Goal: Task Accomplishment & Management: Use online tool/utility

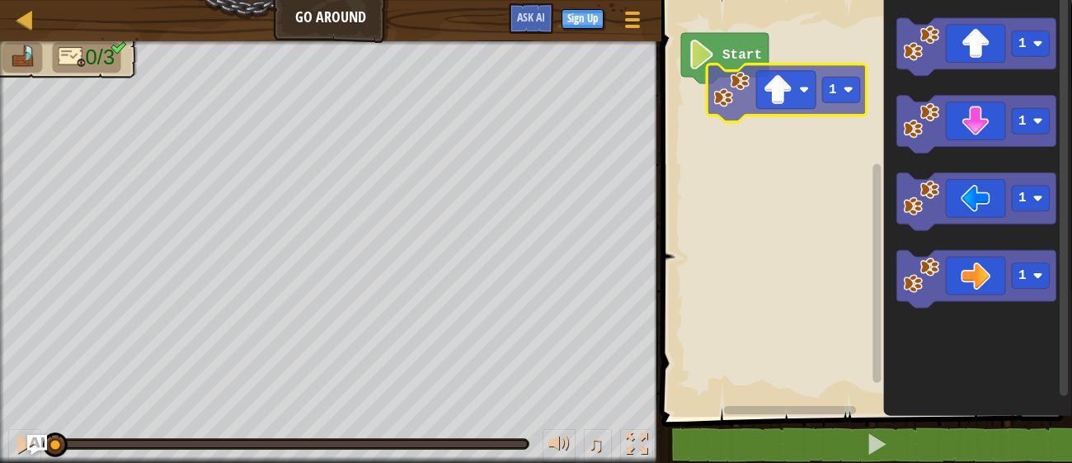
click at [800, 86] on div "Start 1 1 1 1 1 1" at bounding box center [864, 204] width 416 height 425
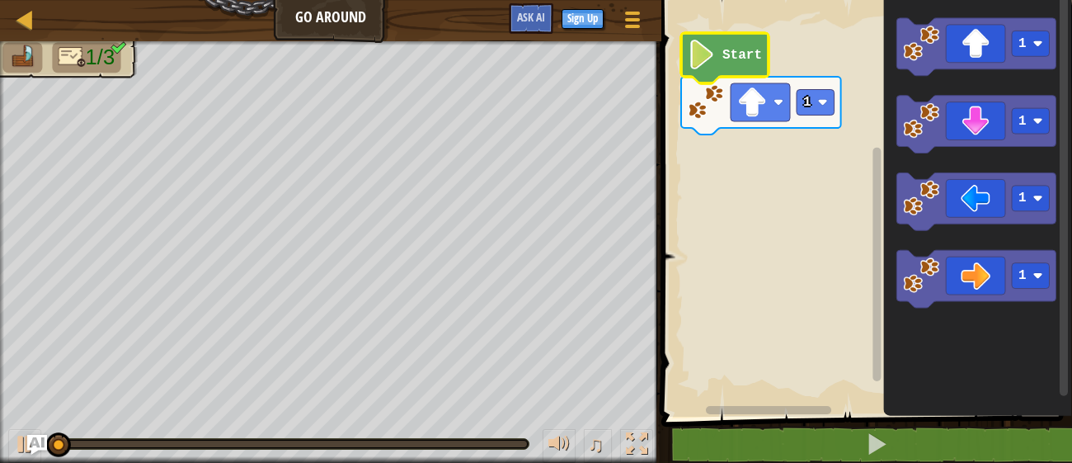
click at [716, 52] on icon "Blockly Workspace" at bounding box center [724, 58] width 87 height 50
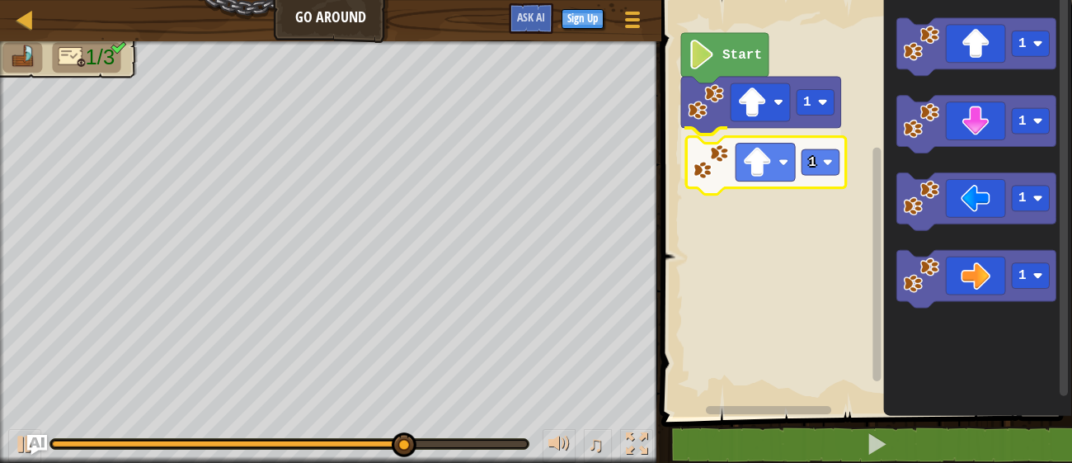
click at [756, 168] on div "1 1 Start 1 1 1 1 1" at bounding box center [864, 204] width 416 height 425
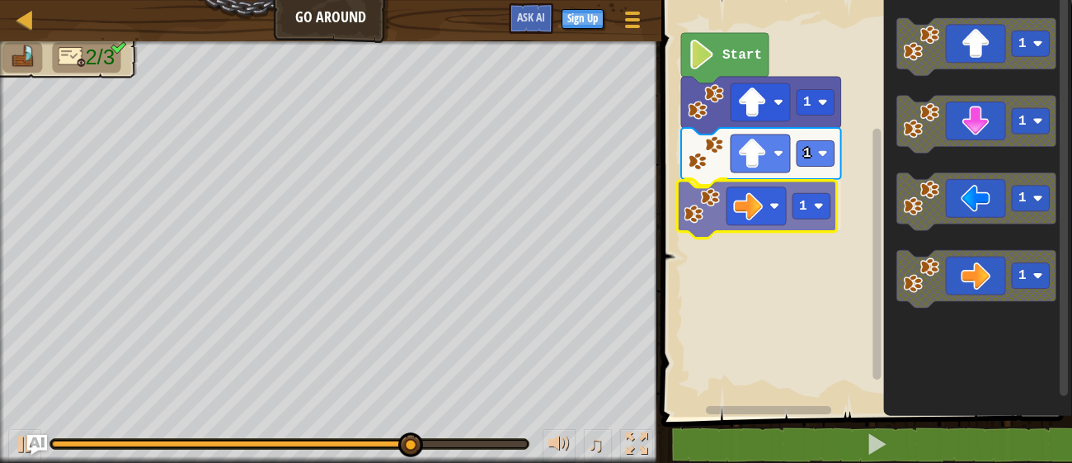
click at [742, 194] on div "1 1 1 Start 1 1 1 1 1" at bounding box center [864, 204] width 416 height 425
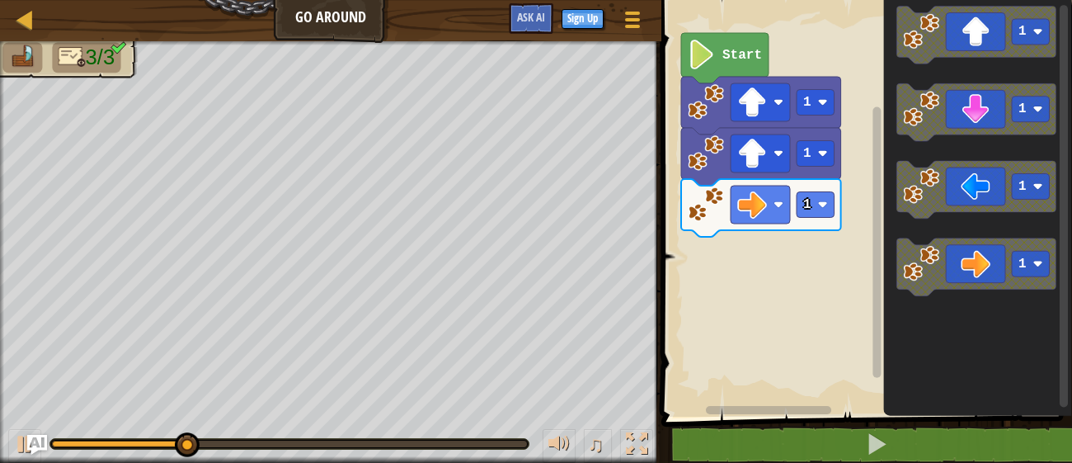
click at [787, 268] on div "1 1 1 Start 1 1 1 1" at bounding box center [864, 204] width 416 height 425
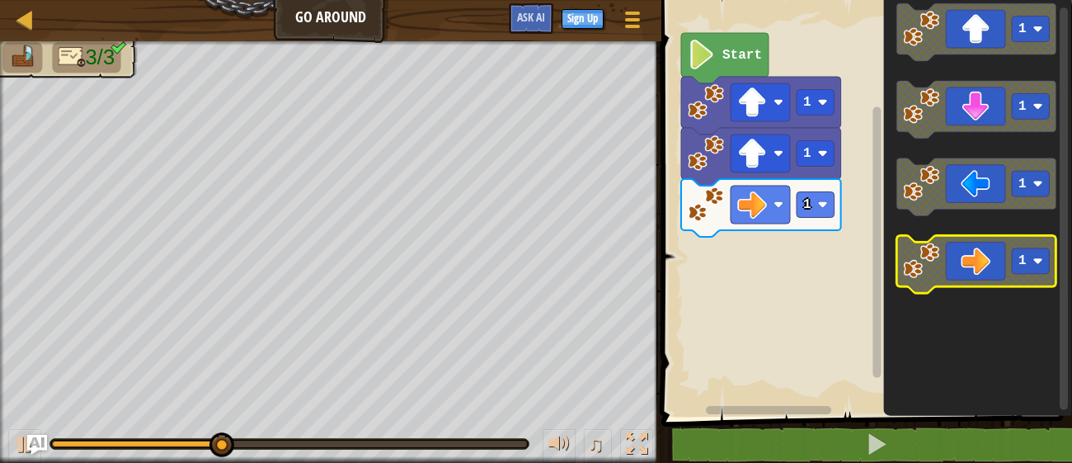
click at [975, 275] on icon "Blockly Workspace" at bounding box center [976, 265] width 160 height 58
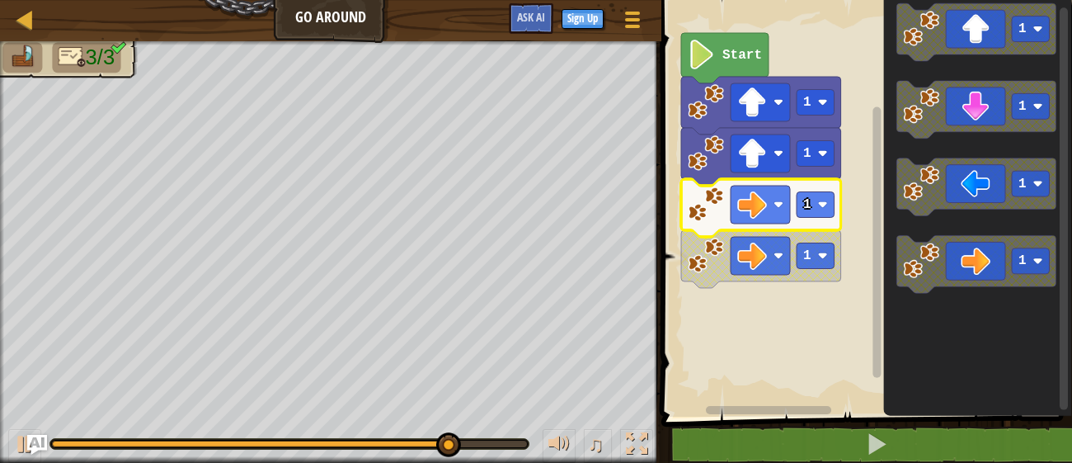
click at [708, 211] on image "Blockly Workspace" at bounding box center [706, 204] width 36 height 36
click at [721, 58] on icon "Blockly Workspace" at bounding box center [724, 58] width 87 height 50
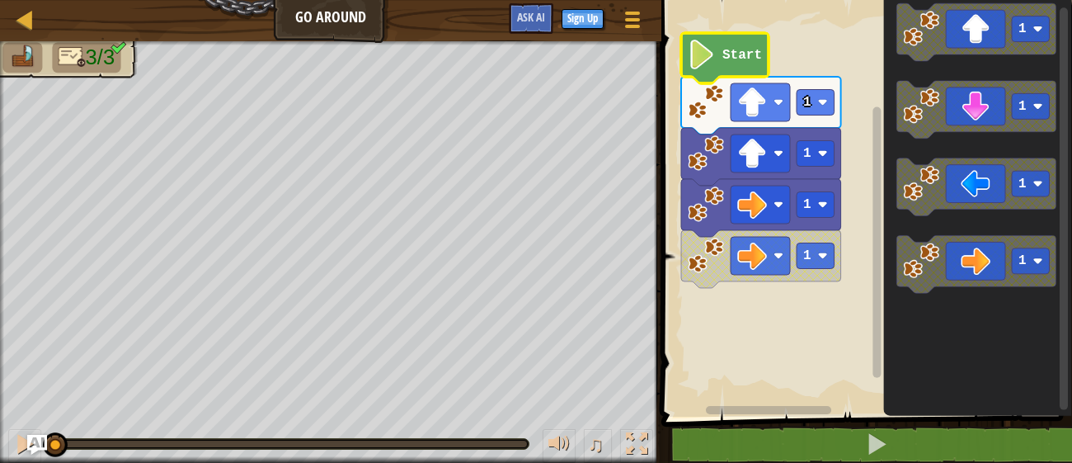
drag, startPoint x: 527, startPoint y: 444, endPoint x: 44, endPoint y: 425, distance: 483.6
click at [44, 425] on div "♫" at bounding box center [330, 439] width 661 height 49
click at [733, 48] on text "Start" at bounding box center [742, 55] width 40 height 15
click at [711, 49] on image "Blockly Workspace" at bounding box center [702, 55] width 28 height 30
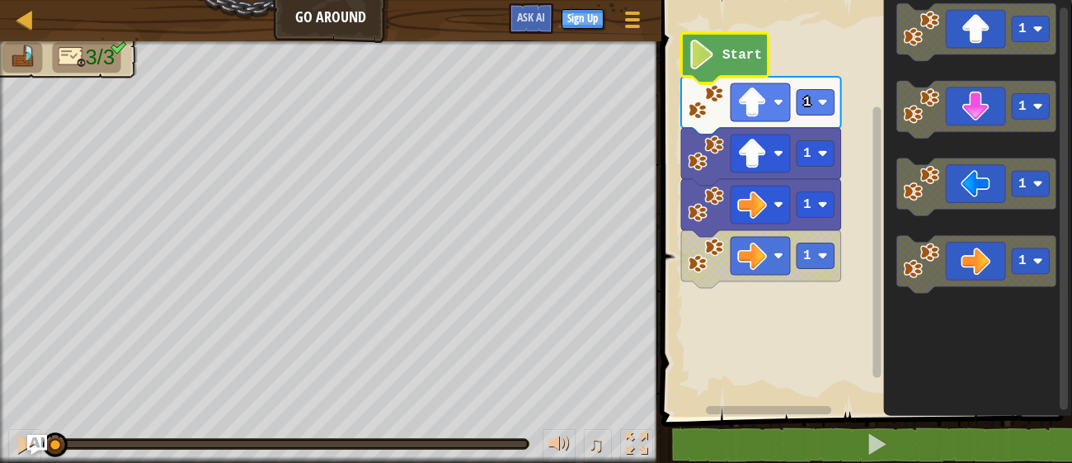
click at [711, 49] on image "Blockly Workspace" at bounding box center [702, 55] width 28 height 30
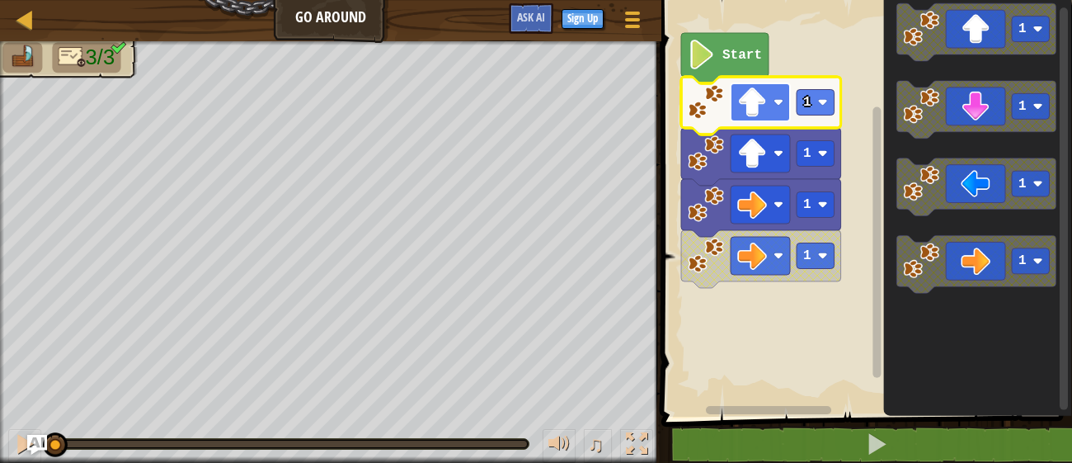
click at [771, 106] on rect "Blockly Workspace" at bounding box center [760, 102] width 59 height 38
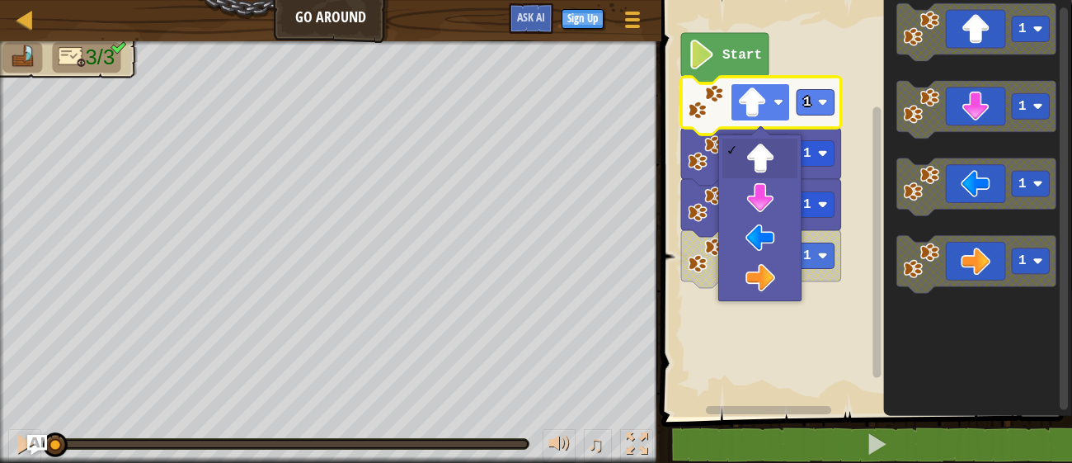
click at [769, 107] on rect "Blockly Workspace" at bounding box center [760, 102] width 59 height 38
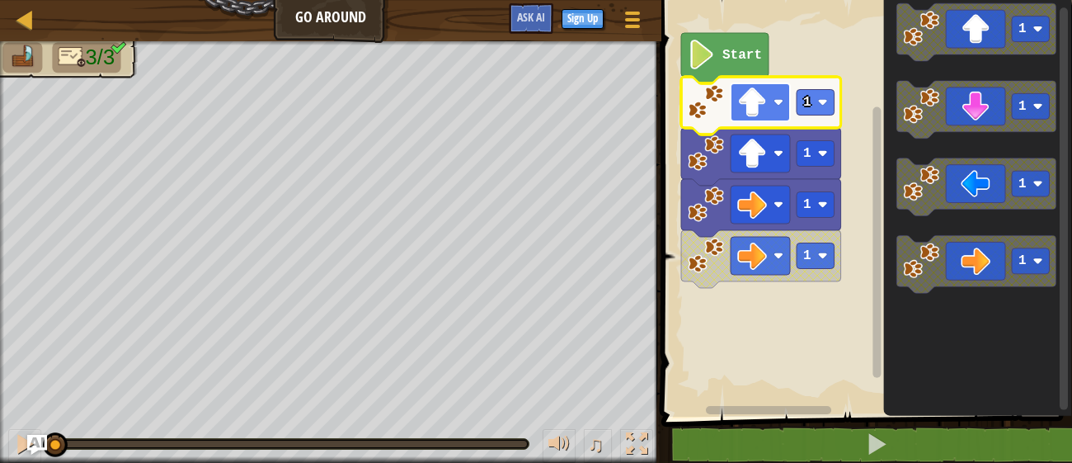
click at [769, 107] on rect "Blockly Workspace" at bounding box center [760, 102] width 59 height 38
click at [703, 256] on image "Blockly Workspace" at bounding box center [706, 255] width 36 height 36
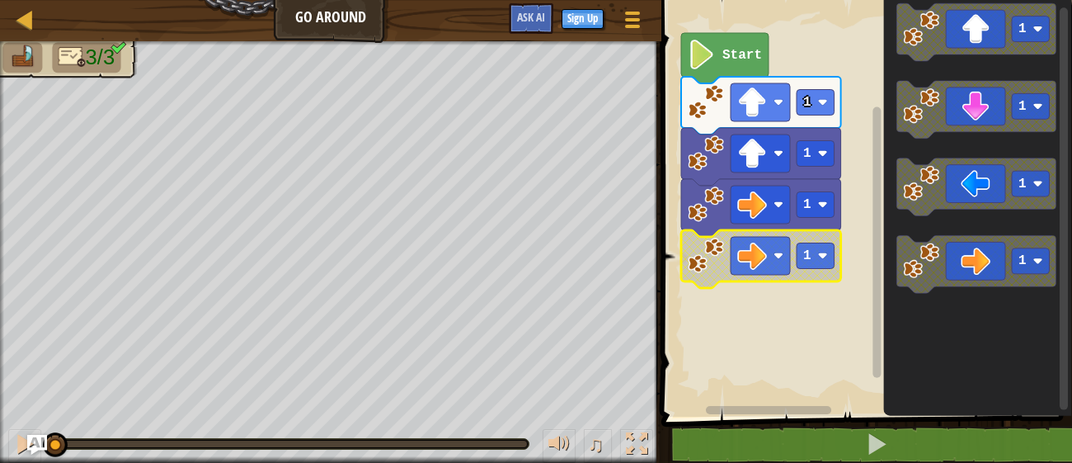
click at [703, 256] on image "Blockly Workspace" at bounding box center [706, 255] width 36 height 36
click at [722, 27] on rect "Blockly Workspace" at bounding box center [864, 204] width 416 height 425
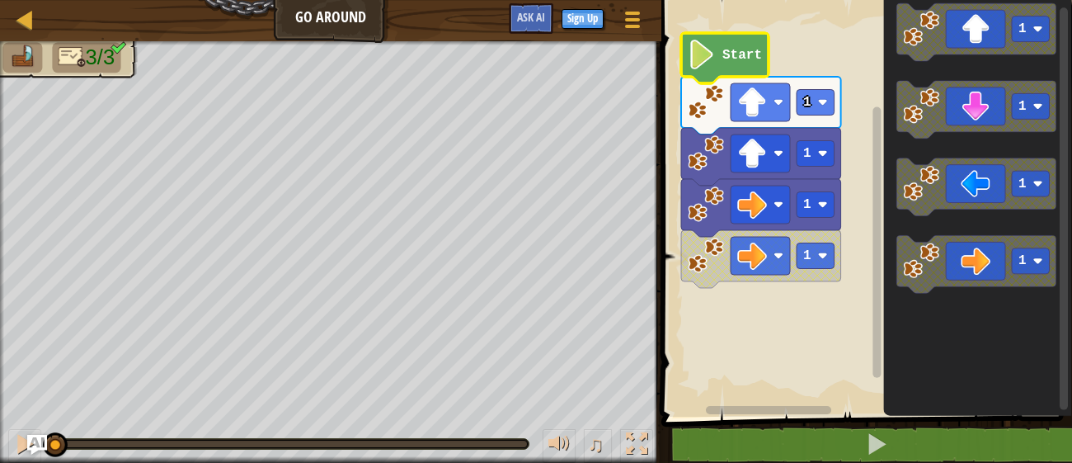
click at [713, 35] on icon "Blockly Workspace" at bounding box center [724, 58] width 87 height 50
click at [19, 445] on div at bounding box center [24, 443] width 21 height 21
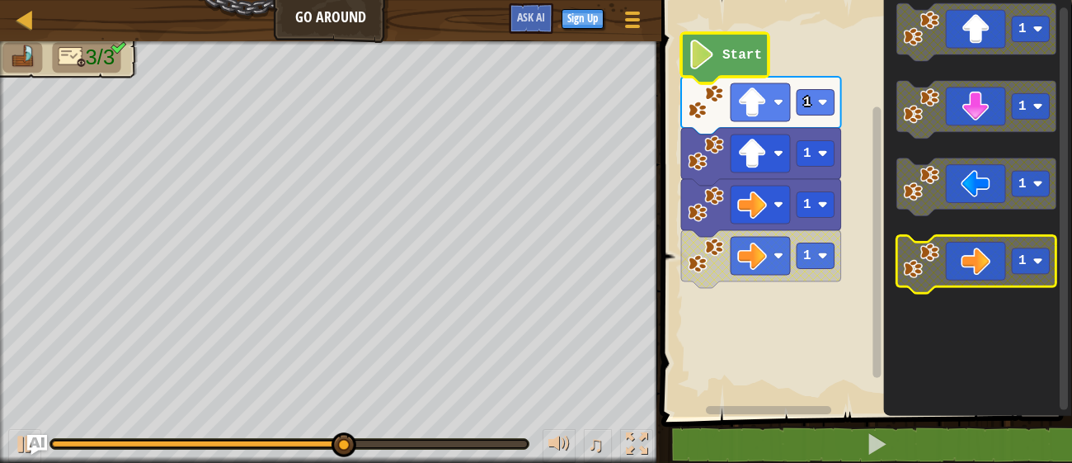
click at [952, 270] on icon "Blockly Workspace" at bounding box center [976, 265] width 160 height 58
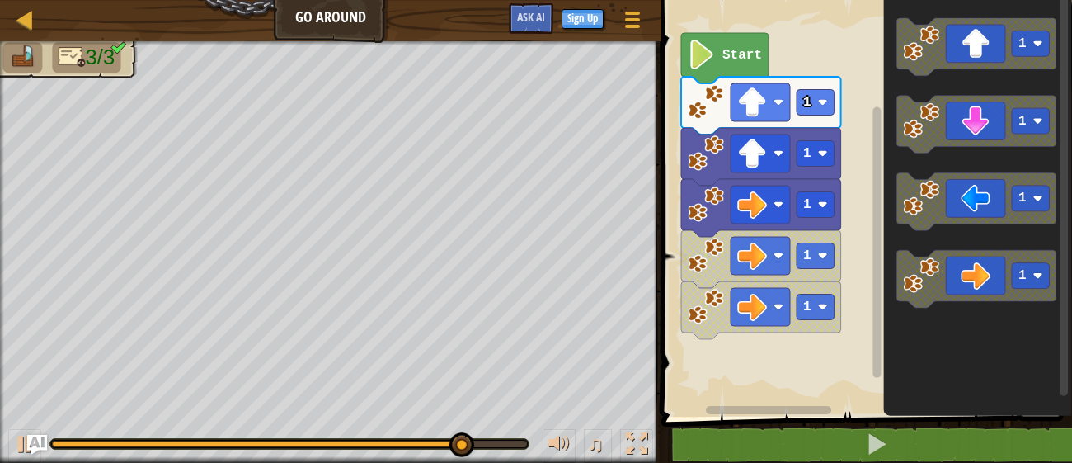
click at [737, 346] on div "Start 1 1 1 1 1 1 1 1 1" at bounding box center [864, 204] width 416 height 425
click at [762, 361] on div "Start 1 1 1 1 1 1 1 1 1" at bounding box center [864, 204] width 416 height 425
click at [976, 89] on icon "1 1 1 1" at bounding box center [977, 204] width 189 height 425
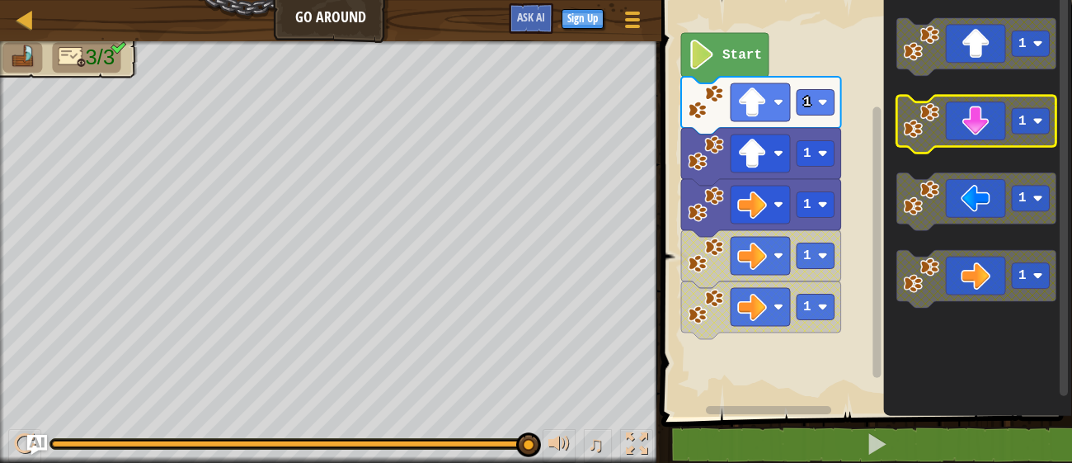
click at [980, 114] on icon "Blockly Workspace" at bounding box center [976, 125] width 160 height 58
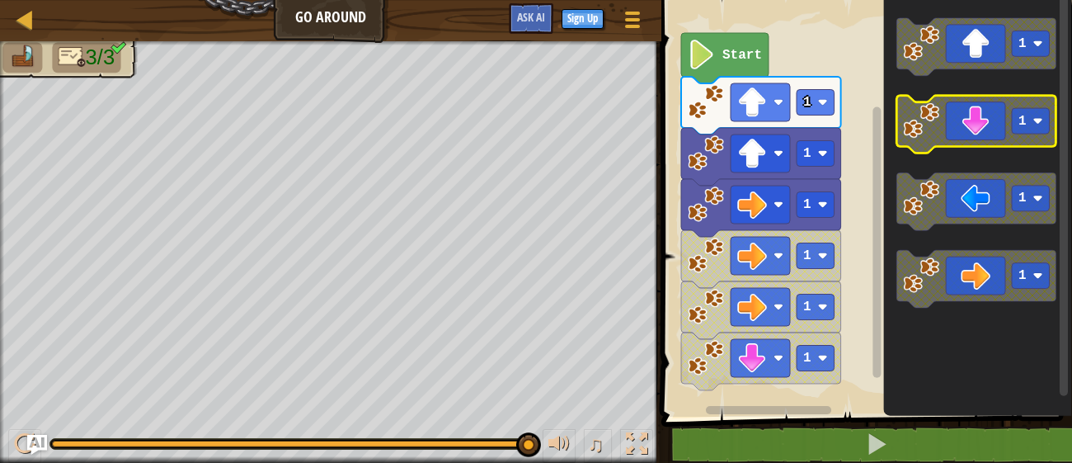
click at [974, 137] on icon "Blockly Workspace" at bounding box center [976, 125] width 160 height 58
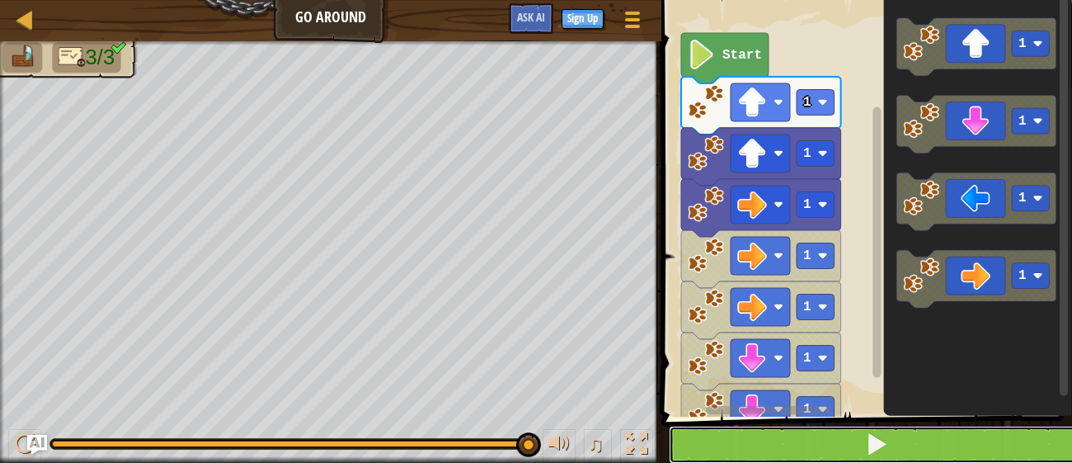
click at [854, 433] on button at bounding box center [877, 445] width 416 height 38
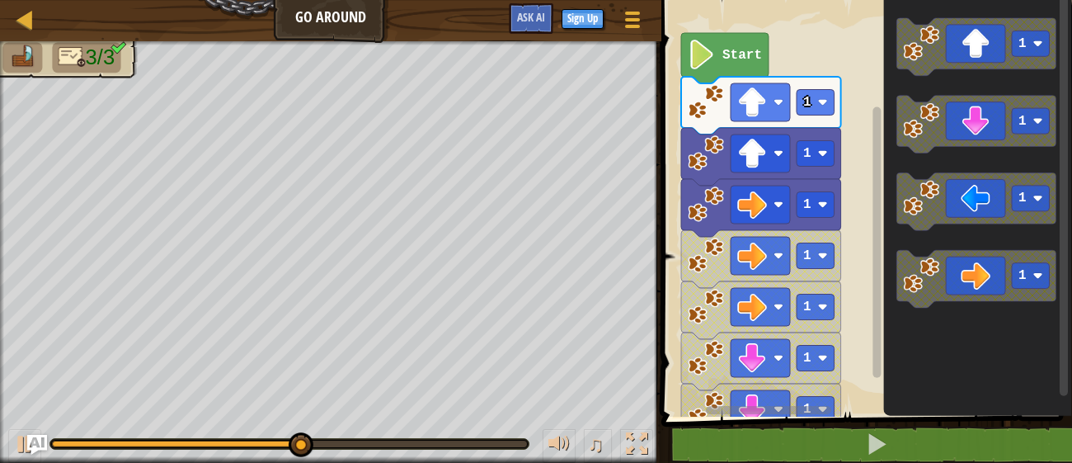
click at [722, 60] on text "Start" at bounding box center [742, 55] width 40 height 15
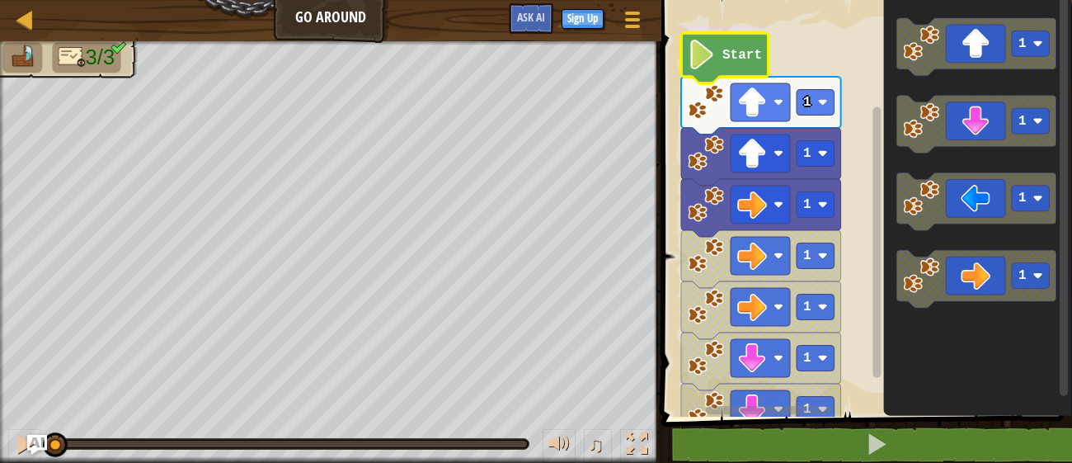
drag, startPoint x: 482, startPoint y: 444, endPoint x: 0, endPoint y: 491, distance: 484.8
click at [0, 0] on html "Map Go Around Game Menu Sign Up Ask AI 1 הההההההההההההההההההההההההההההההההההההה…" at bounding box center [536, 0] width 1072 height 0
click at [700, 57] on image "Blockly Workspace" at bounding box center [702, 55] width 28 height 30
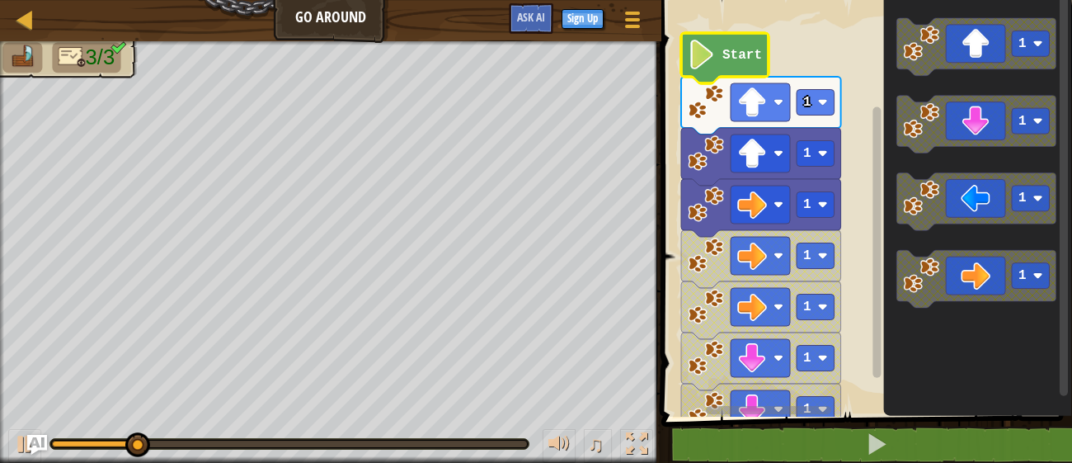
click at [700, 57] on image "Blockly Workspace" at bounding box center [702, 55] width 28 height 30
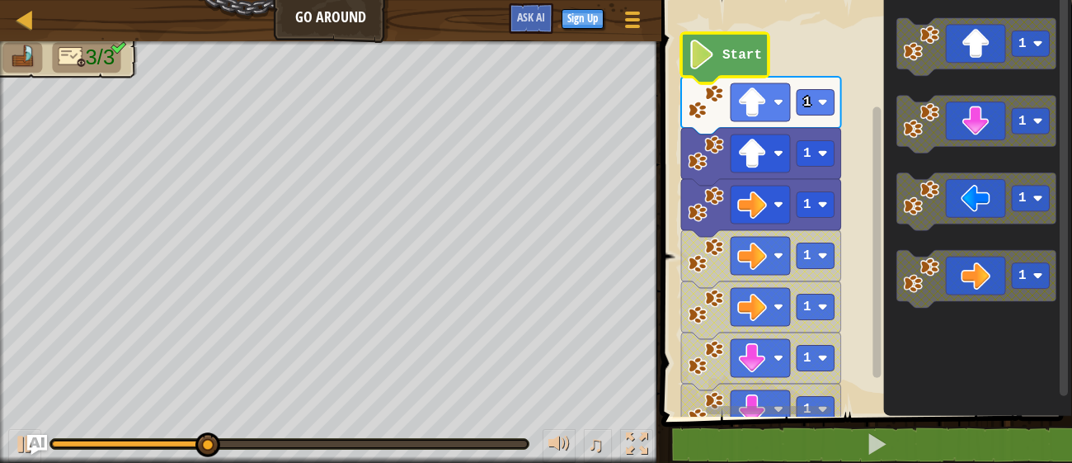
click at [700, 57] on image "Blockly Workspace" at bounding box center [702, 55] width 28 height 30
click at [326, 23] on div "Map Go Around Game Menu Sign Up Ask AI" at bounding box center [330, 20] width 661 height 41
click at [20, 18] on div at bounding box center [25, 19] width 21 height 21
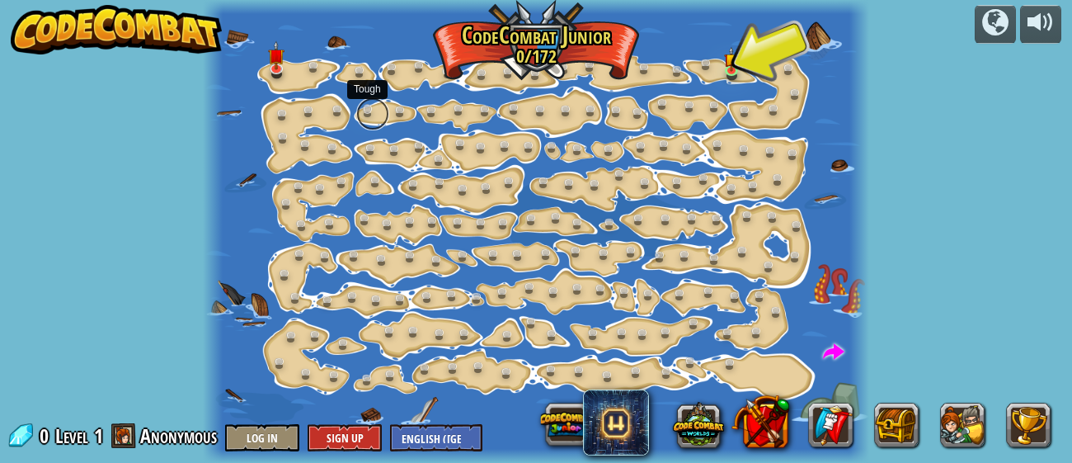
click at [369, 111] on link at bounding box center [372, 113] width 33 height 33
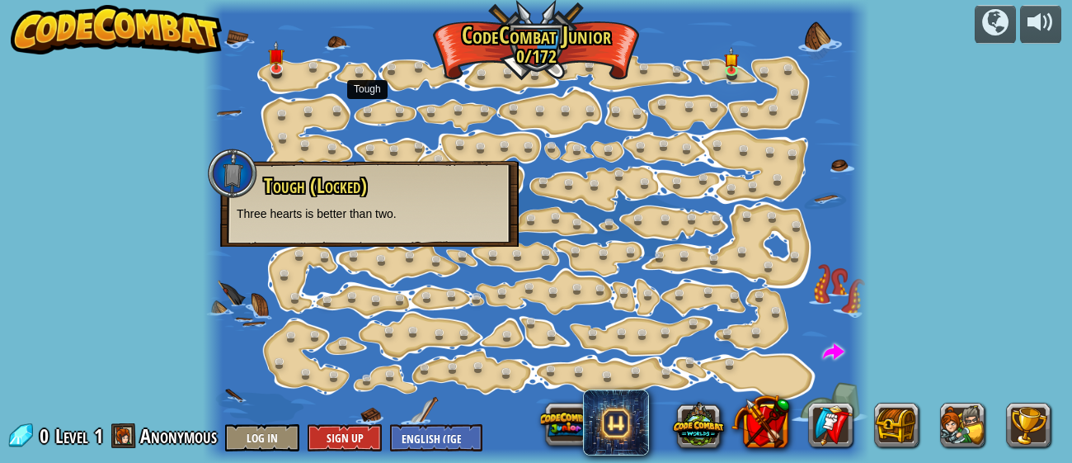
click at [350, 285] on div at bounding box center [536, 231] width 667 height 463
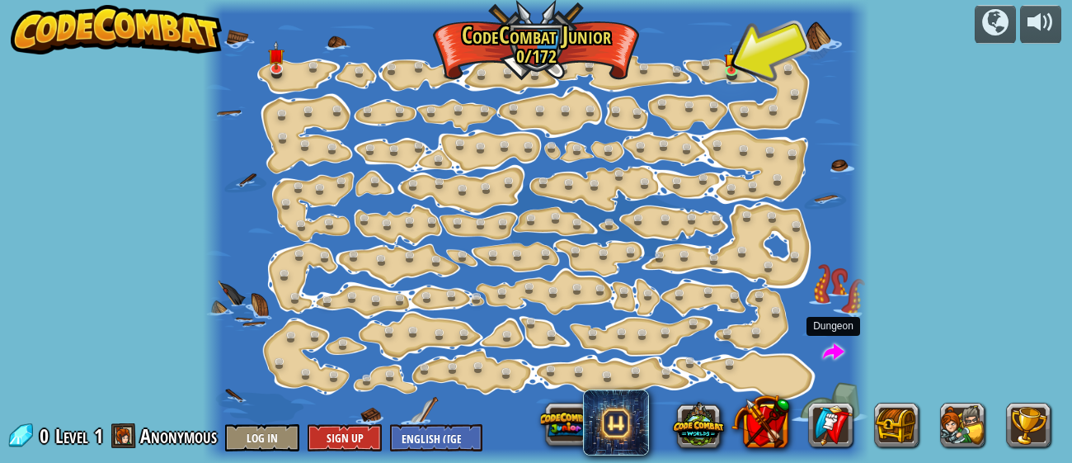
click at [836, 353] on span at bounding box center [833, 352] width 21 height 21
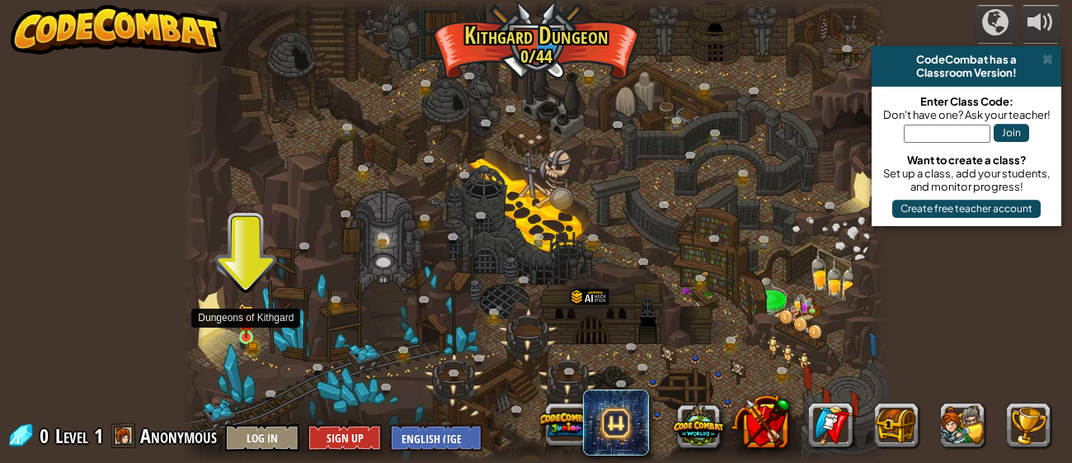
click at [252, 327] on img at bounding box center [246, 320] width 16 height 35
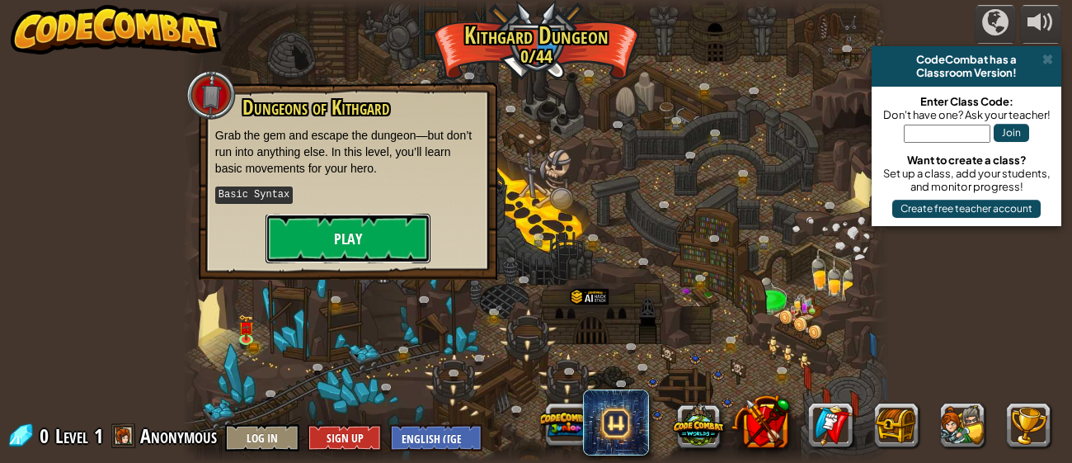
click at [352, 237] on button "Play" at bounding box center [348, 238] width 165 height 49
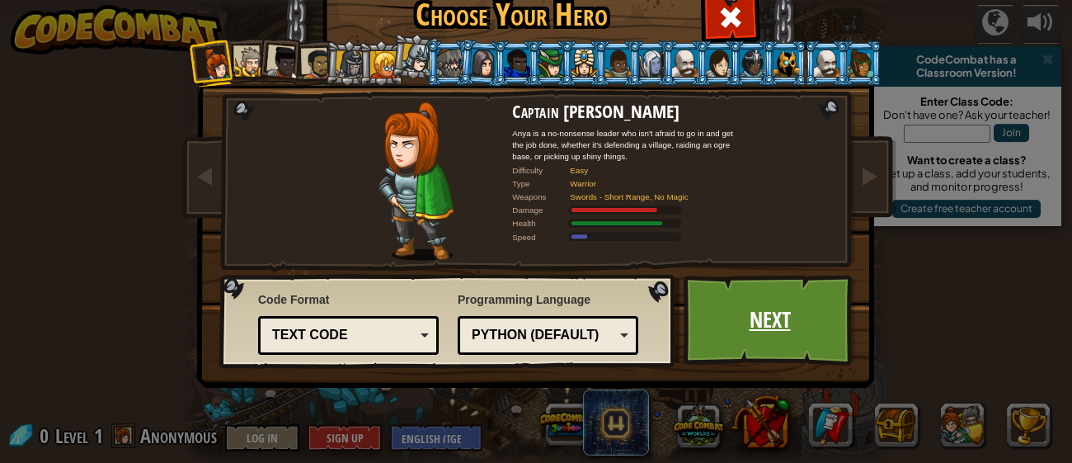
click at [750, 327] on link "Next" at bounding box center [770, 320] width 172 height 91
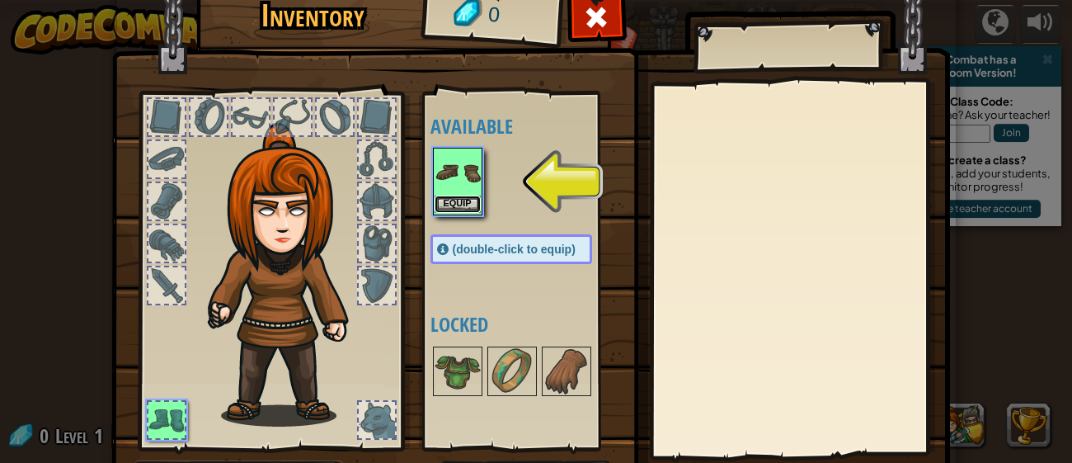
click at [454, 198] on button "Equip" at bounding box center [458, 203] width 46 height 17
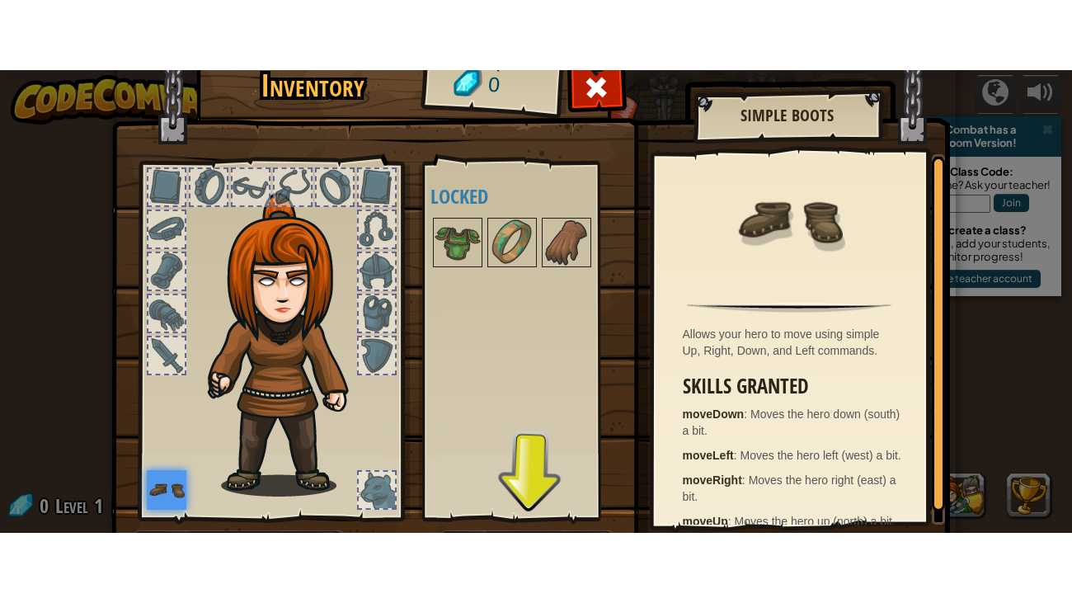
scroll to position [106, 0]
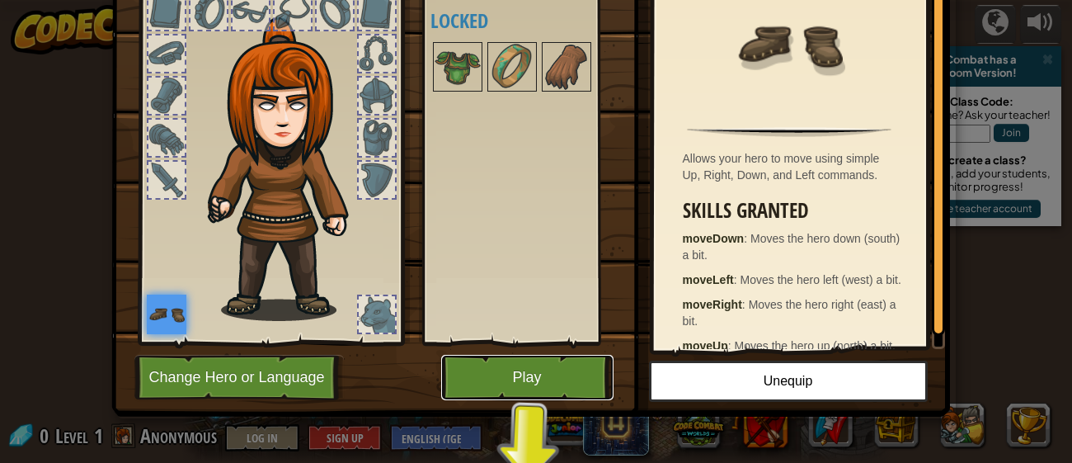
click at [524, 372] on button "Play" at bounding box center [527, 377] width 172 height 45
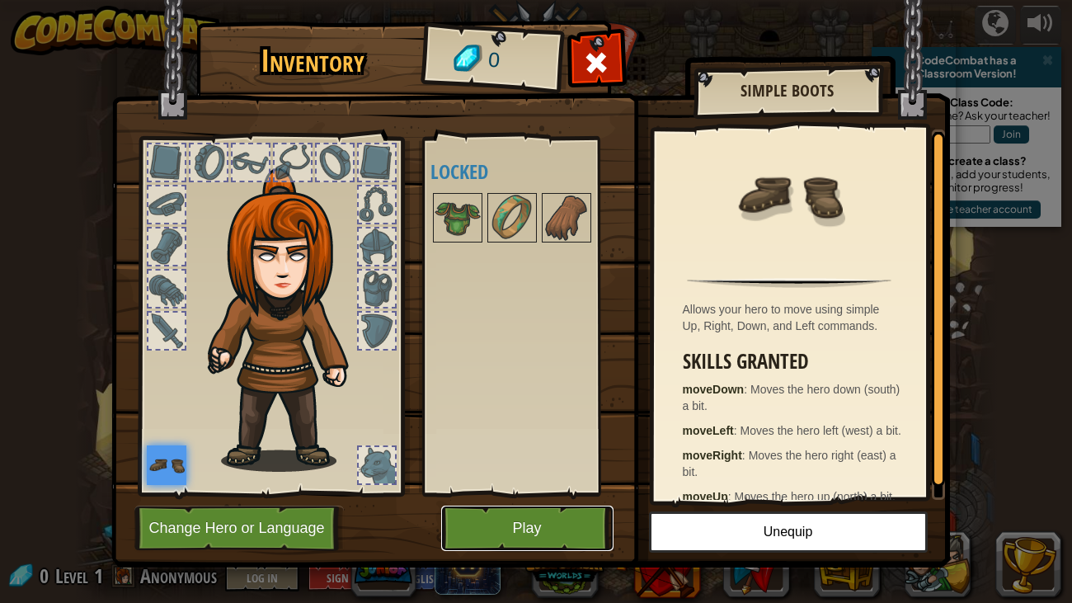
scroll to position [0, 0]
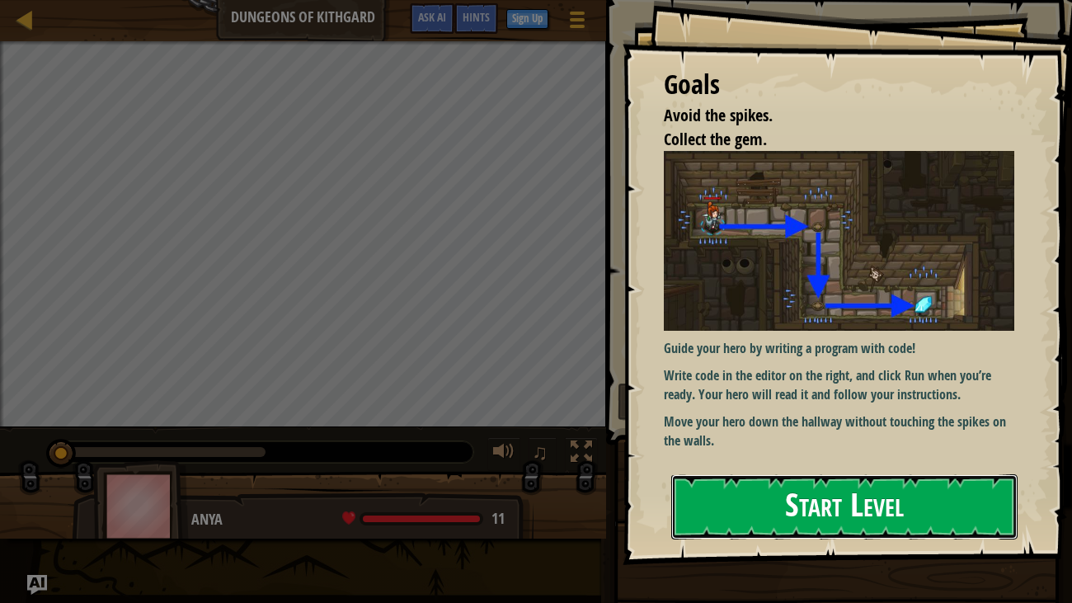
click at [886, 462] on button "Start Level" at bounding box center [844, 506] width 347 height 65
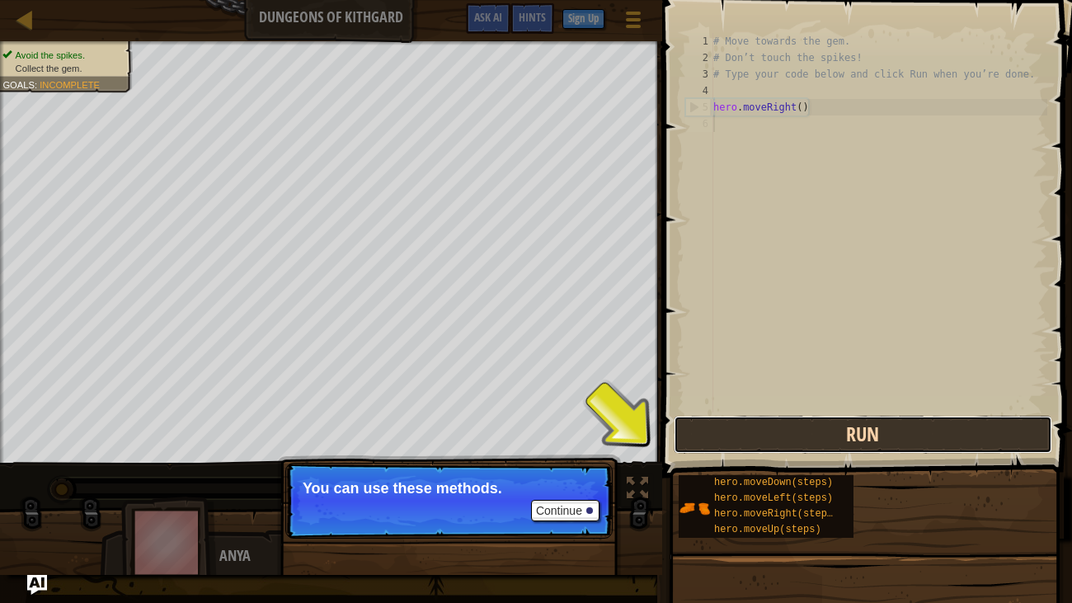
click at [866, 432] on button "Run" at bounding box center [863, 435] width 379 height 38
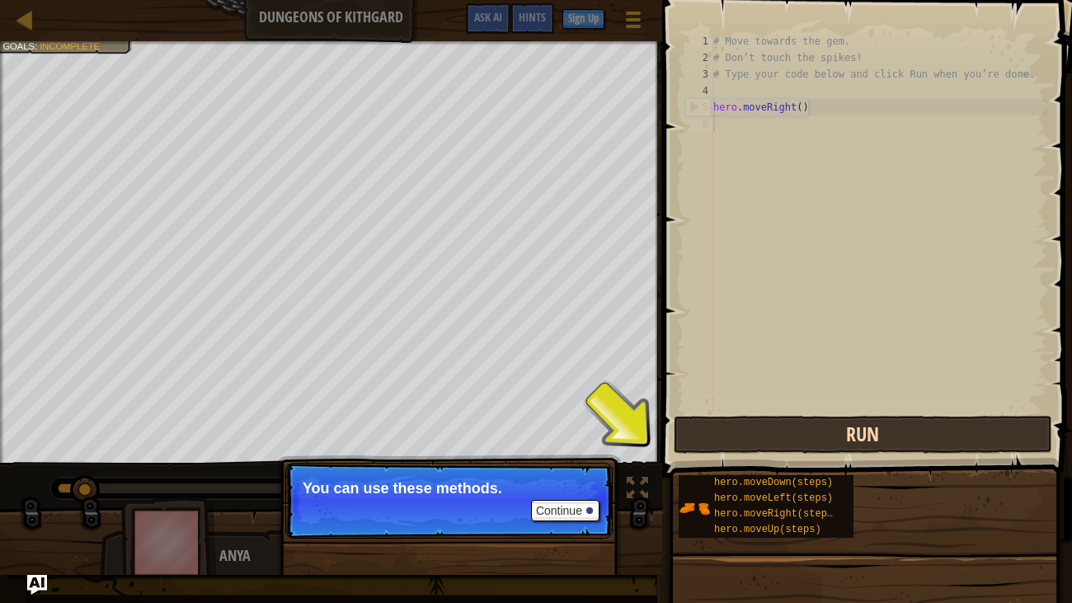
scroll to position [7, 0]
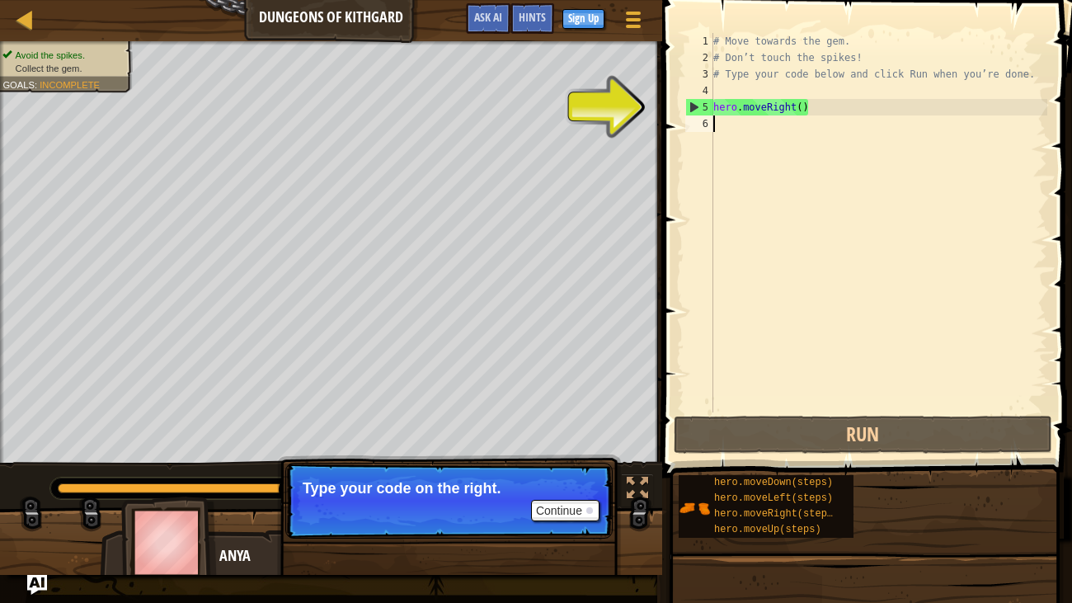
click at [759, 110] on div "# Move towards the gem. # Don’t touch the spikes! # Type your code below and cl…" at bounding box center [878, 239] width 337 height 412
type textarea "hero.moveRight()"
click at [721, 122] on div "# Move towards the gem. # Don’t touch the spikes! # Type your code below and cl…" at bounding box center [878, 239] width 337 height 412
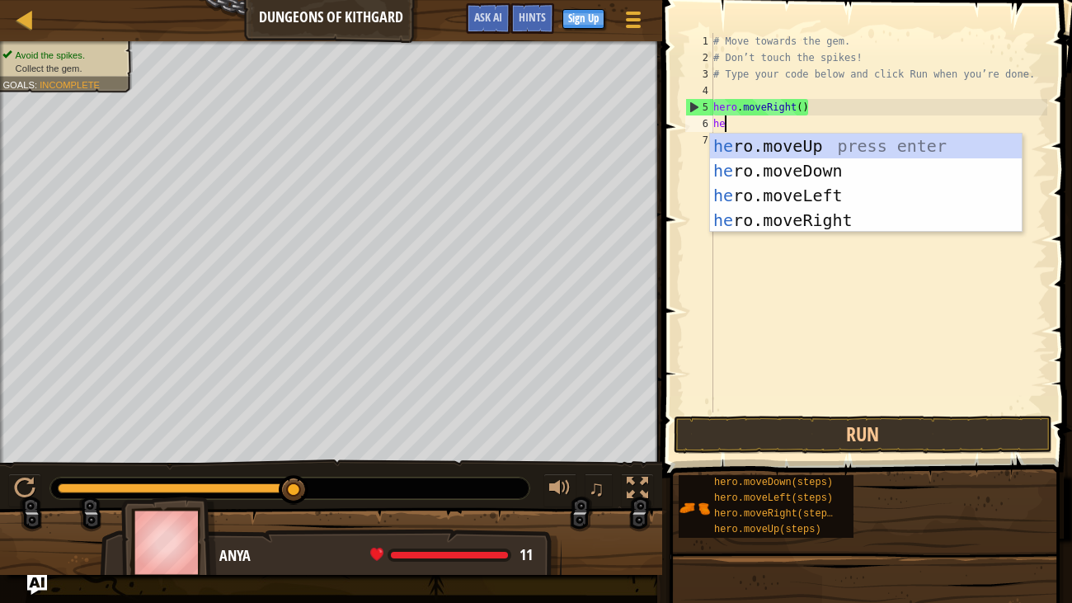
type textarea "her"
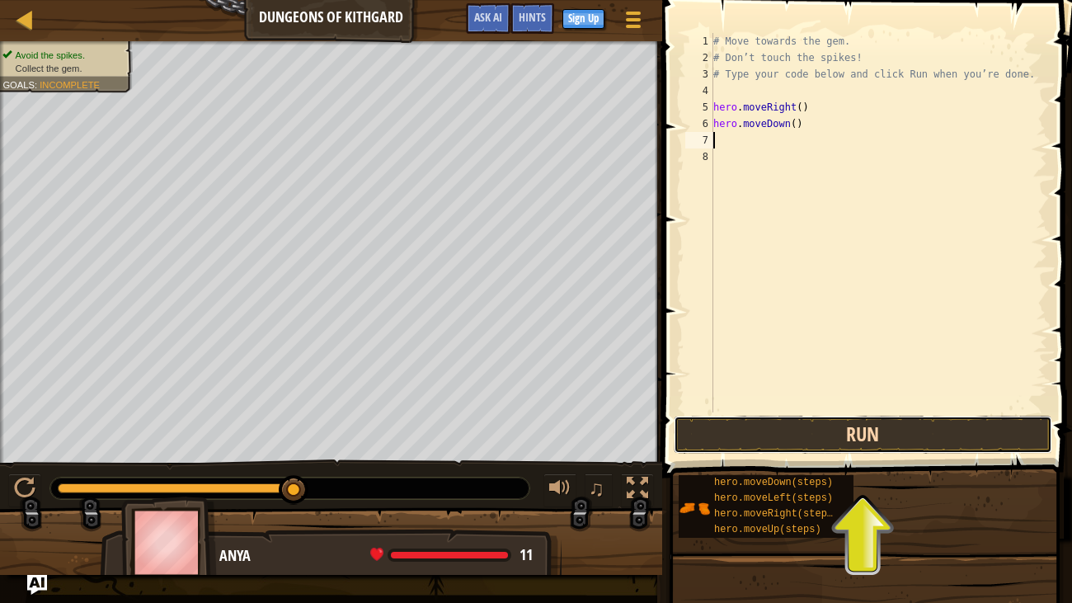
click at [874, 426] on button "Run" at bounding box center [863, 435] width 379 height 38
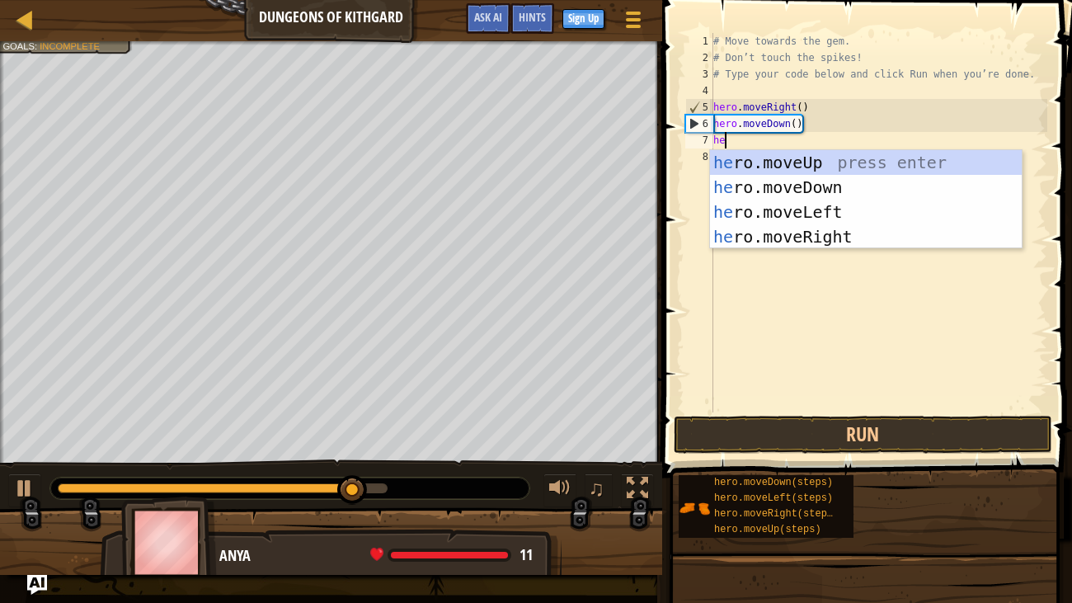
type textarea "hero"
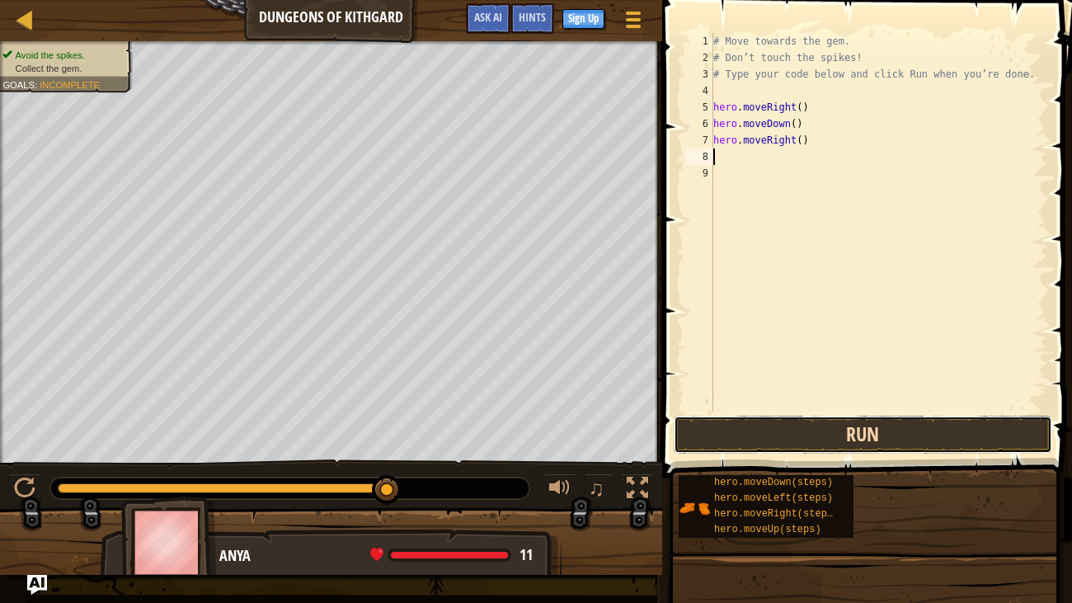
click at [934, 425] on button "Run" at bounding box center [863, 435] width 379 height 38
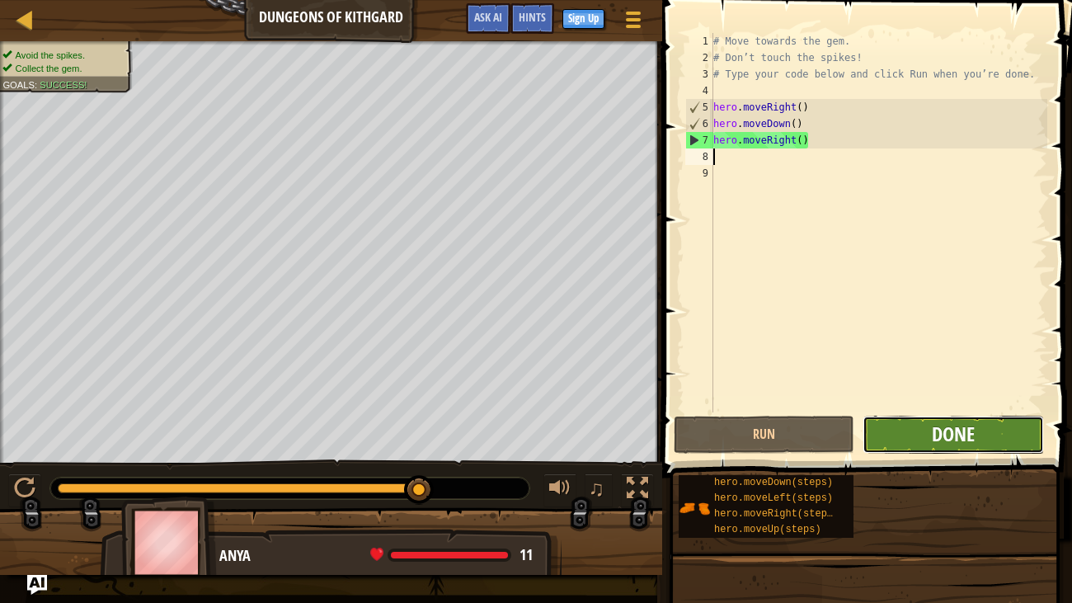
click at [944, 443] on span "Done" at bounding box center [953, 434] width 43 height 26
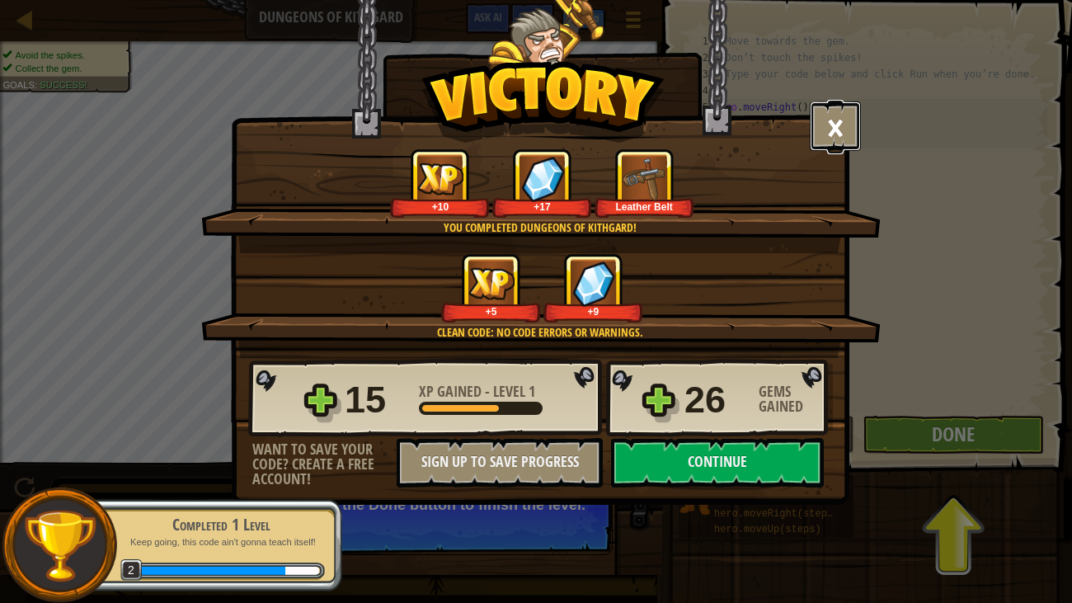
click at [834, 118] on button "×" at bounding box center [835, 125] width 51 height 49
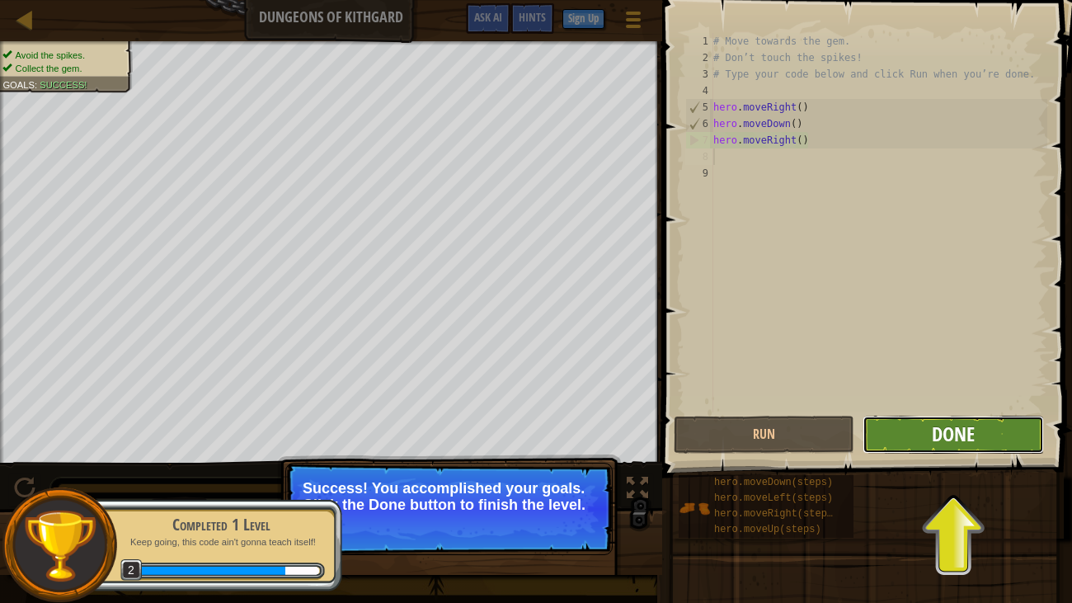
click at [964, 430] on span "Done" at bounding box center [953, 434] width 43 height 26
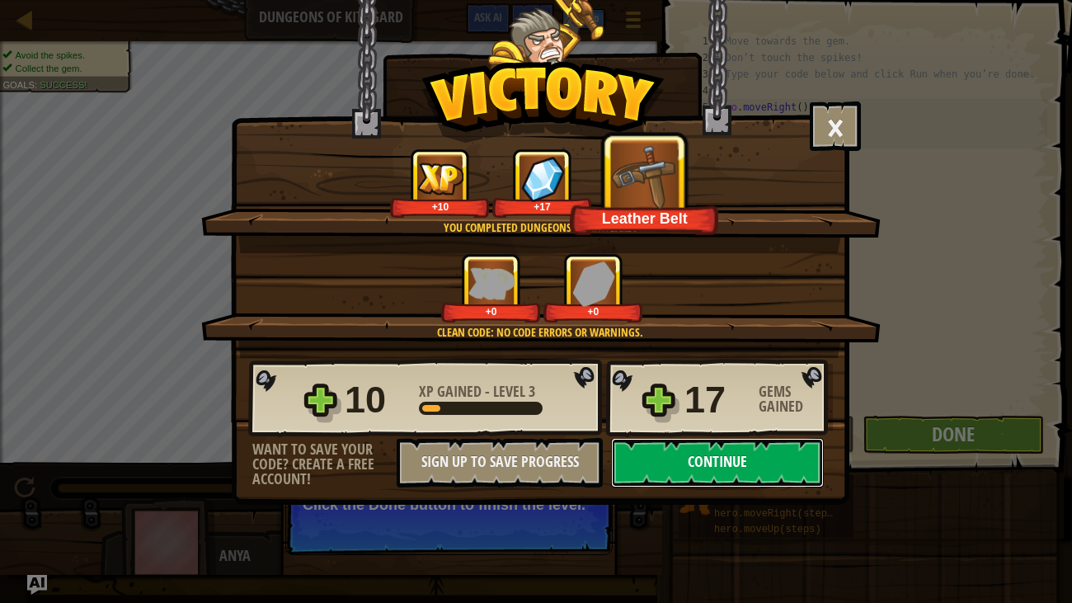
click at [726, 447] on button "Continue" at bounding box center [717, 462] width 213 height 49
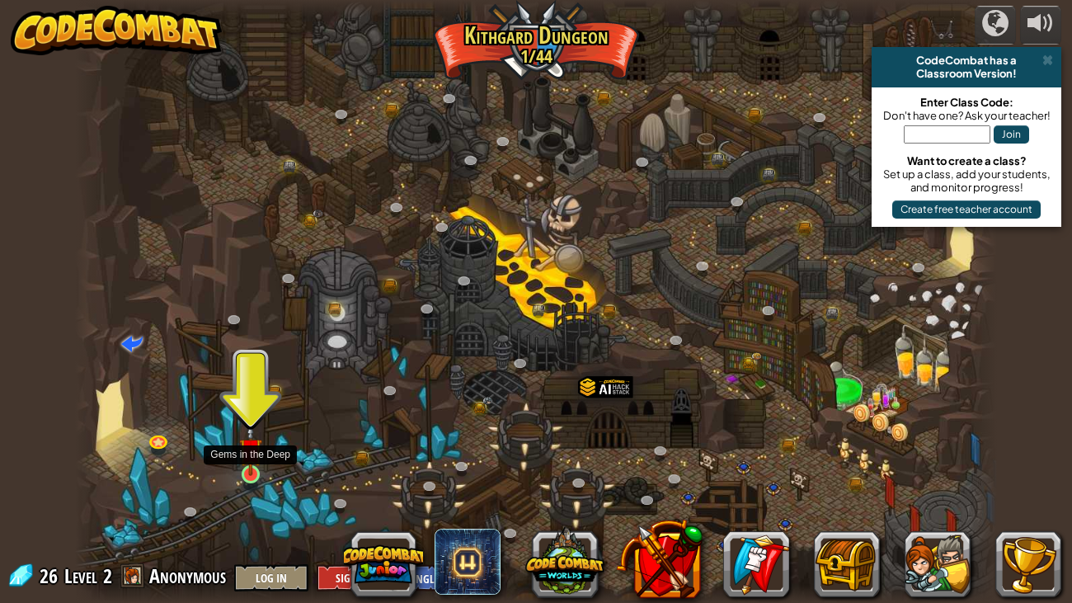
click at [249, 462] on img at bounding box center [250, 449] width 23 height 53
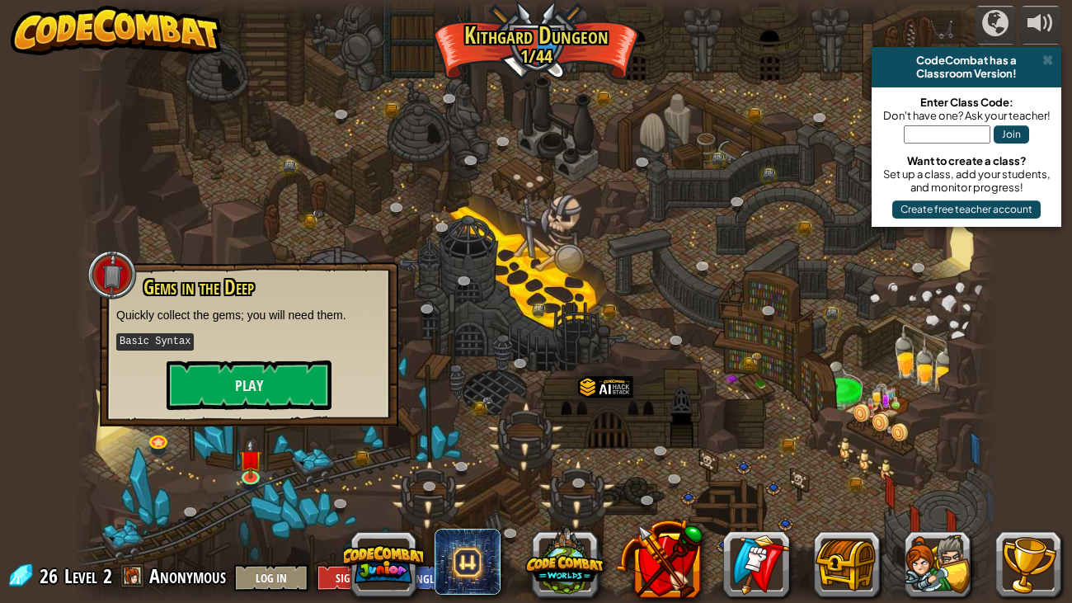
click at [231, 341] on p "Basic Syntax" at bounding box center [249, 342] width 266 height 21
click at [211, 368] on button "Play" at bounding box center [249, 384] width 165 height 49
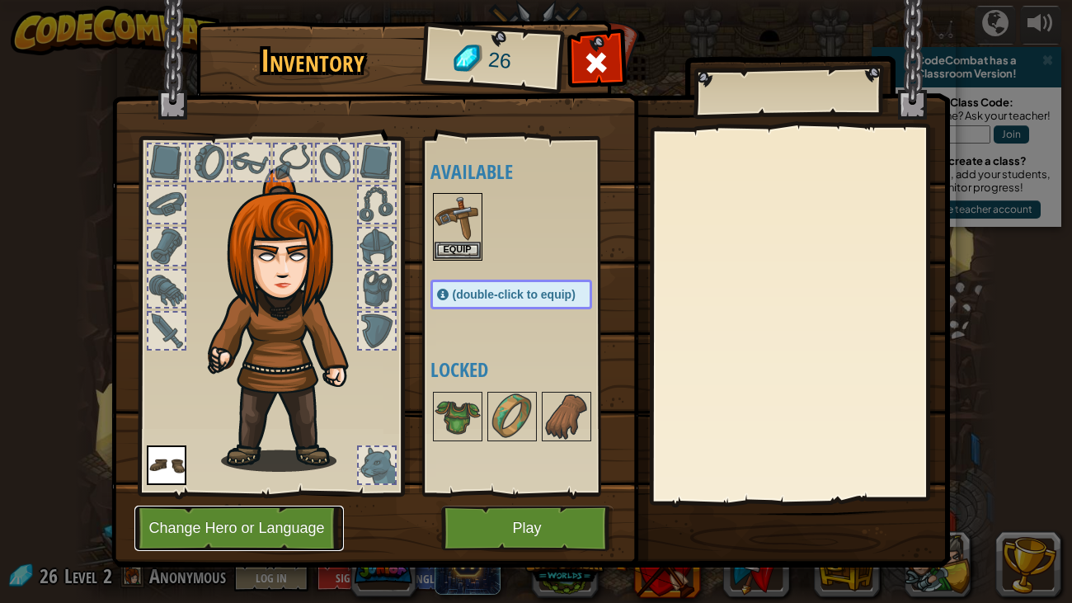
click at [247, 462] on button "Change Hero or Language" at bounding box center [238, 528] width 209 height 45
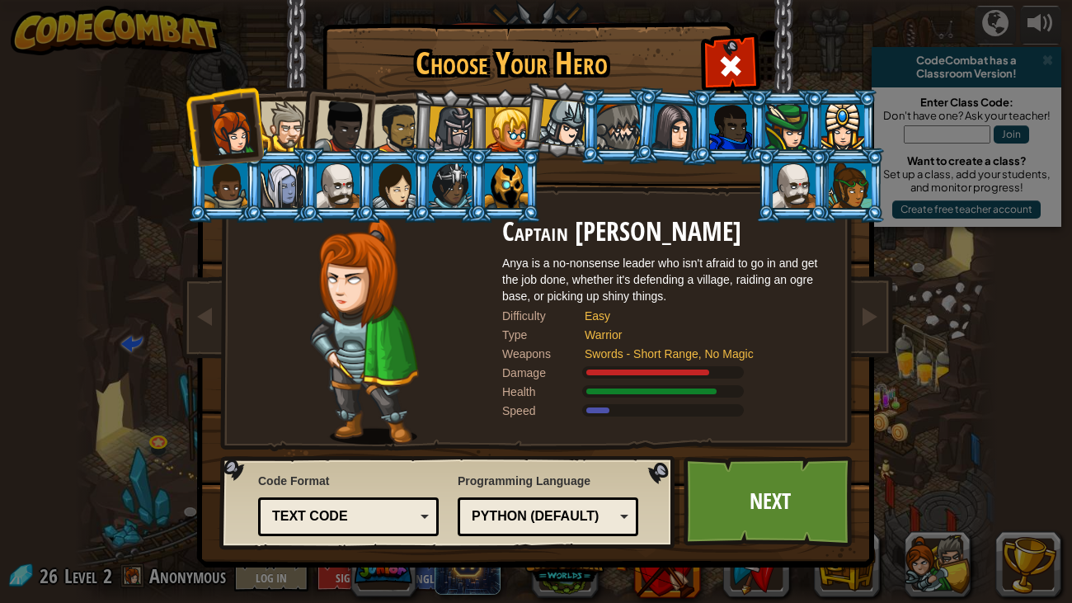
click at [412, 128] on li at bounding box center [449, 126] width 78 height 79
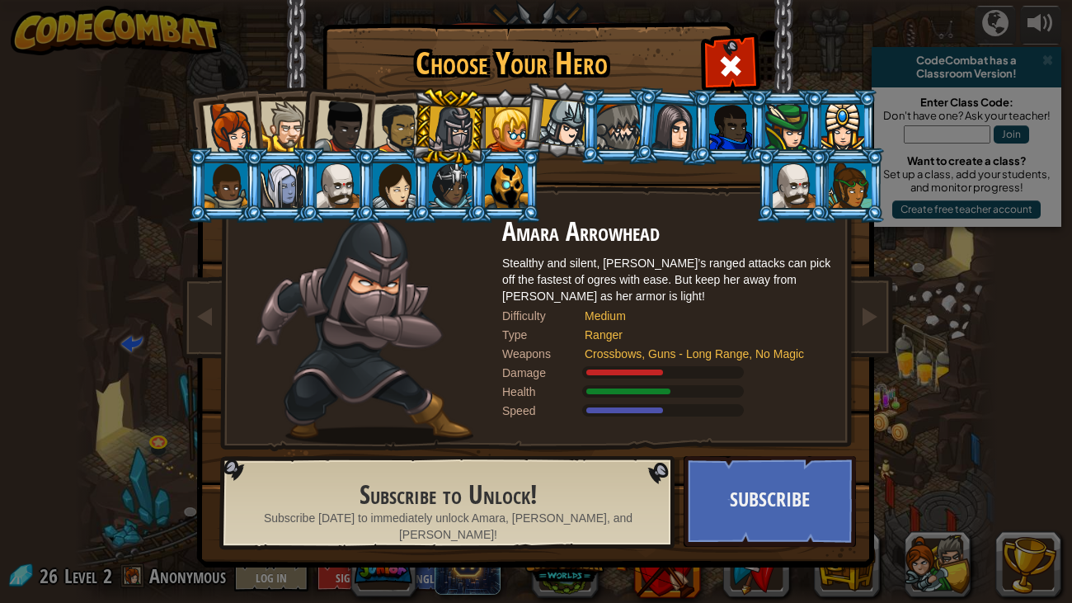
click at [291, 125] on div at bounding box center [286, 126] width 50 height 50
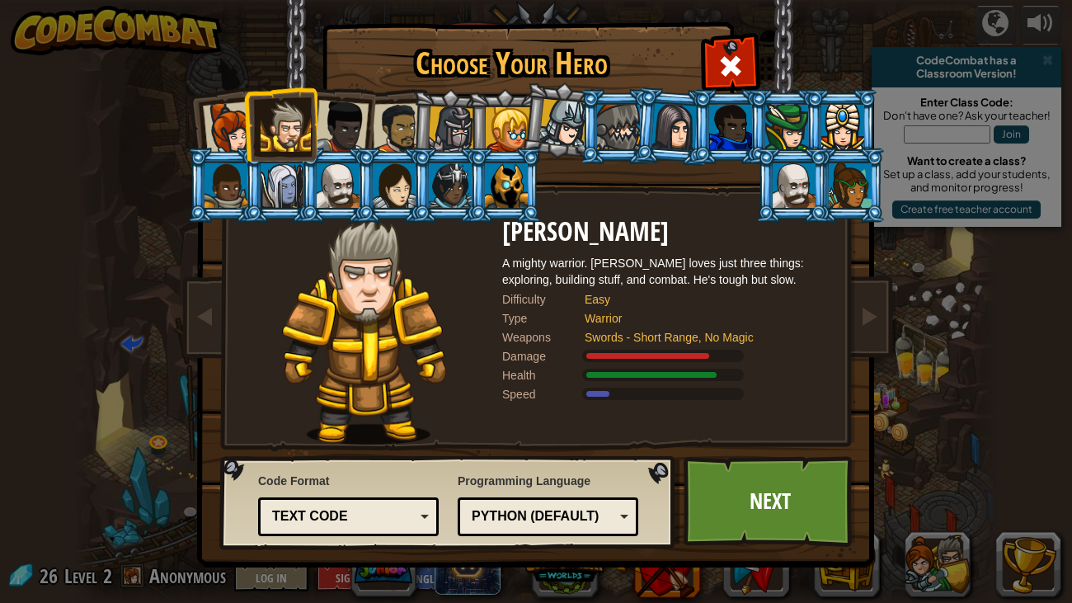
click at [344, 126] on div at bounding box center [341, 127] width 54 height 54
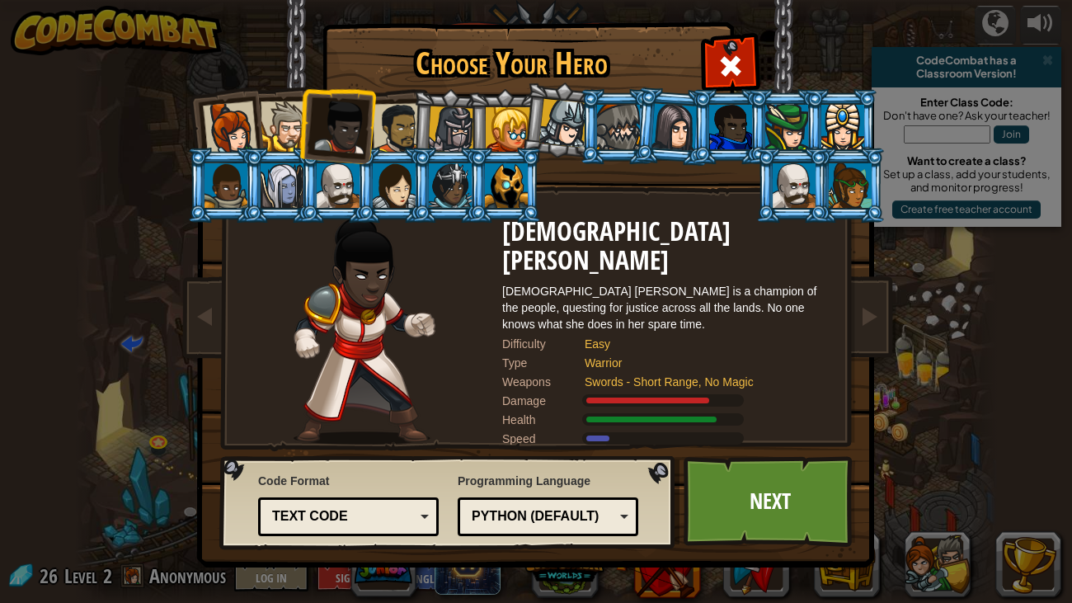
click at [384, 127] on div at bounding box center [398, 128] width 51 height 51
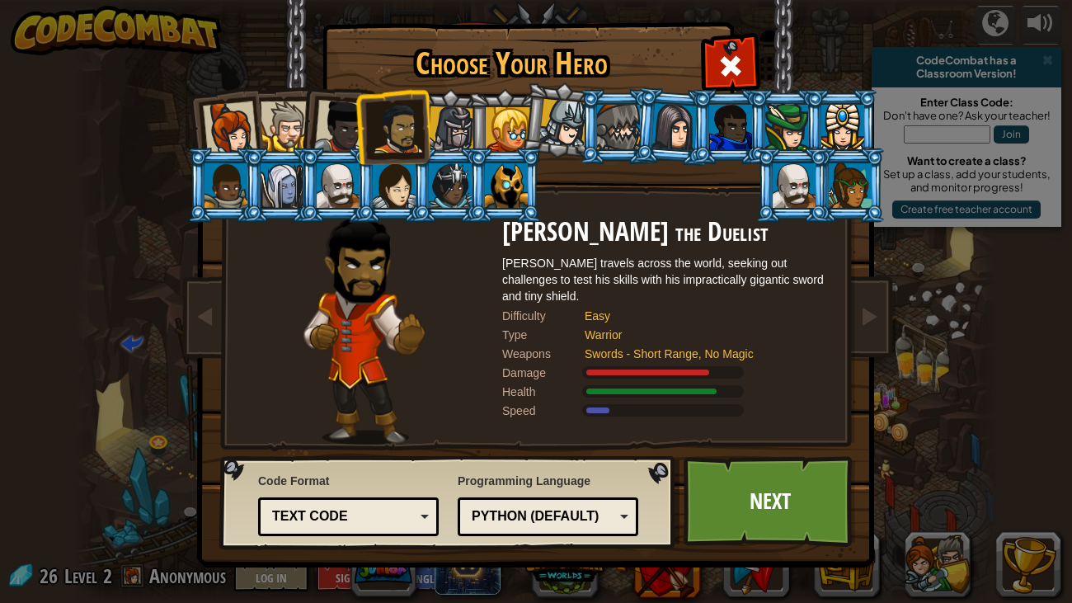
click at [339, 125] on div at bounding box center [341, 127] width 54 height 54
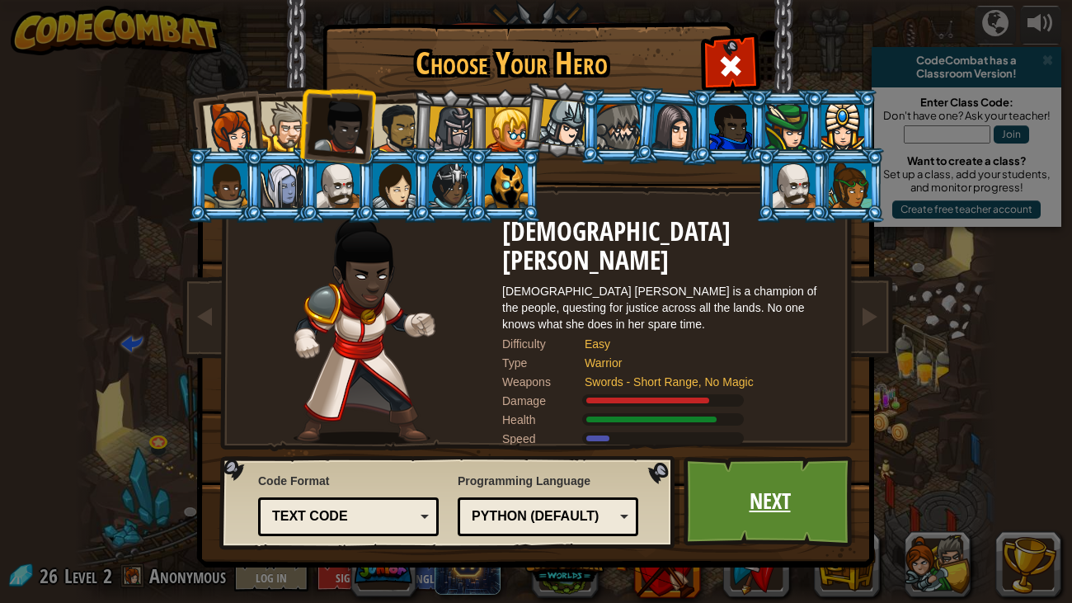
click at [762, 462] on link "Next" at bounding box center [770, 501] width 172 height 91
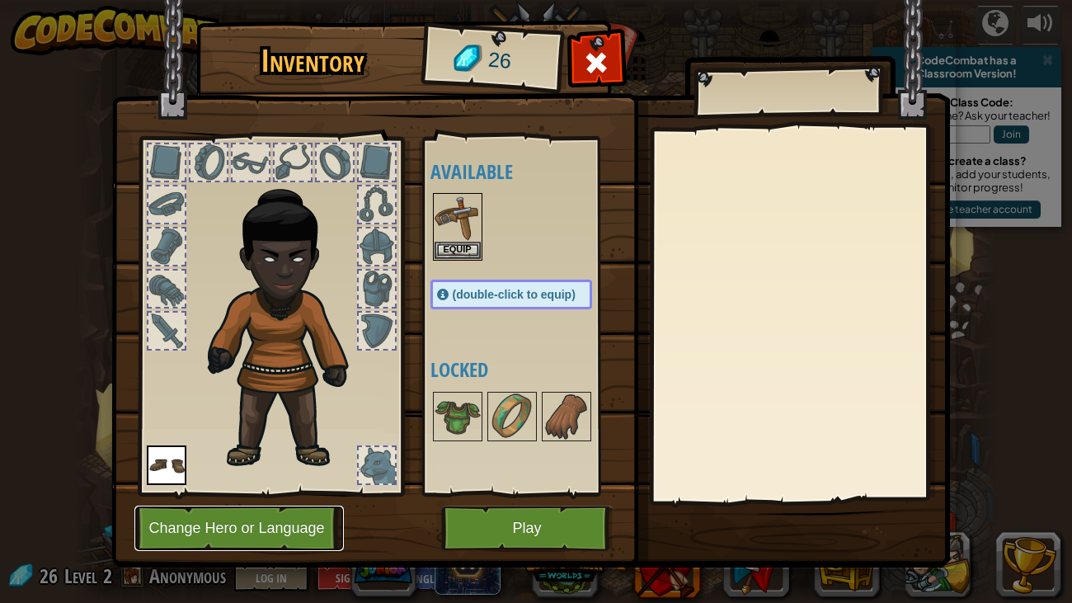
click at [260, 462] on button "Change Hero or Language" at bounding box center [238, 528] width 209 height 45
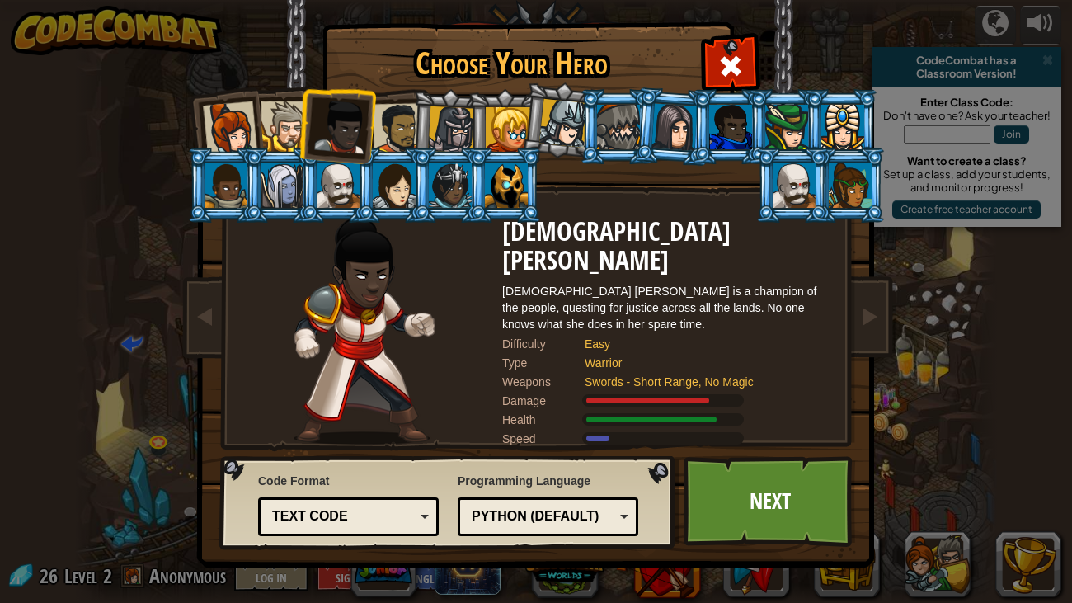
click at [379, 136] on div at bounding box center [398, 128] width 51 height 51
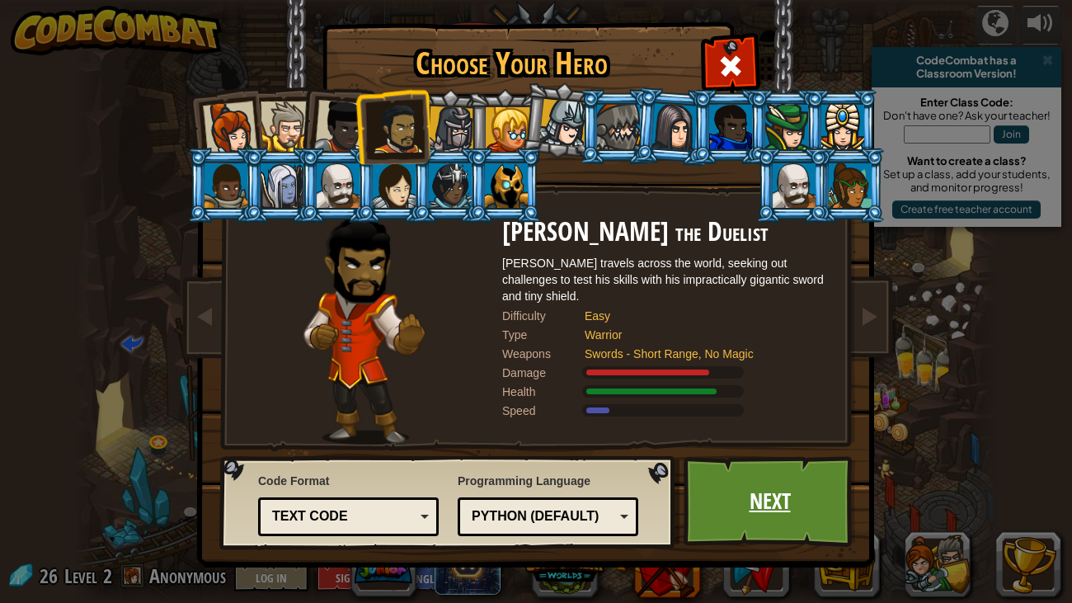
click at [774, 462] on link "Next" at bounding box center [770, 501] width 172 height 91
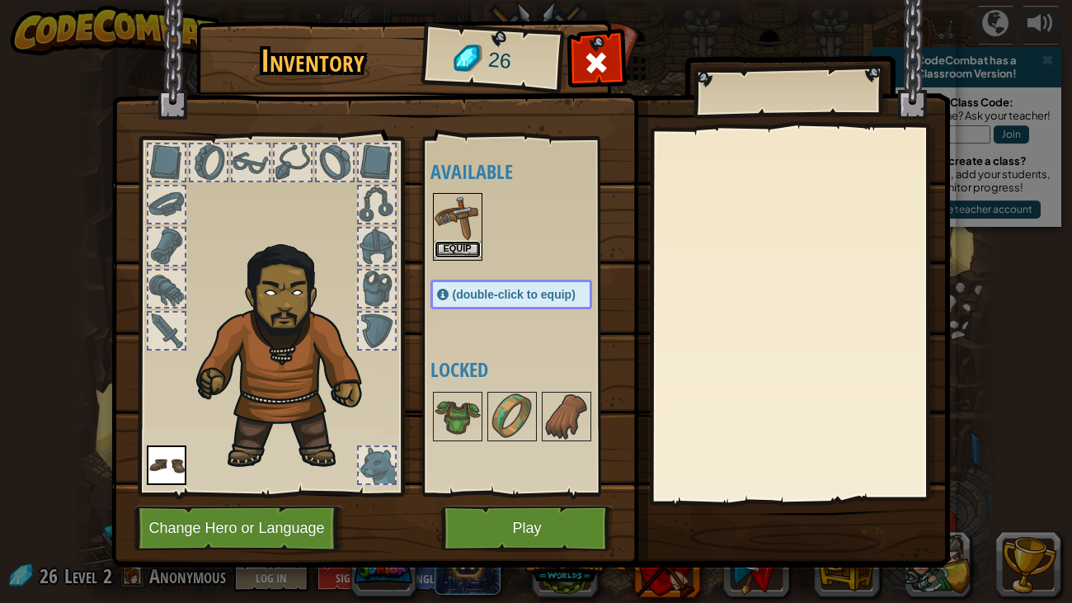
click at [455, 252] on button "Equip" at bounding box center [458, 249] width 46 height 17
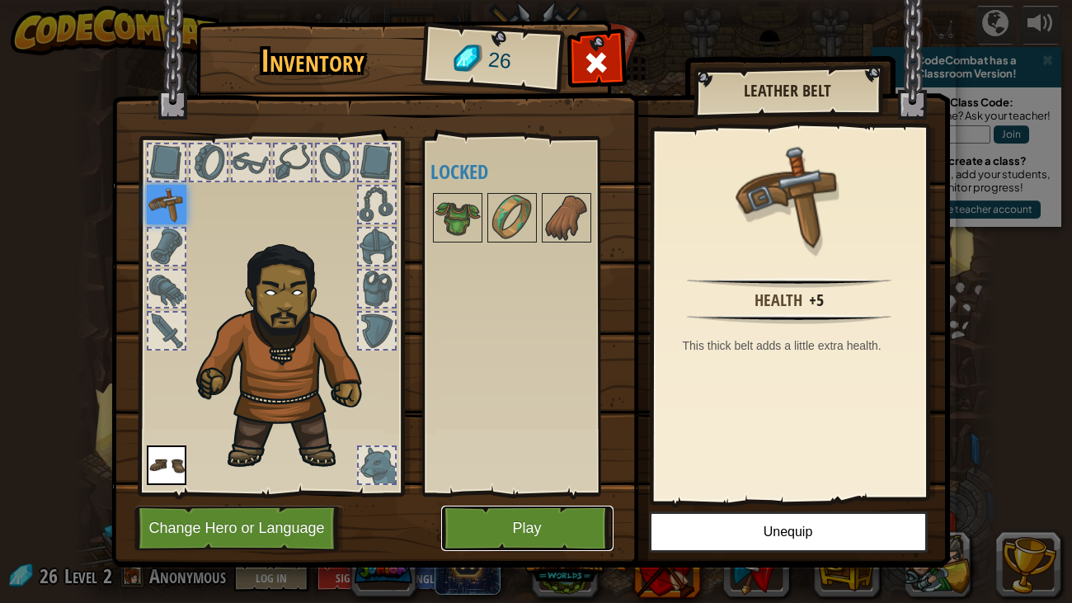
click at [534, 462] on button "Play" at bounding box center [527, 528] width 172 height 45
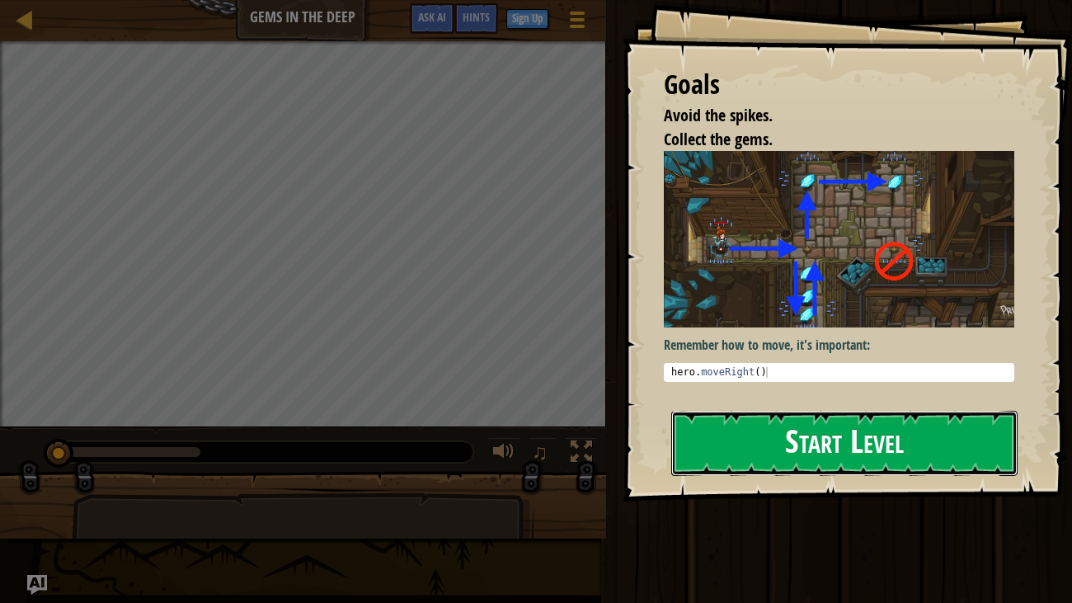
click at [780, 438] on button "Start Level" at bounding box center [844, 443] width 347 height 65
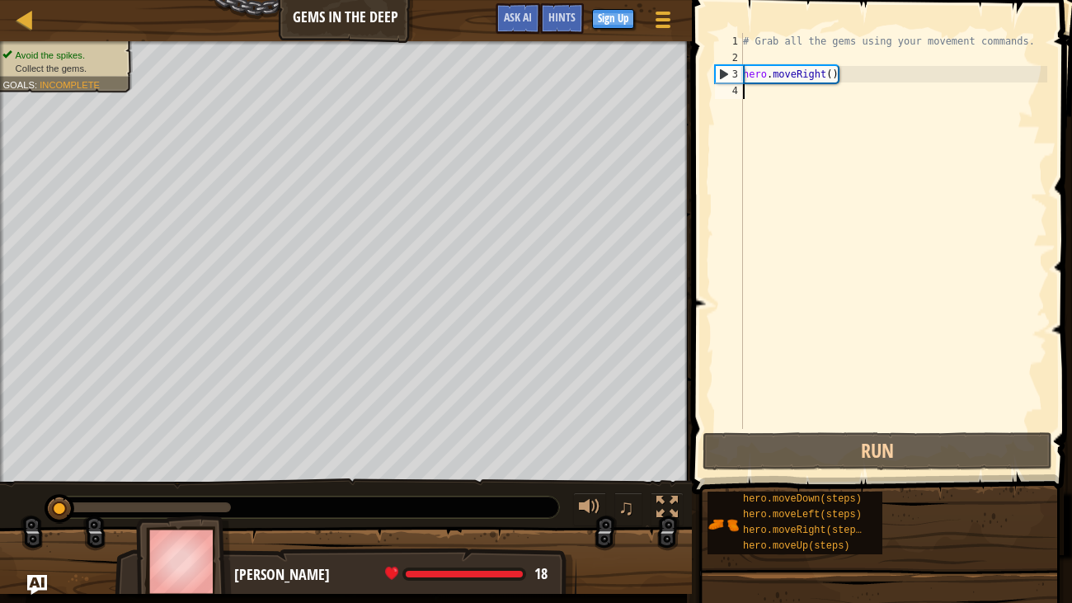
click at [756, 94] on div "# Grab all the gems using your movement commands. hero . moveRight ( )" at bounding box center [894, 247] width 308 height 429
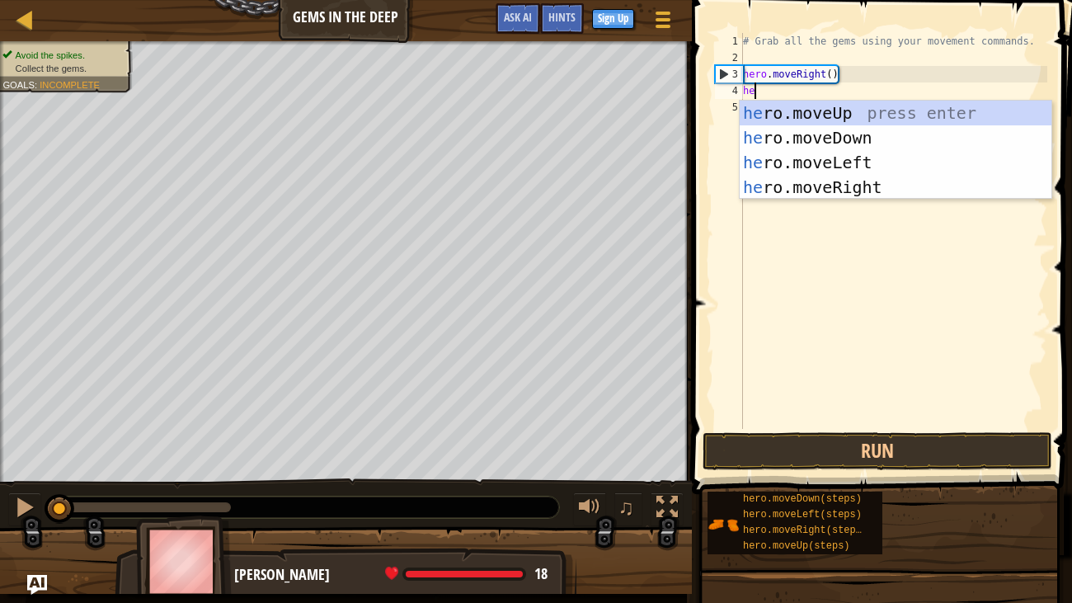
scroll to position [7, 0]
type textarea "hero"
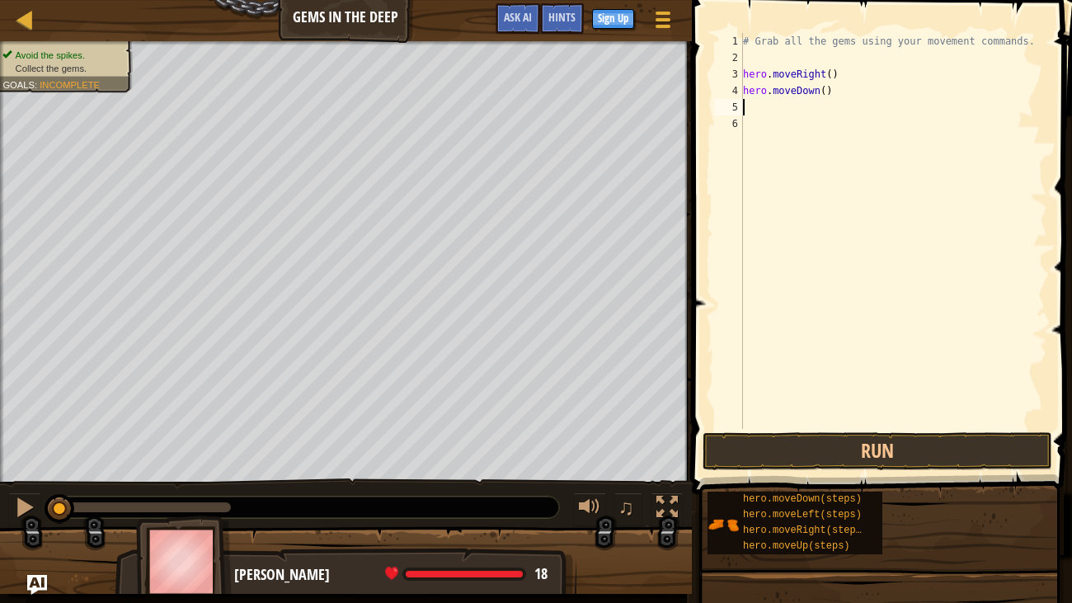
click at [774, 94] on div "# Grab all the gems using your movement commands. hero . moveRight ( ) hero . m…" at bounding box center [894, 247] width 308 height 429
type textarea "hero.moveDown()"
click at [763, 101] on div "# Grab all the gems using your movement commands. hero . moveRight ( ) hero . m…" at bounding box center [894, 247] width 308 height 429
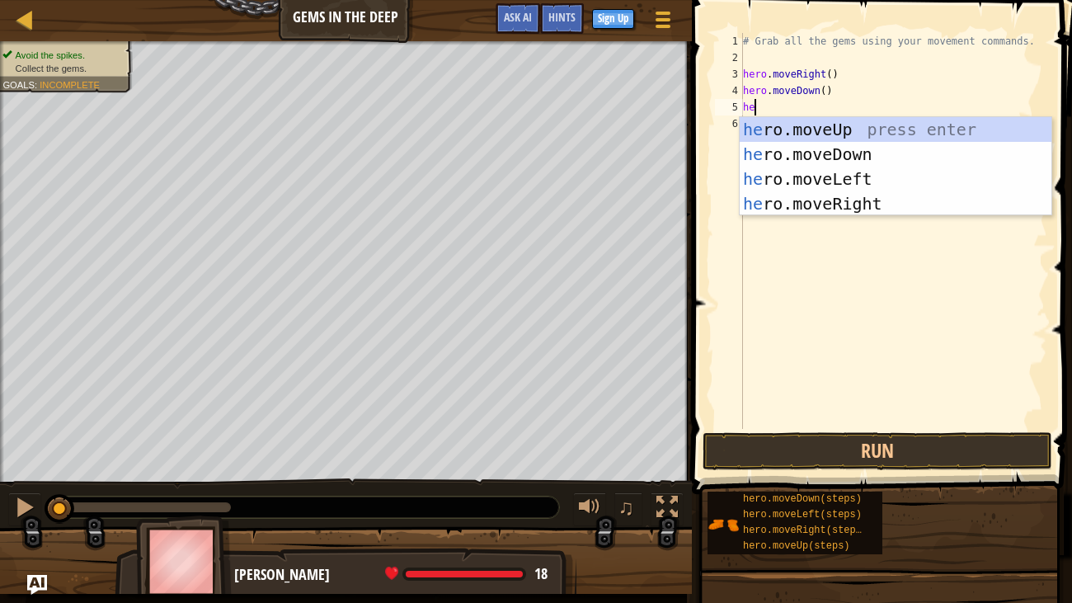
type textarea "her"
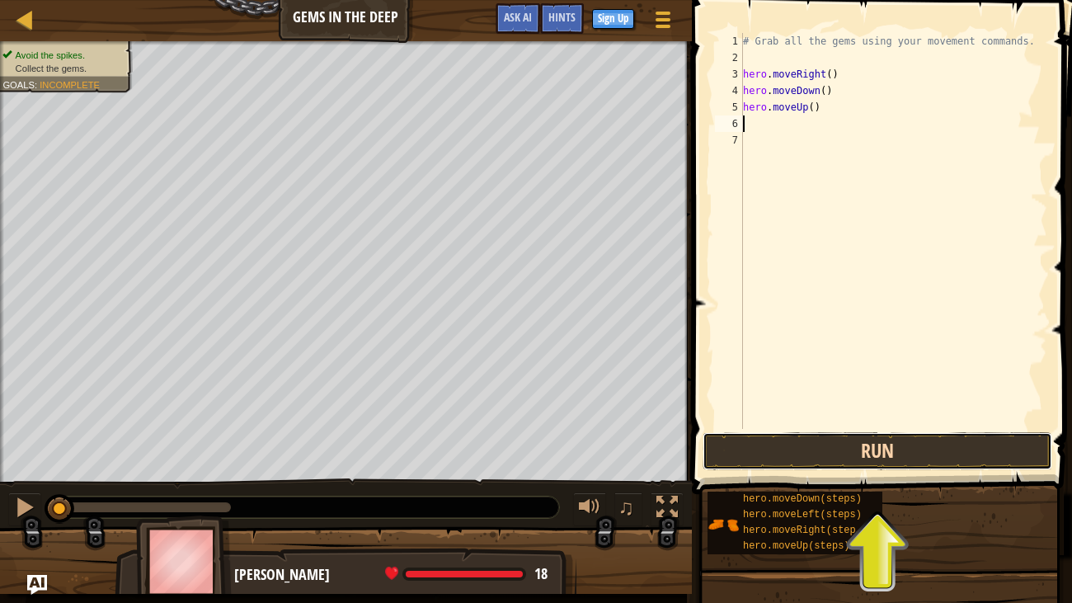
click at [868, 462] on button "Run" at bounding box center [878, 451] width 350 height 38
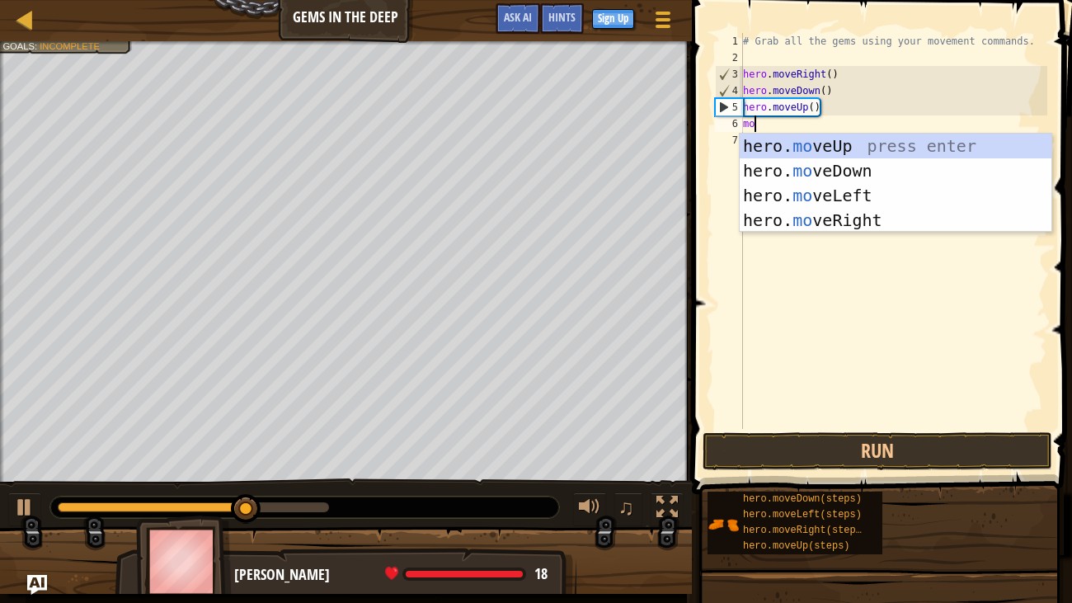
type textarea "mov"
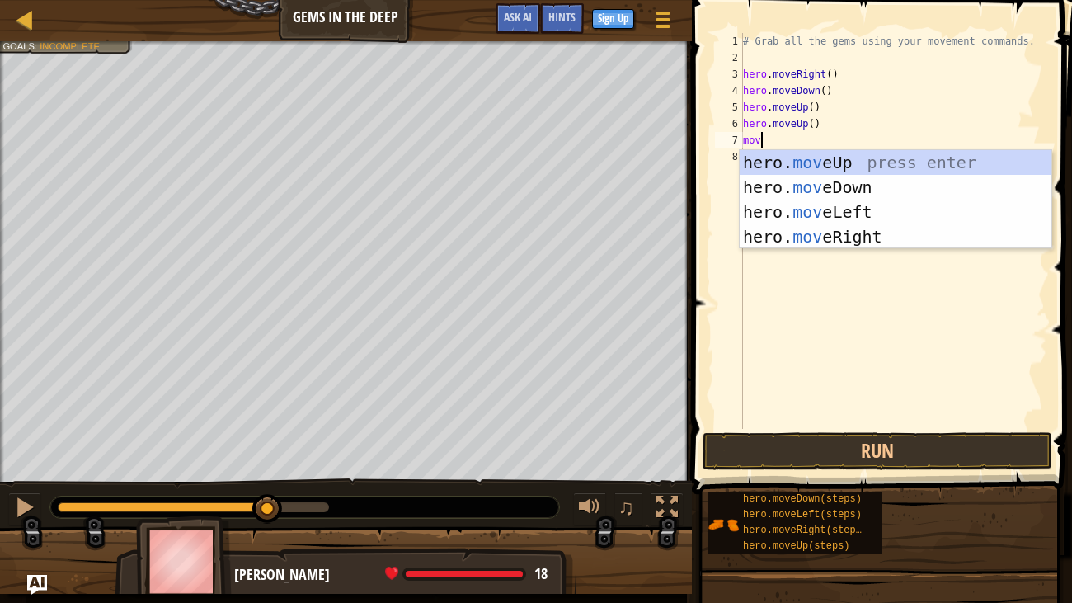
type textarea "move"
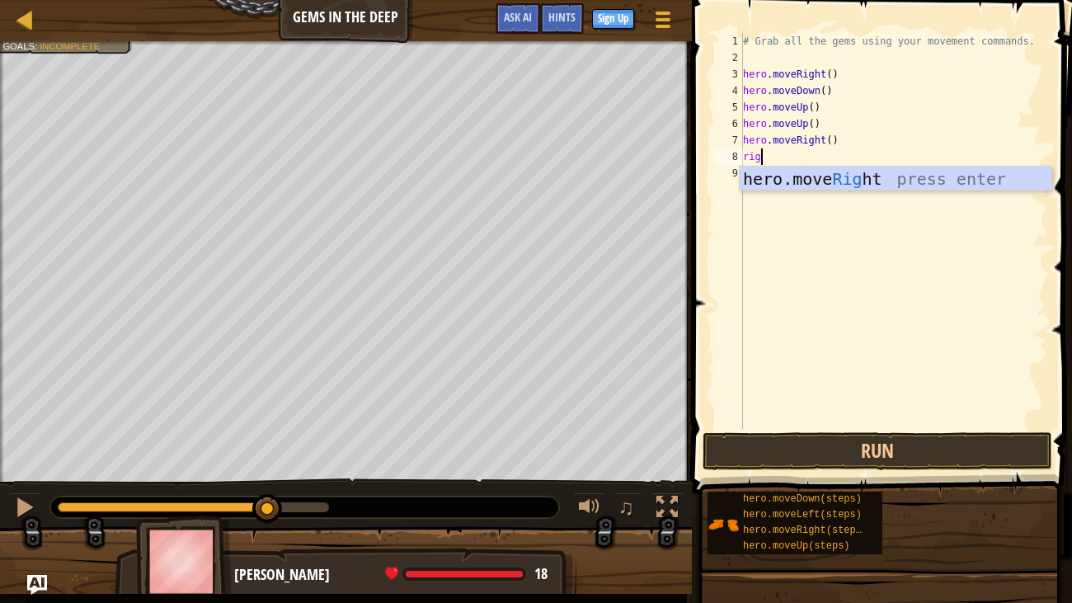
type textarea "righ"
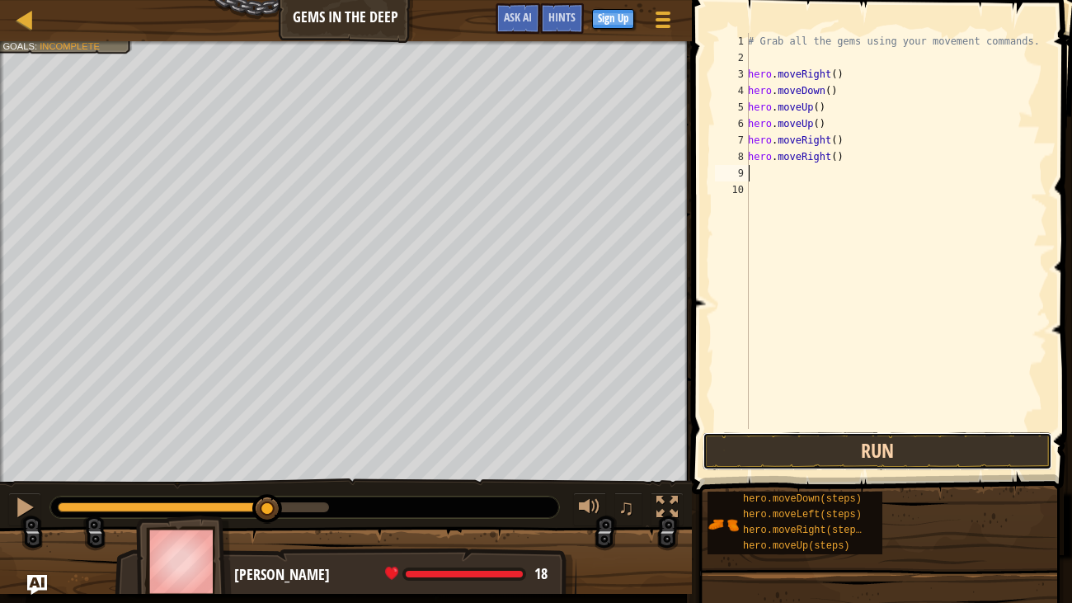
click at [908, 459] on button "Run" at bounding box center [878, 451] width 350 height 38
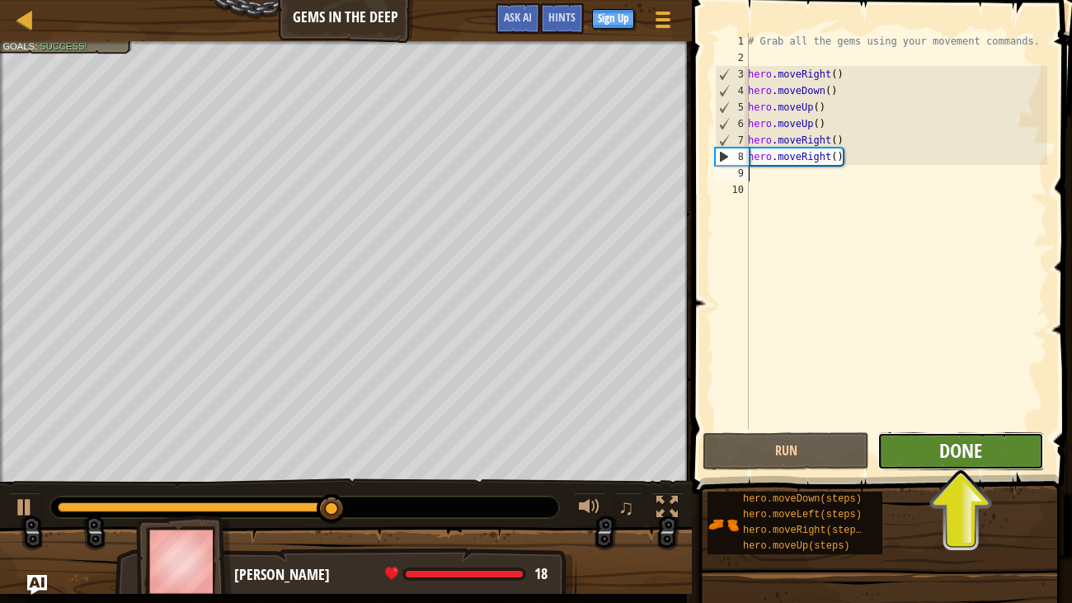
click at [956, 462] on button "Done" at bounding box center [960, 451] width 167 height 38
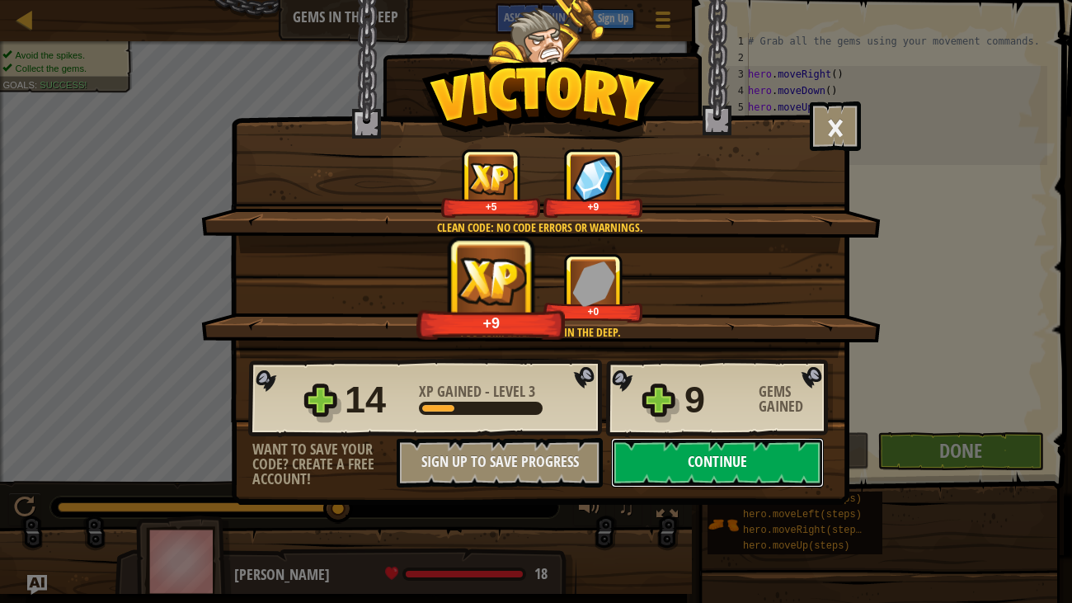
click at [710, 459] on button "Continue" at bounding box center [717, 462] width 213 height 49
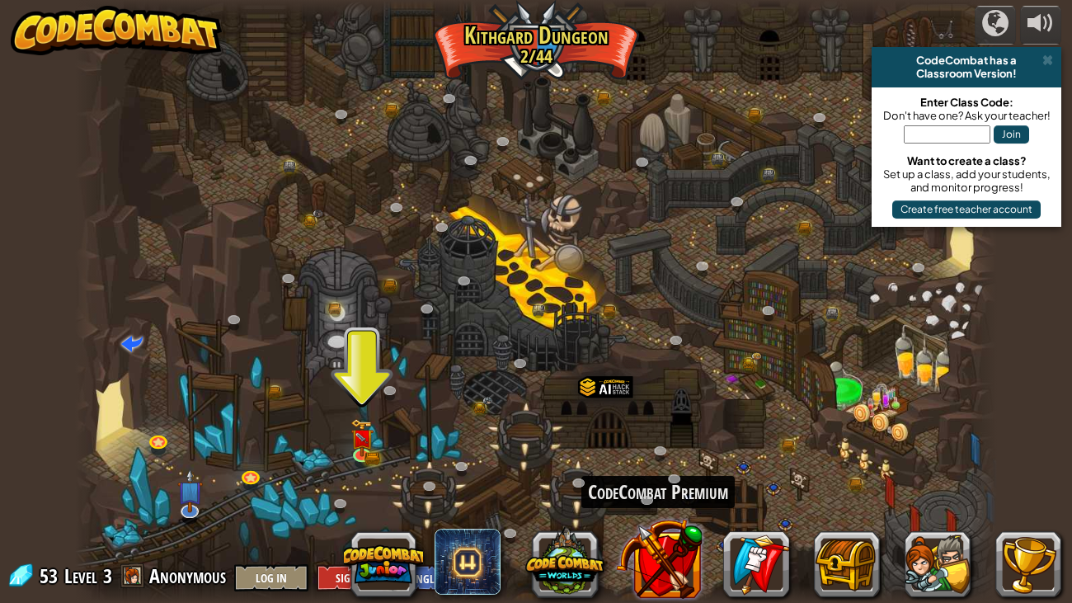
click at [659, 462] on button at bounding box center [659, 558] width 87 height 87
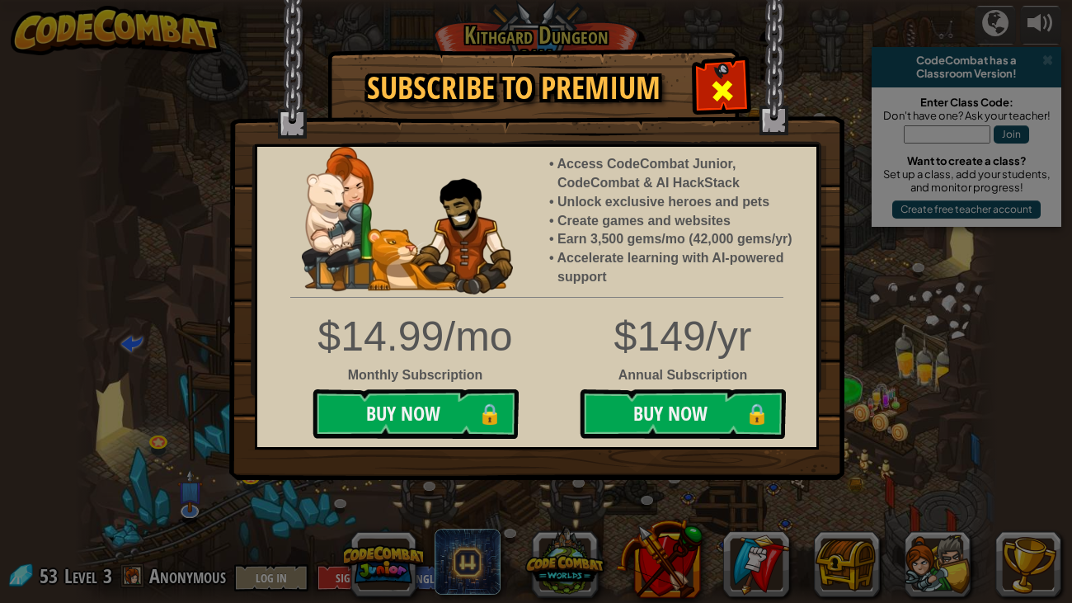
click at [717, 86] on span at bounding box center [722, 91] width 26 height 26
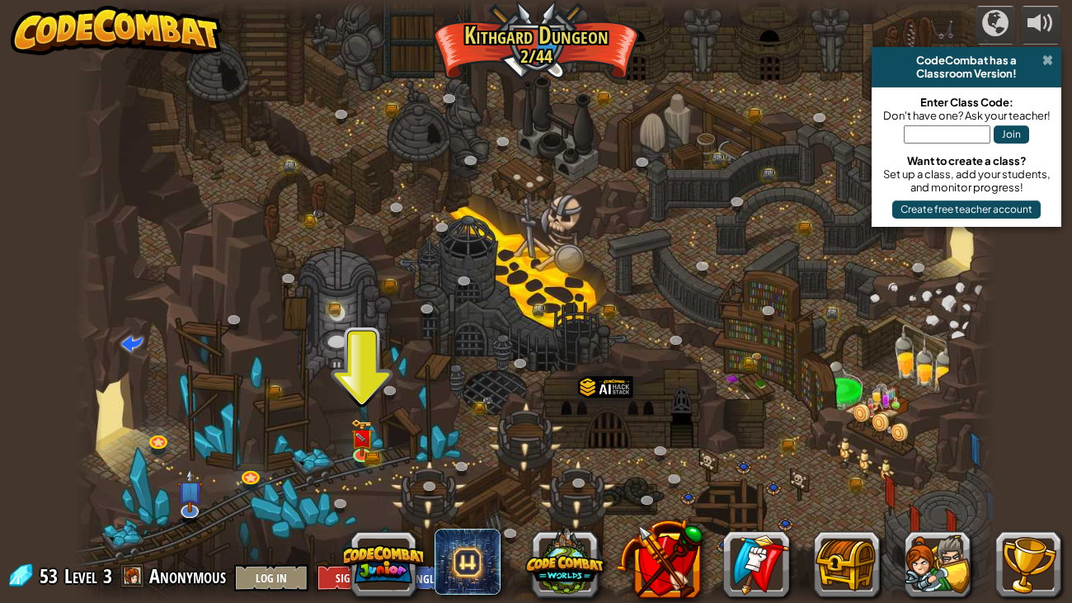
click at [1051, 63] on span at bounding box center [1047, 60] width 11 height 13
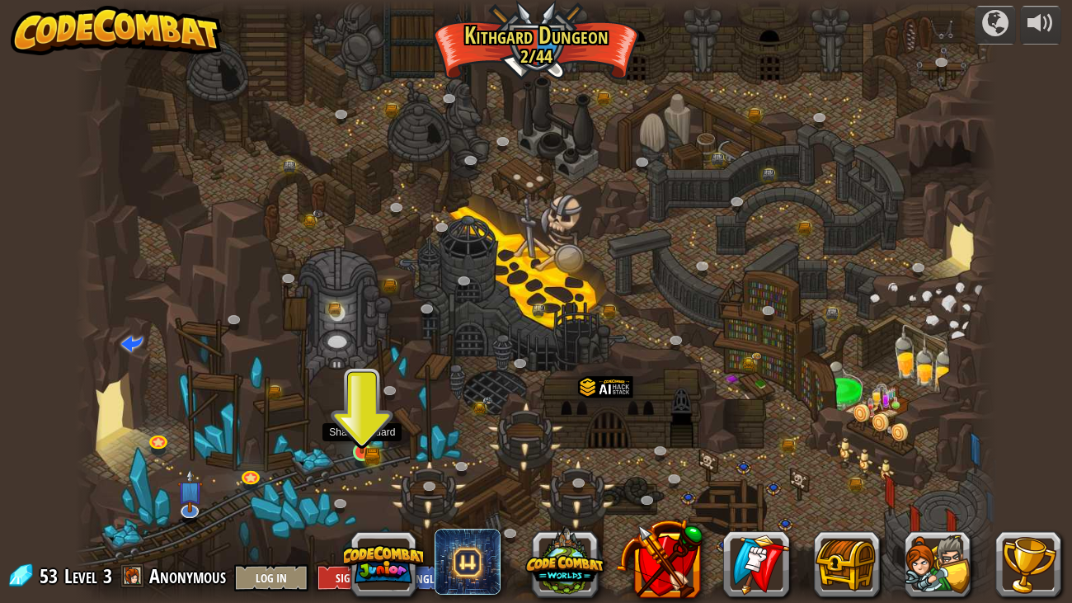
click at [360, 427] on img at bounding box center [361, 428] width 23 height 50
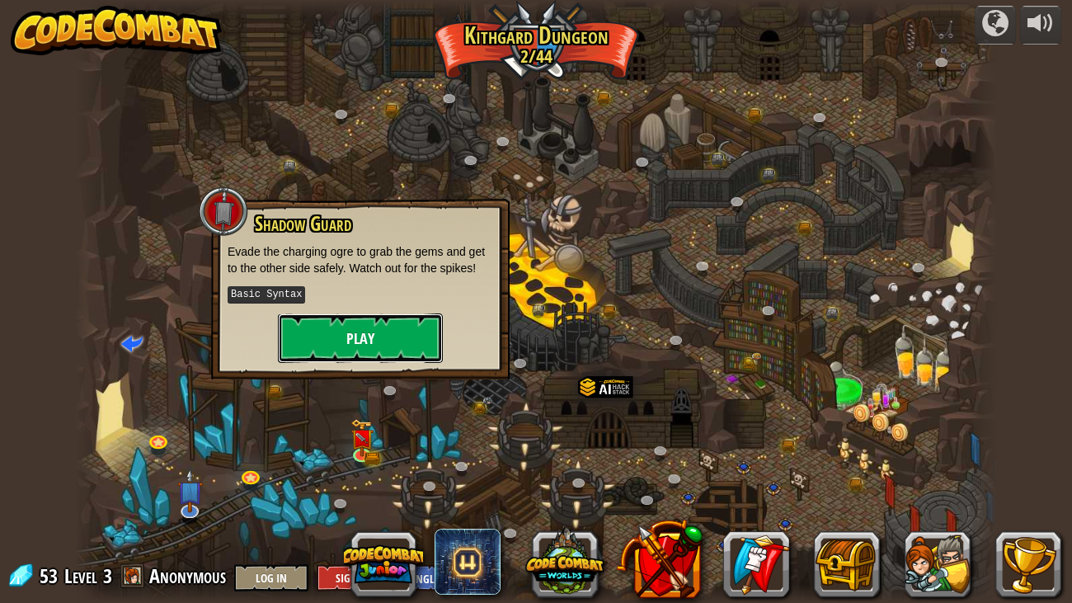
click at [360, 335] on button "Play" at bounding box center [360, 337] width 165 height 49
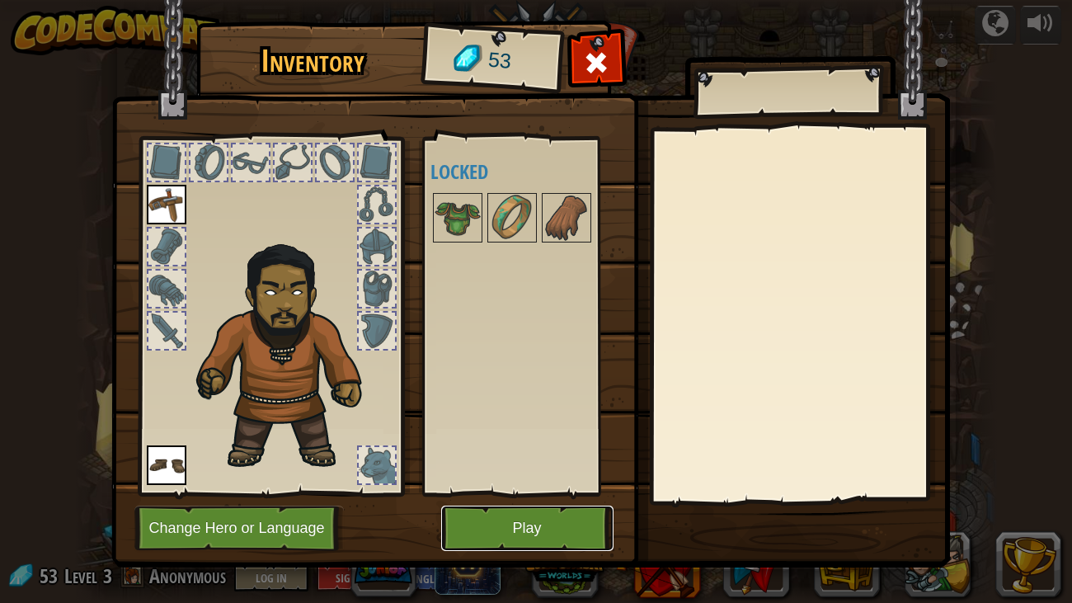
click at [530, 462] on button "Play" at bounding box center [527, 528] width 172 height 45
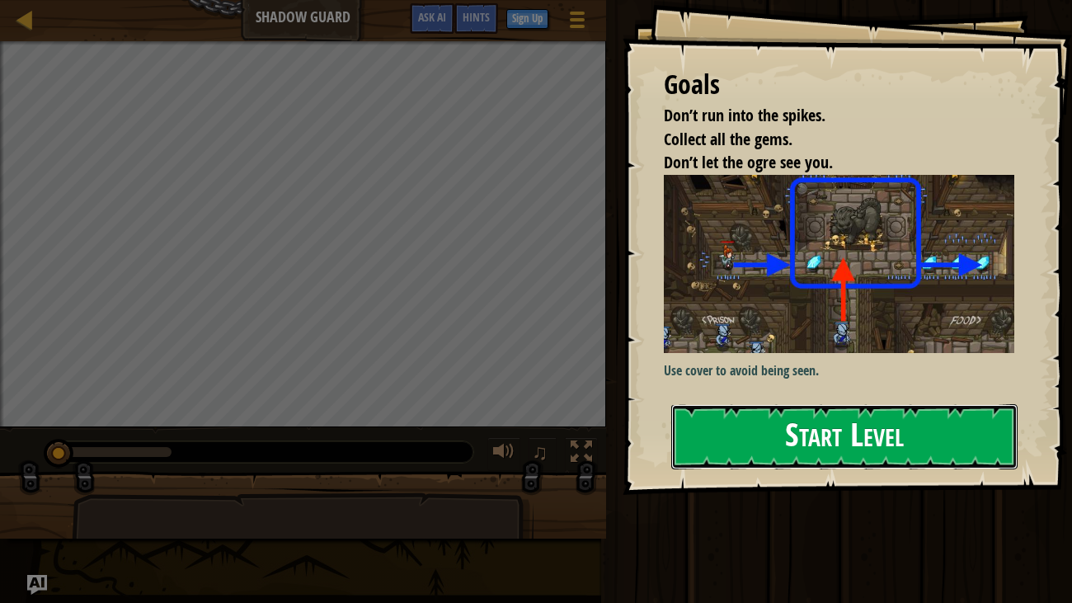
click at [813, 452] on button "Start Level" at bounding box center [844, 436] width 347 height 65
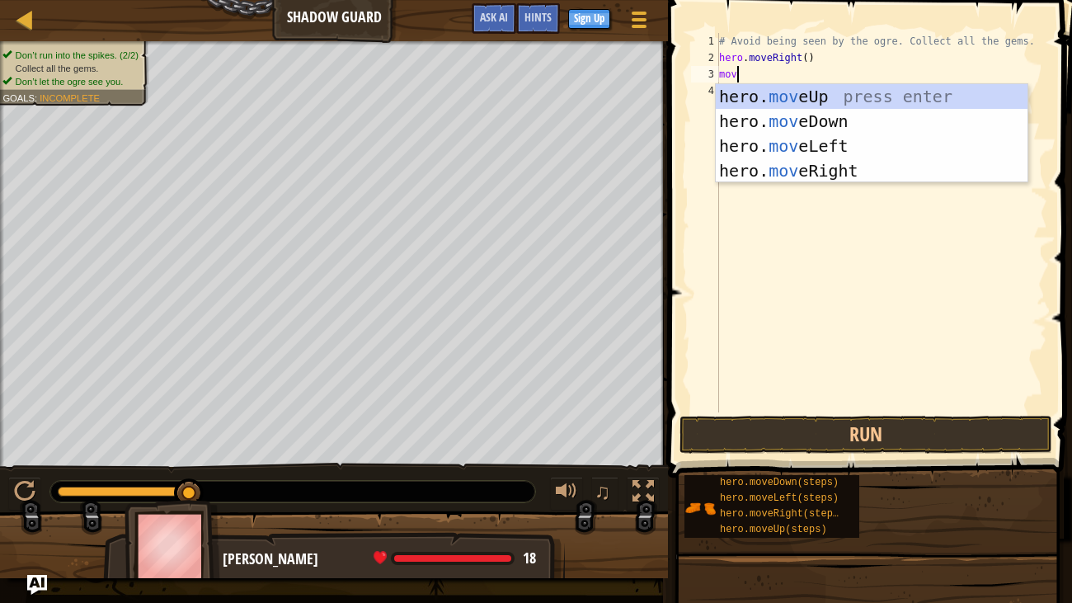
scroll to position [7, 0]
type textarea "move"
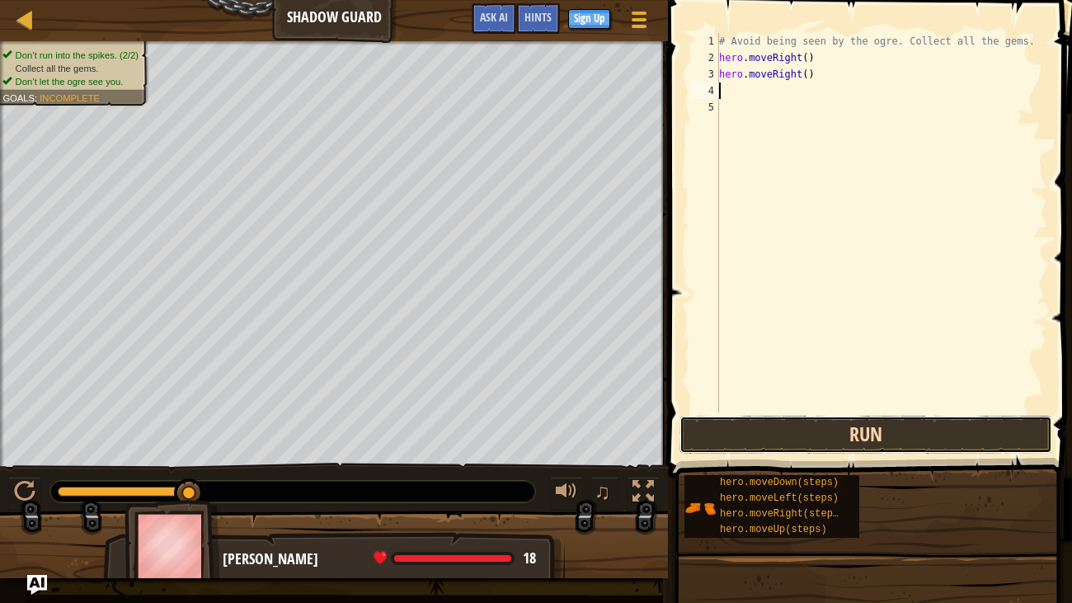
click at [884, 448] on button "Run" at bounding box center [866, 435] width 373 height 38
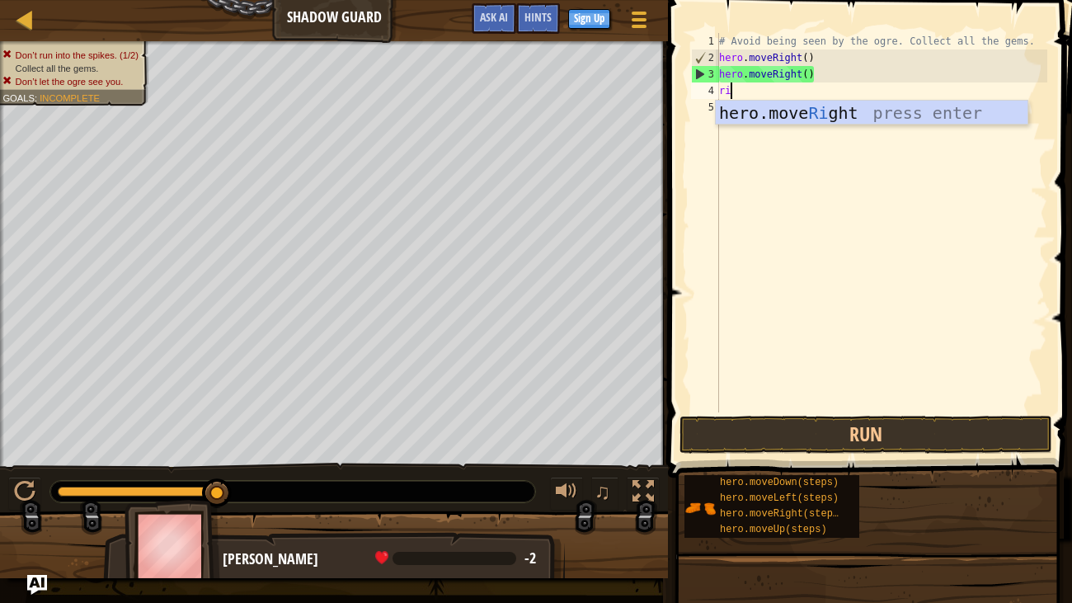
type textarea "righ"
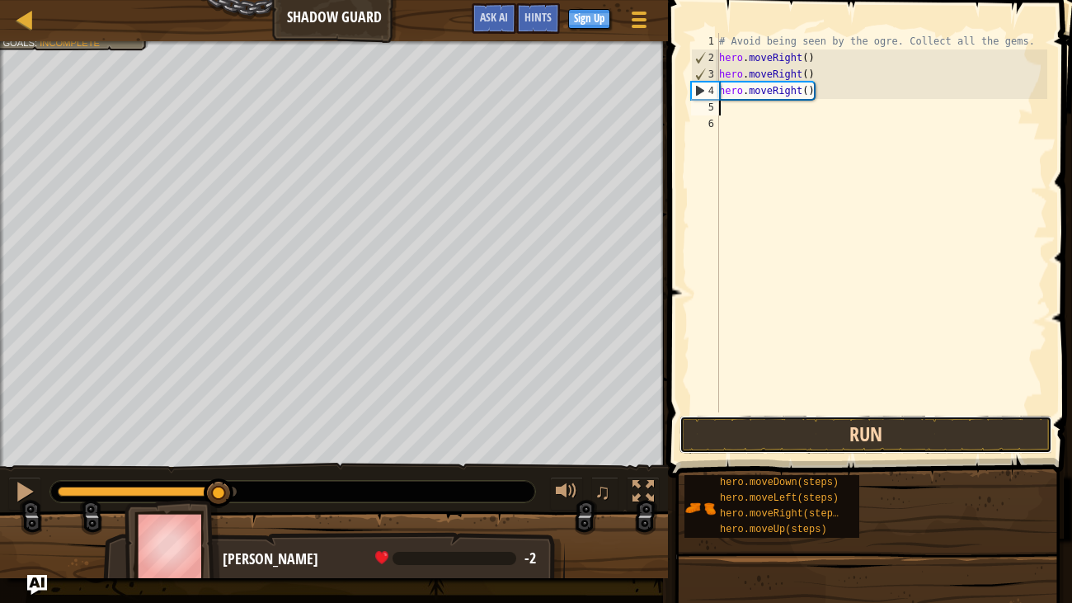
click at [833, 434] on button "Run" at bounding box center [866, 435] width 373 height 38
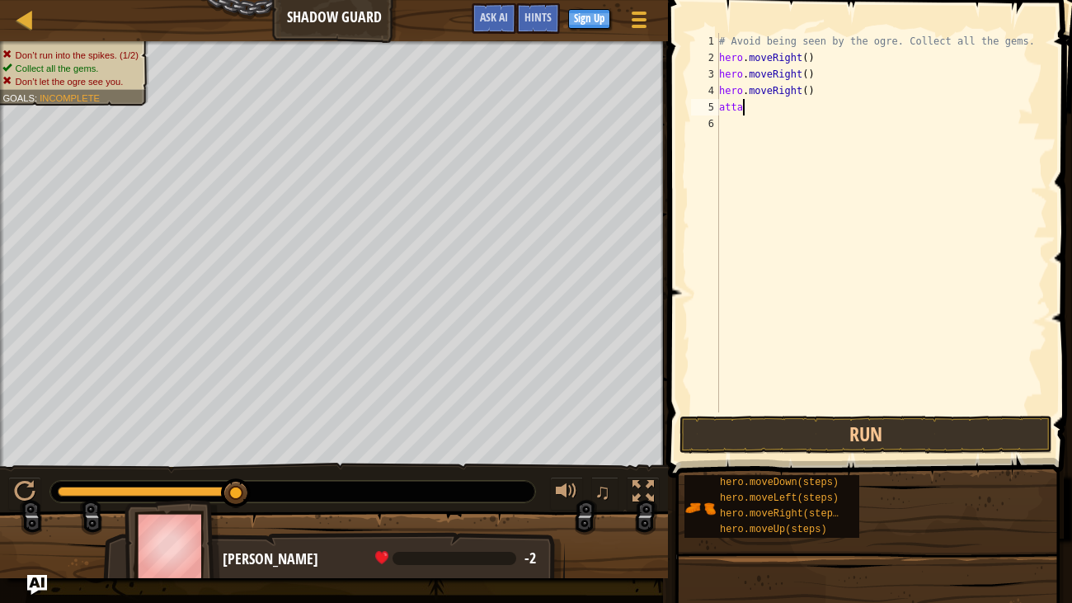
type textarea "attack"
click at [795, 430] on button "Run" at bounding box center [866, 435] width 373 height 38
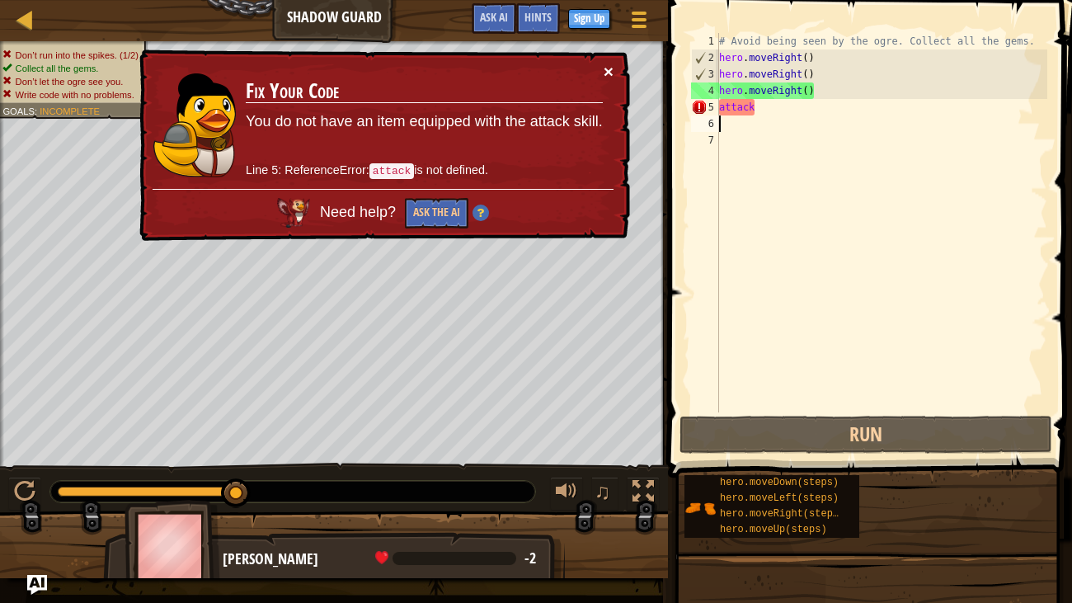
click at [608, 73] on button "×" at bounding box center [609, 71] width 10 height 17
click at [786, 109] on div "# Avoid being seen by the ogre. Collect all the gems. hero . moveRight ( ) hero…" at bounding box center [882, 239] width 332 height 412
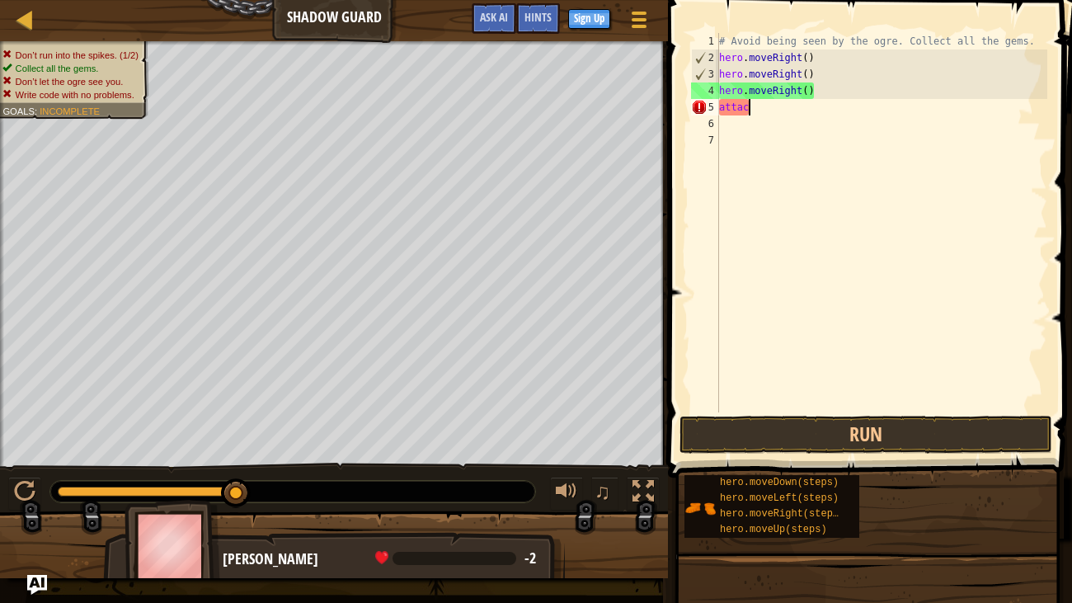
type textarea "a"
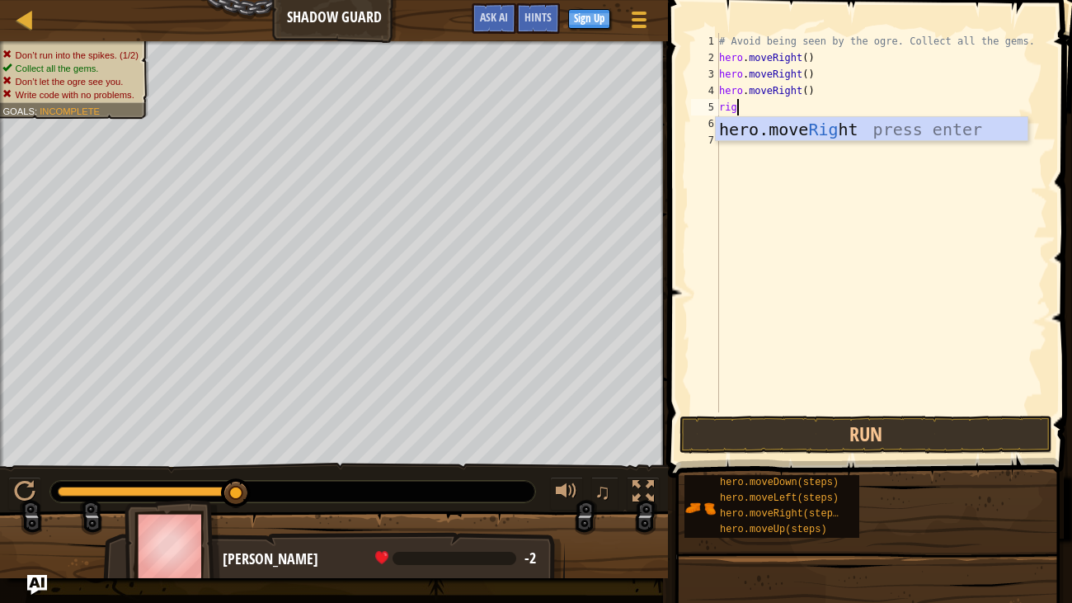
type textarea "right"
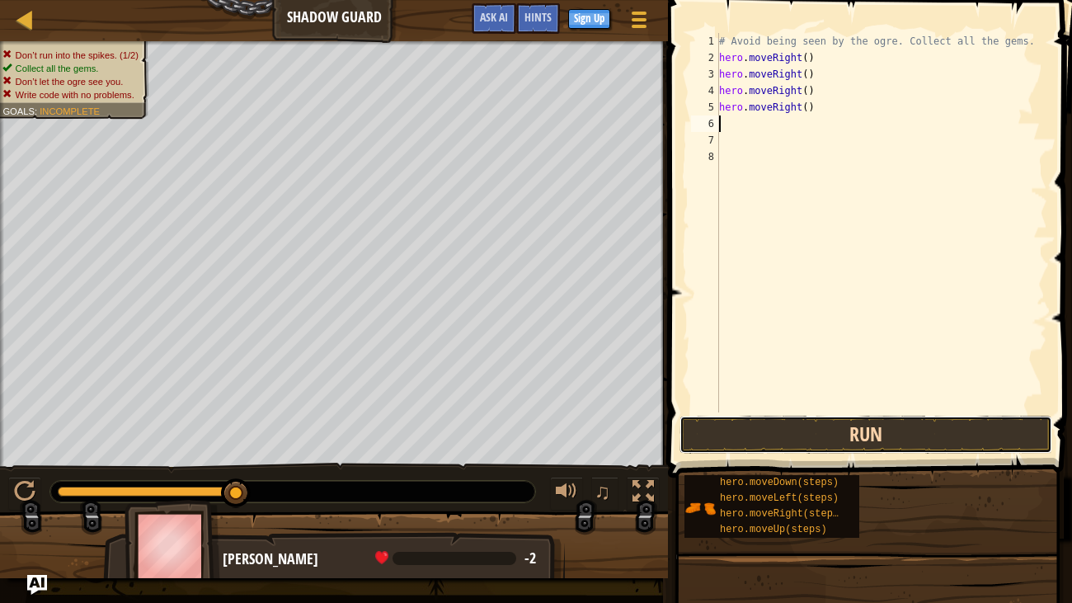
click at [880, 428] on button "Run" at bounding box center [866, 435] width 373 height 38
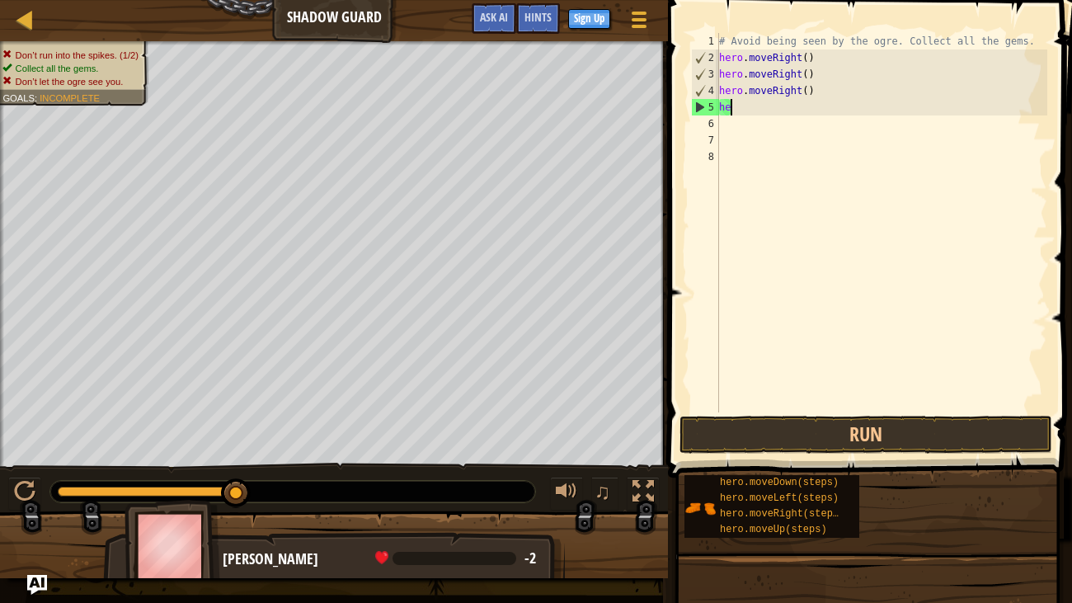
type textarea "h"
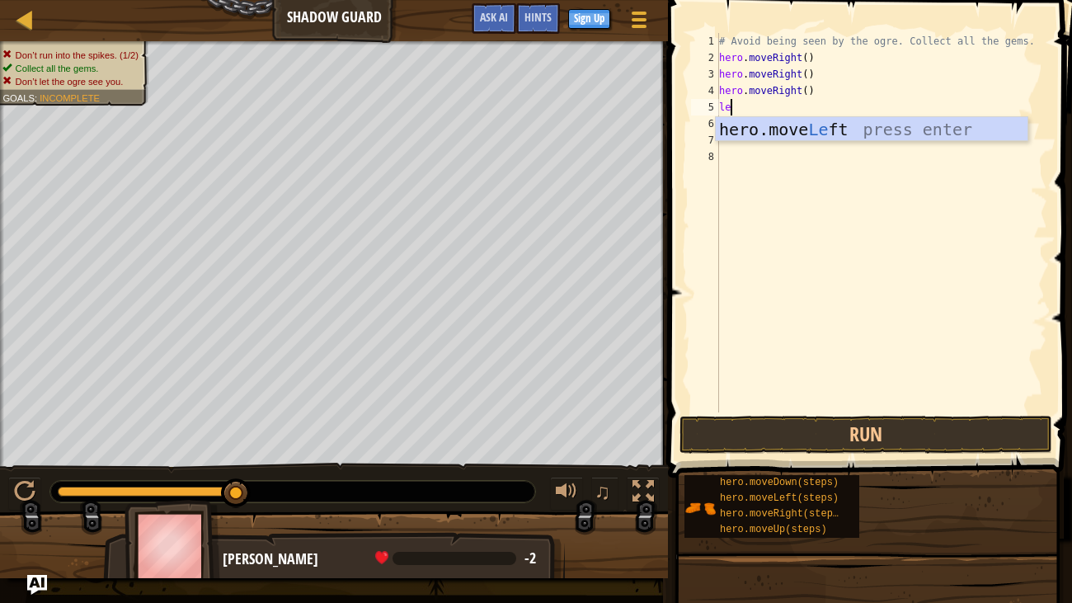
type textarea "l"
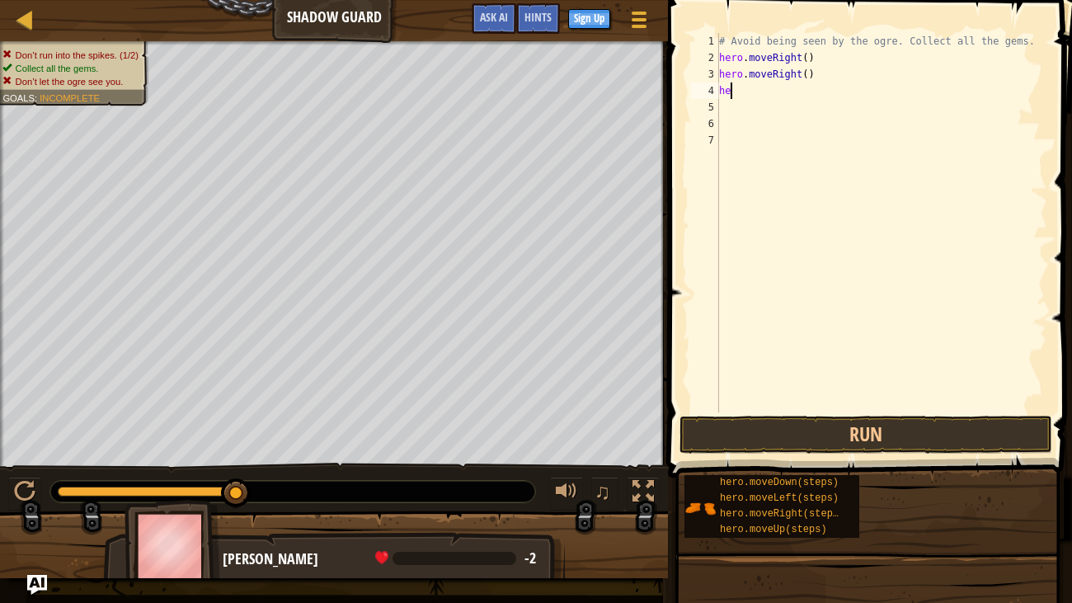
type textarea "h"
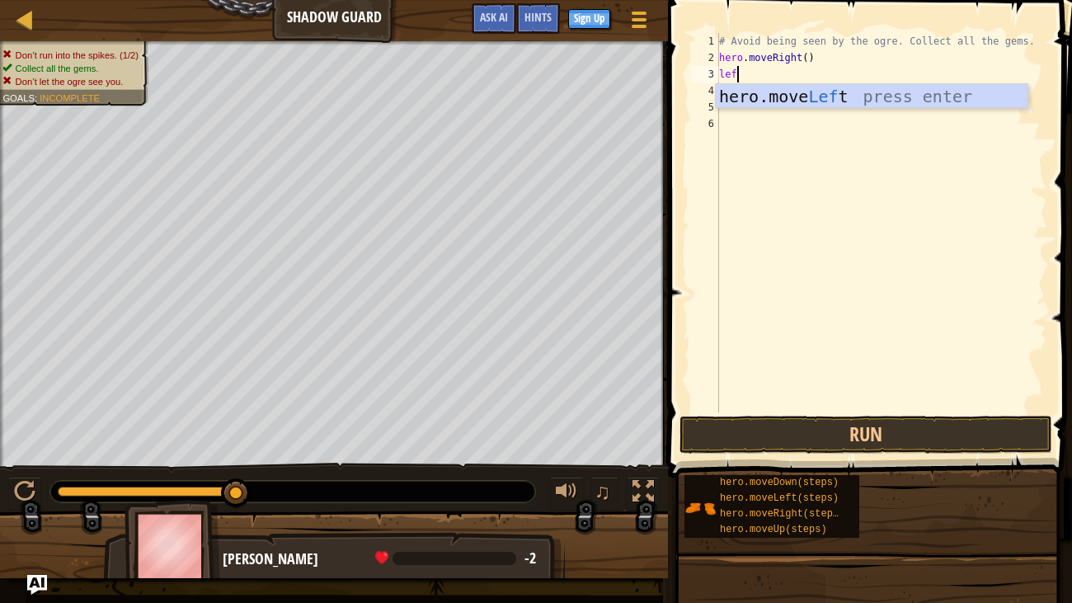
type textarea "left"
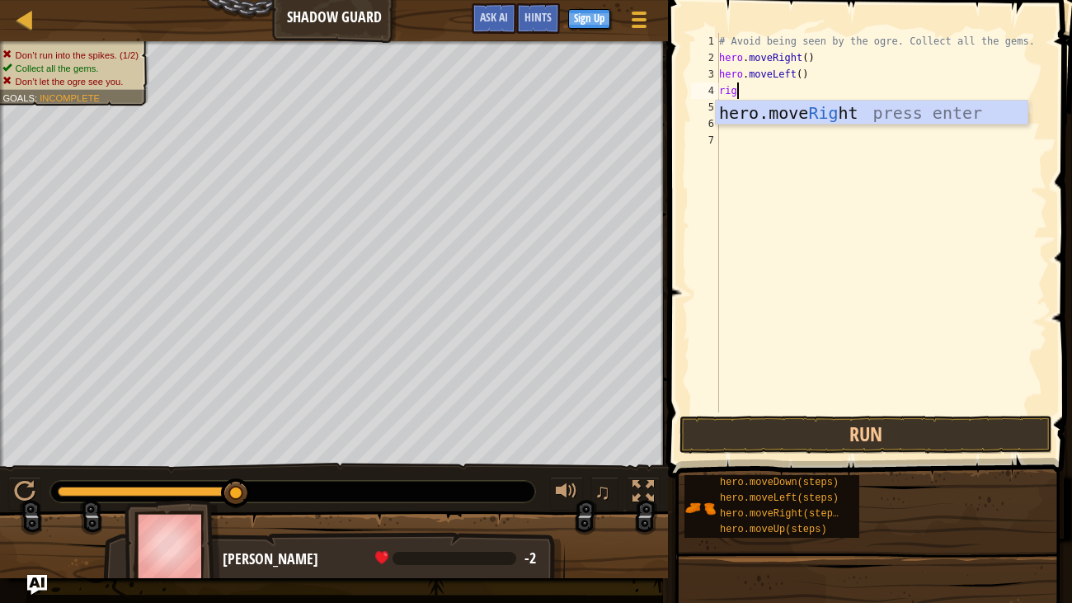
type textarea "right"
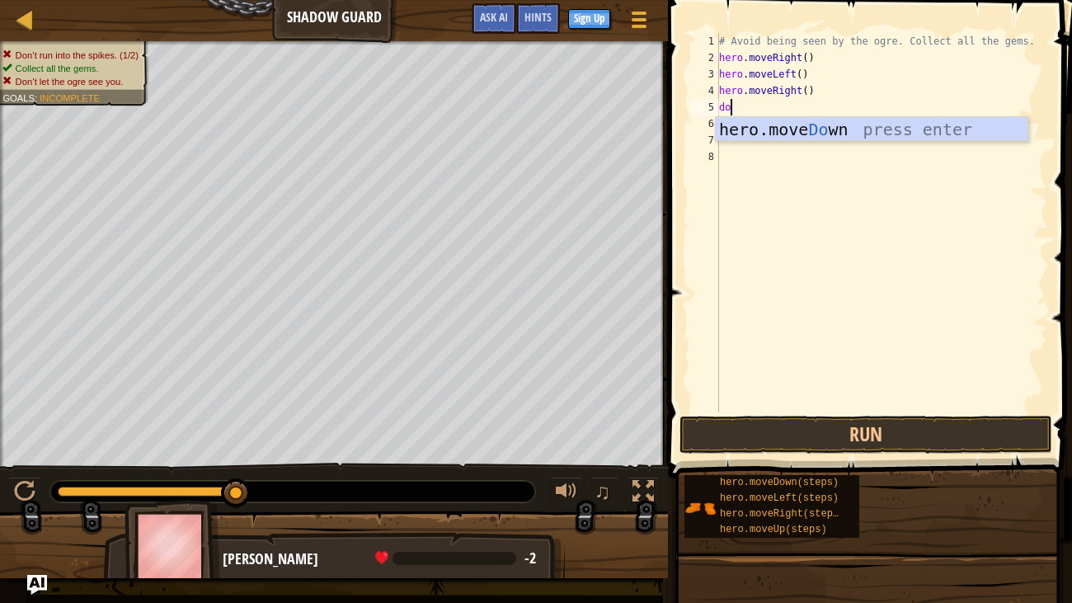
type textarea "down"
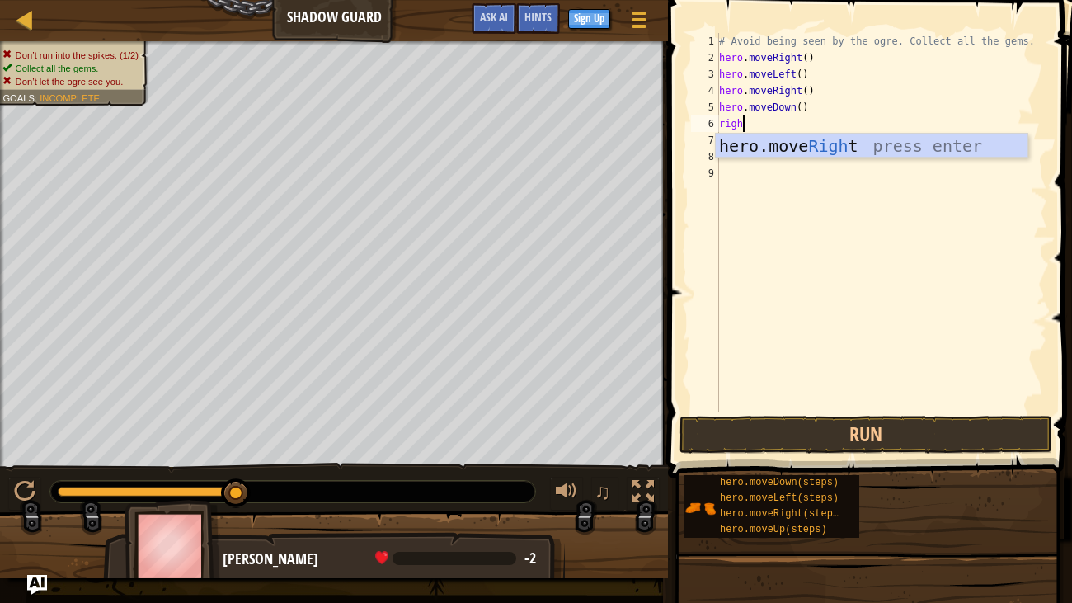
type textarea "right"
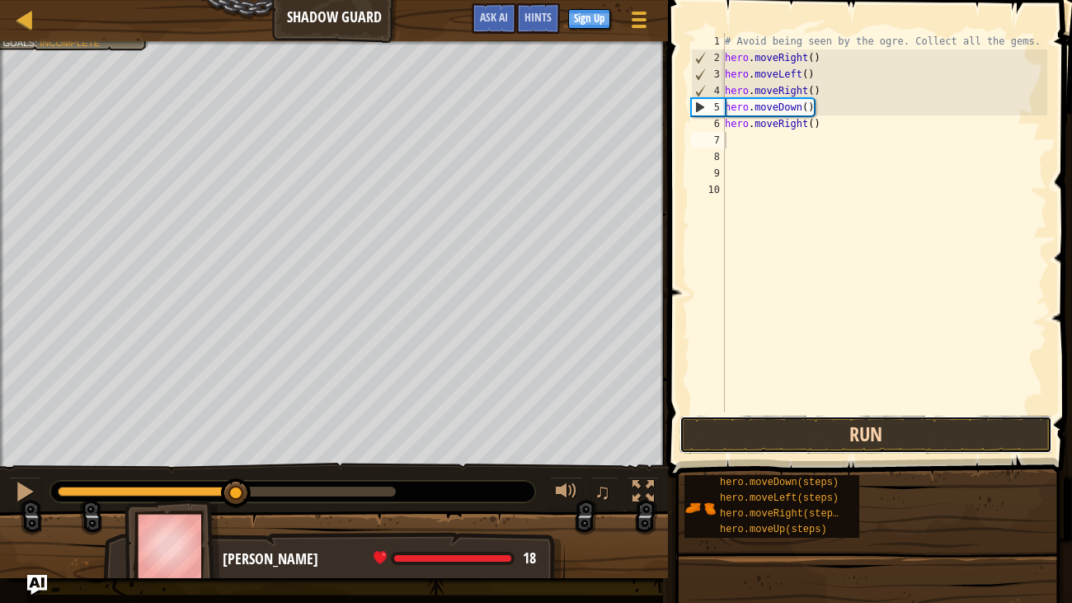
click at [742, 435] on button "Run" at bounding box center [866, 435] width 373 height 38
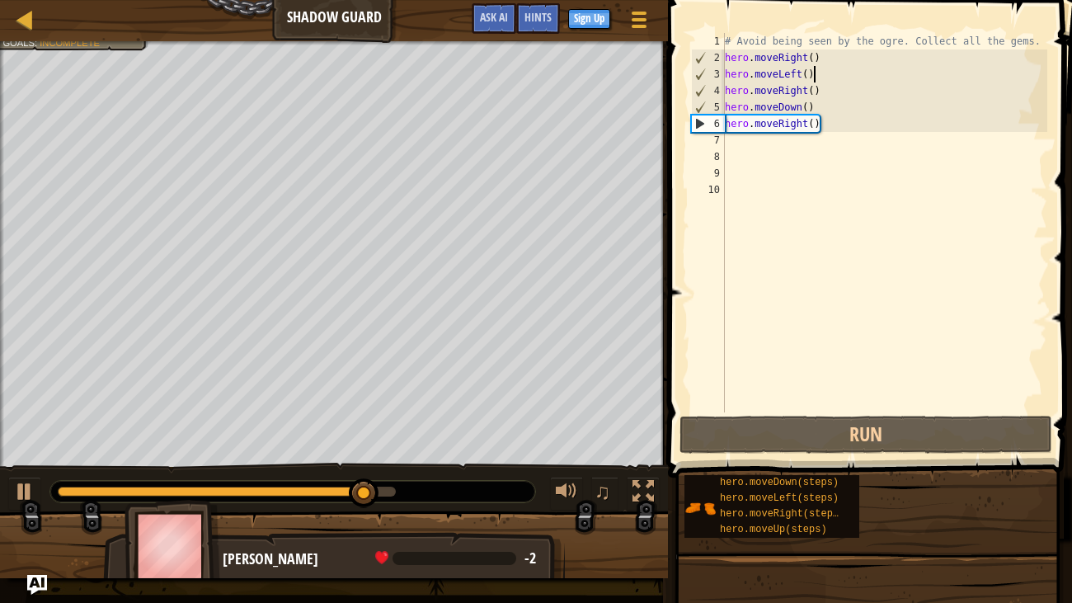
click at [880, 80] on div "# Avoid being seen by the ogre. Collect all the gems. hero . moveRight ( ) hero…" at bounding box center [885, 239] width 327 height 412
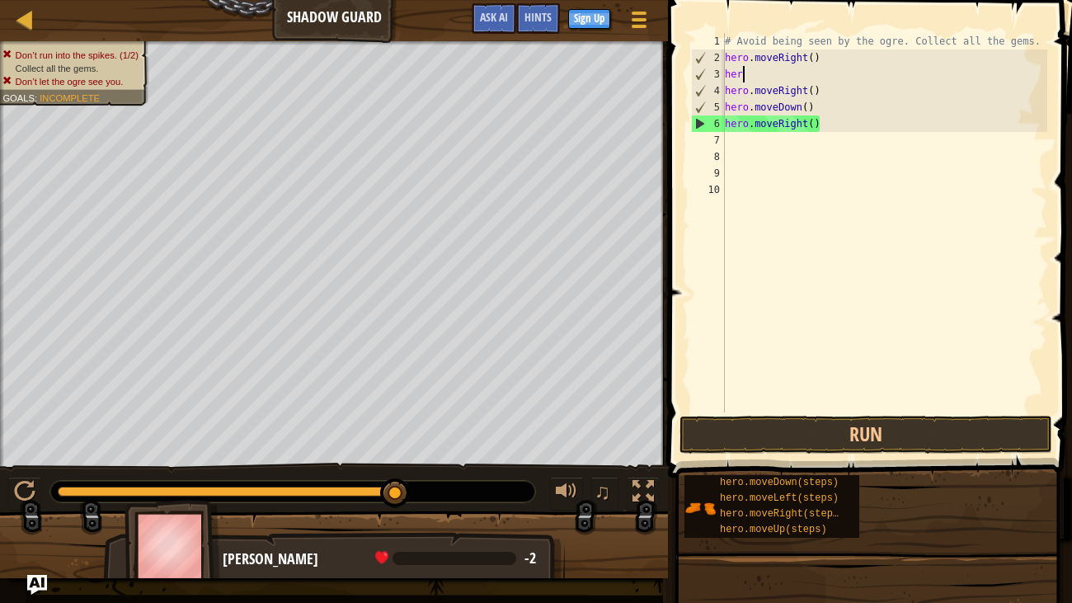
type textarea "h"
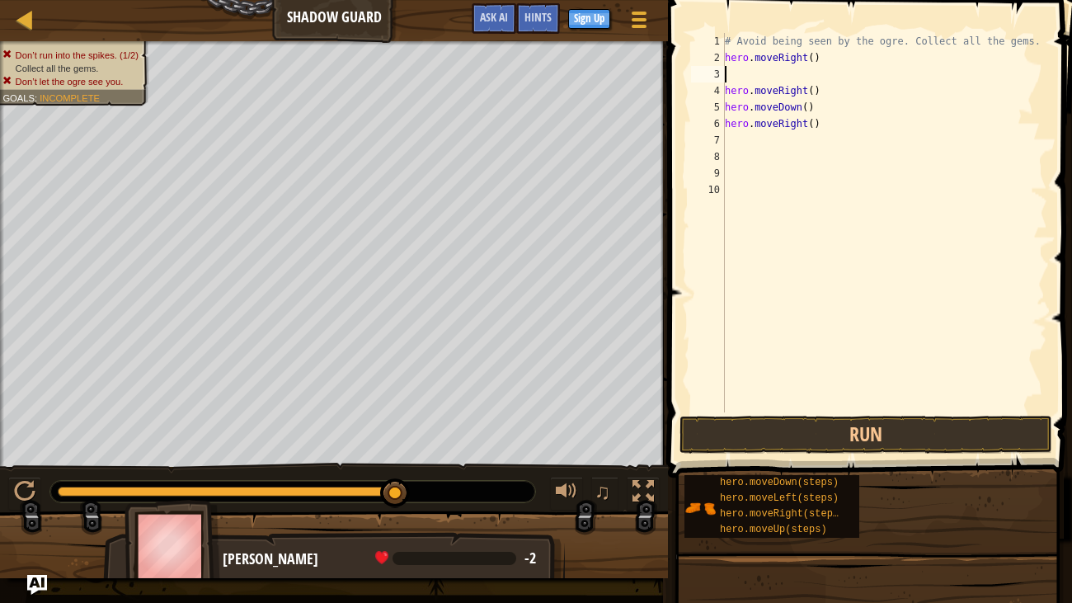
type textarea "up"
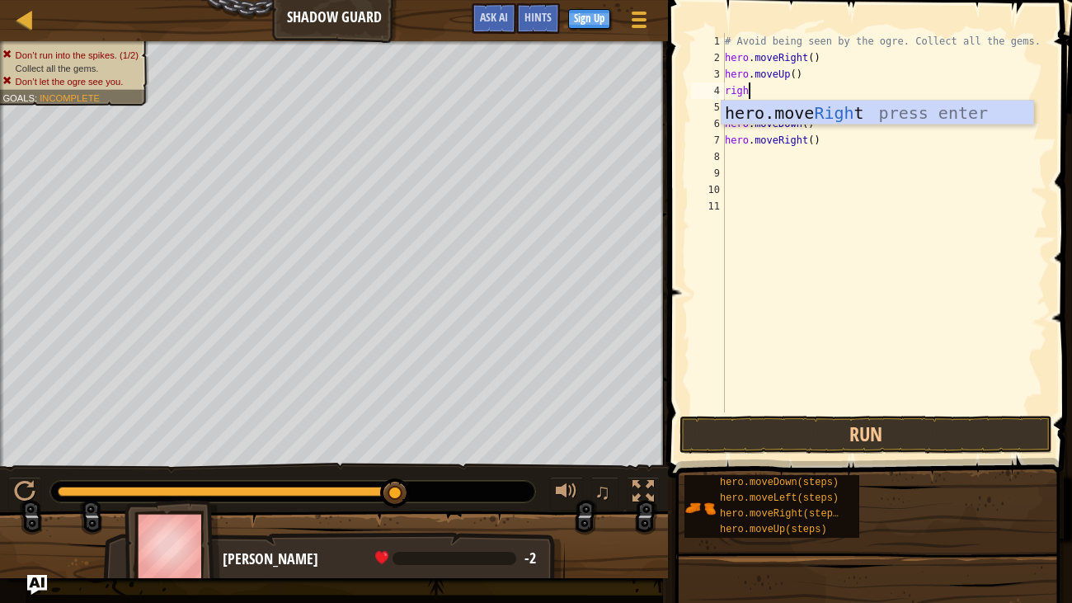
type textarea "right"
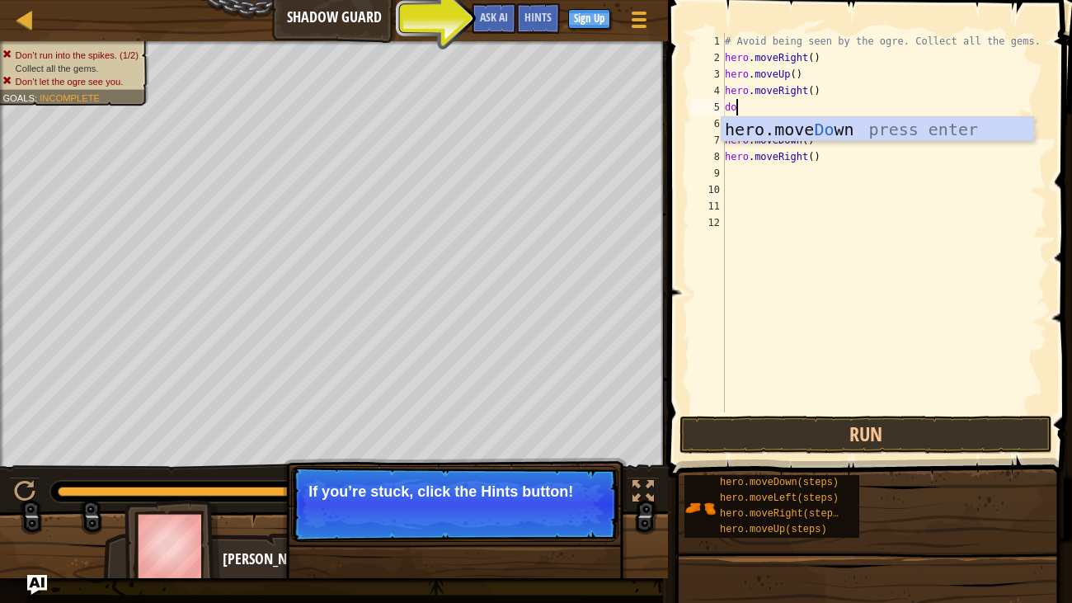
type textarea "dow"
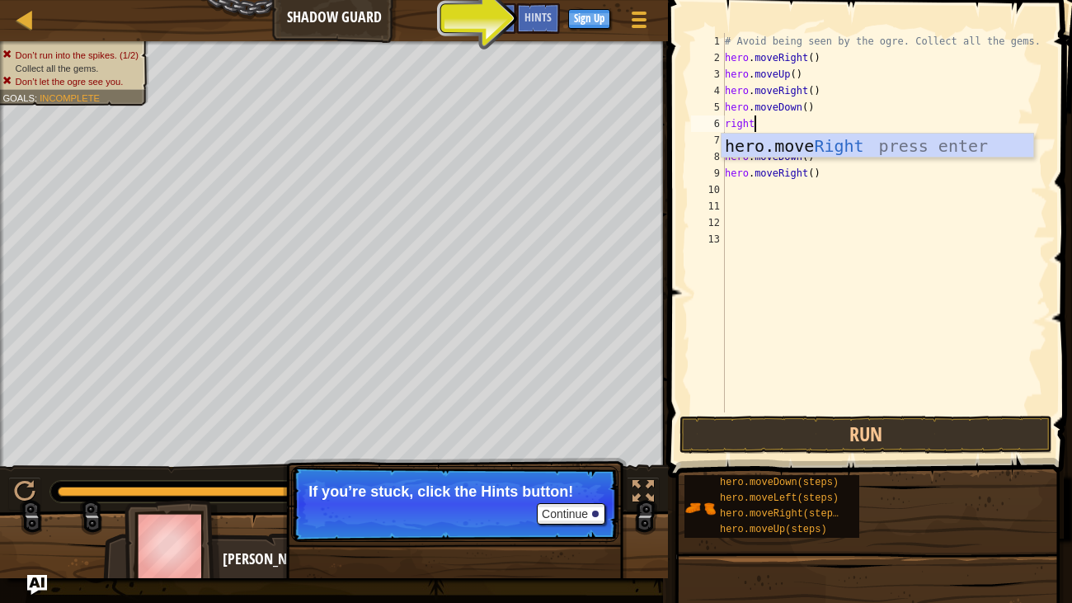
type textarea "right"
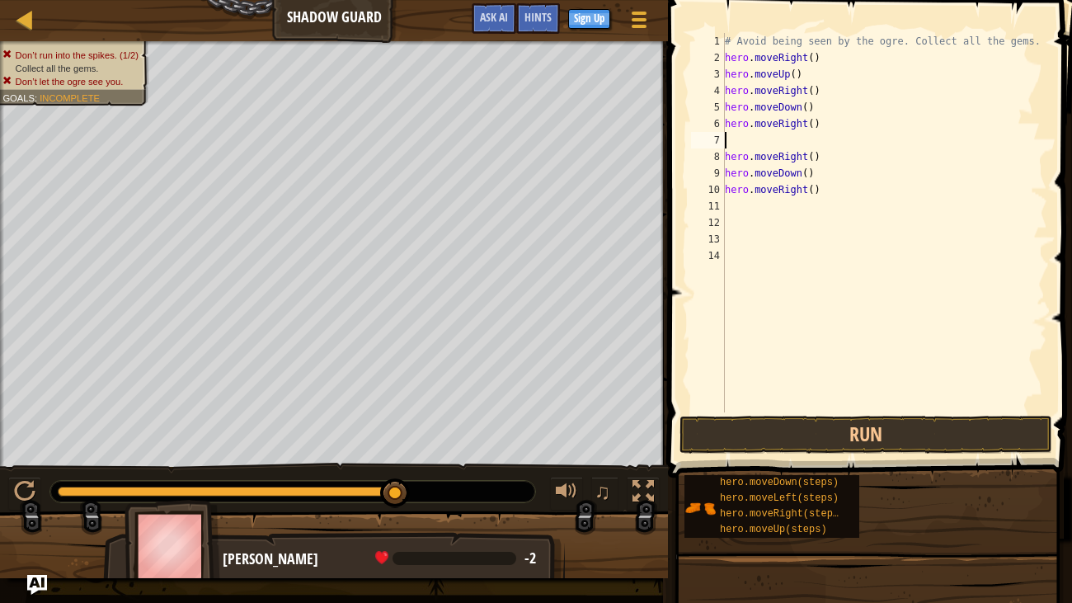
click at [854, 159] on div "# Avoid being seen by the ogre. Collect all the gems. hero . moveRight ( ) hero…" at bounding box center [885, 239] width 327 height 412
type textarea "hero.moveRight()"
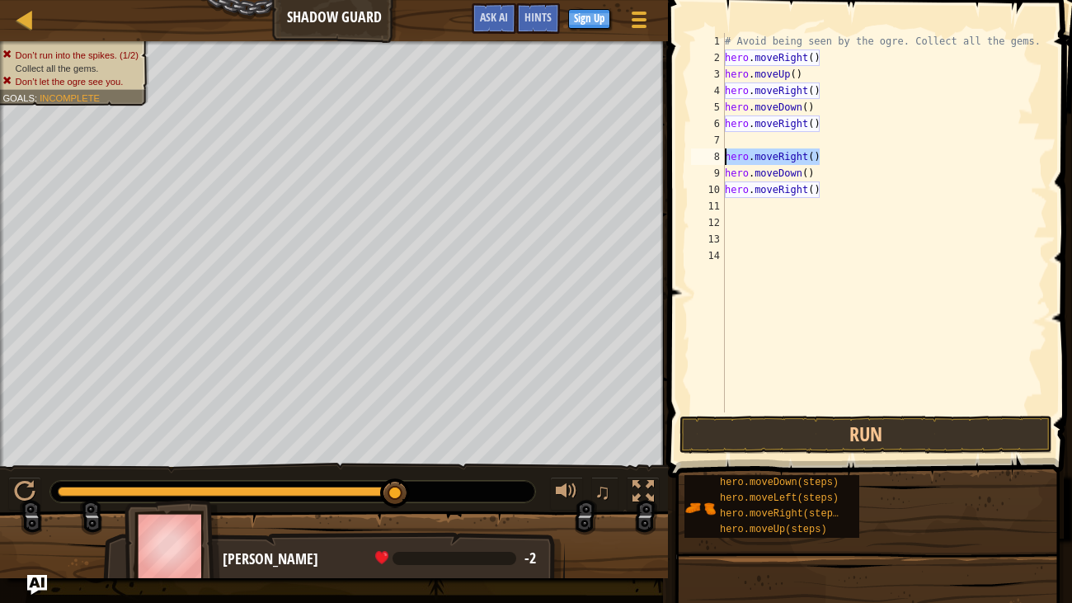
drag, startPoint x: 854, startPoint y: 159, endPoint x: 722, endPoint y: 155, distance: 132.8
click at [722, 155] on div "hero.moveRight() 1 2 3 4 5 6 7 8 9 10 11 12 13 14 # Avoid being seen by the ogr…" at bounding box center [868, 222] width 360 height 379
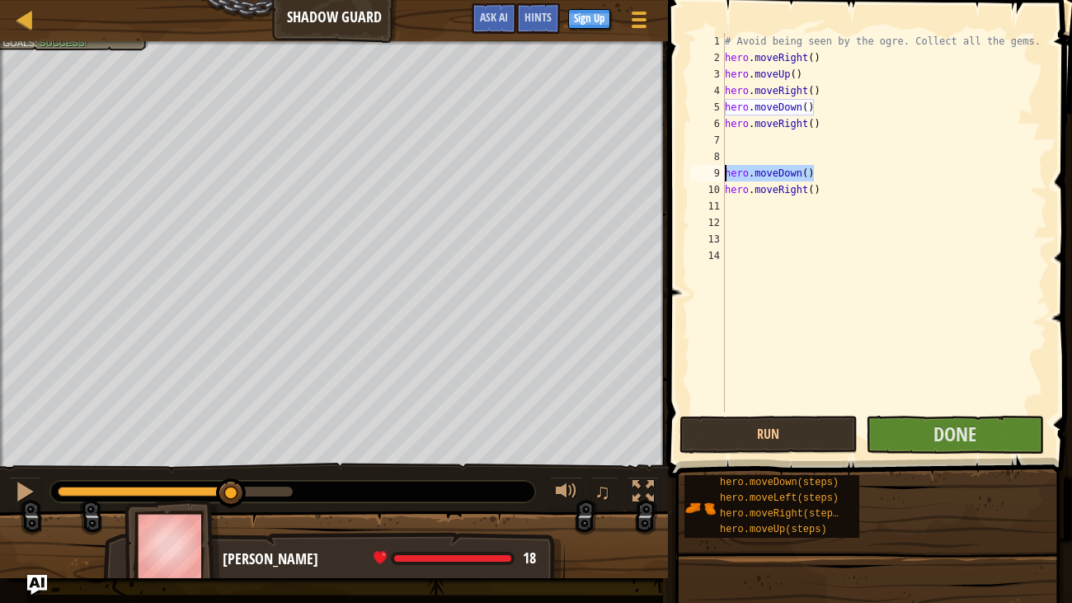
drag, startPoint x: 815, startPoint y: 173, endPoint x: 725, endPoint y: 174, distance: 89.9
click at [725, 174] on div "1 2 3 4 5 6 7 8 9 10 11 12 13 14 # Avoid being seen by the ogre. Collect all th…" at bounding box center [868, 222] width 360 height 379
type textarea "hero.moveDown()"
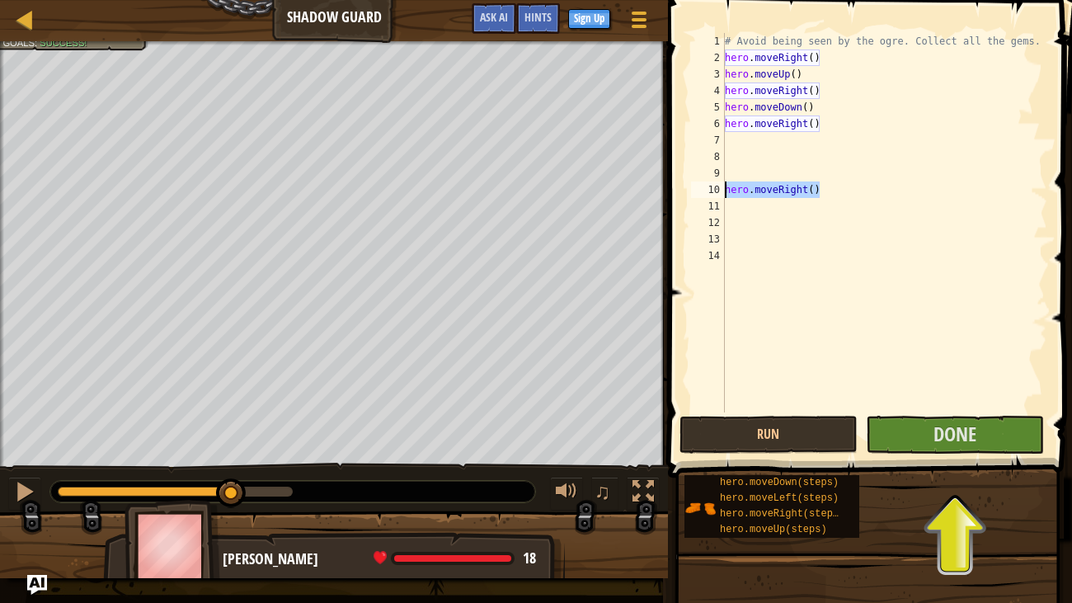
drag, startPoint x: 827, startPoint y: 190, endPoint x: 725, endPoint y: 189, distance: 102.3
click at [725, 189] on div "# Avoid being seen by the ogre. Collect all the gems. hero . moveRight ( ) hero…" at bounding box center [885, 239] width 327 height 412
type textarea "hero.moveRight()"
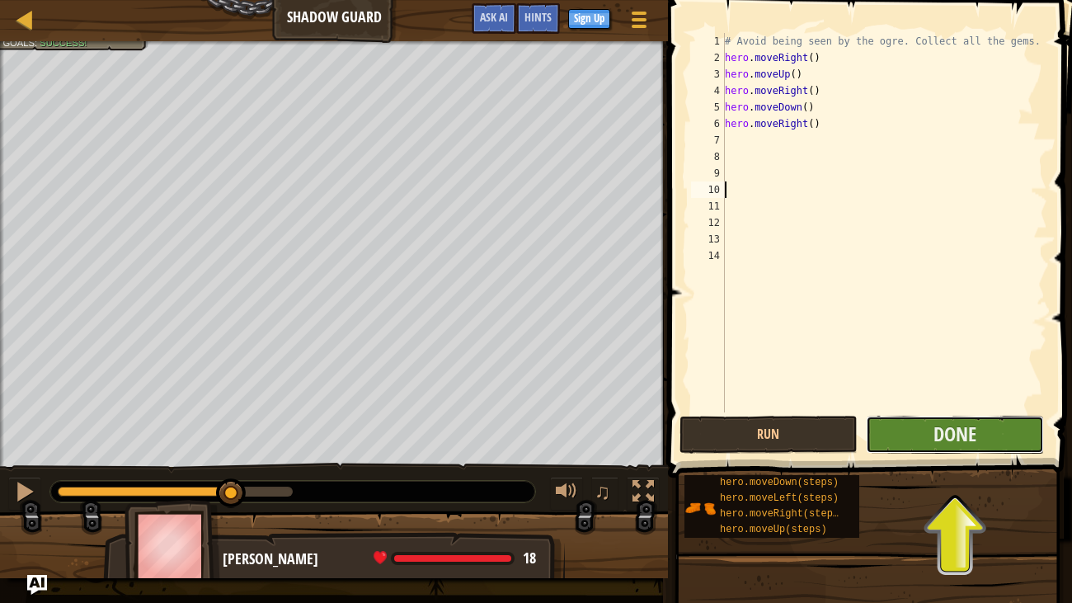
click at [937, 449] on button "Done" at bounding box center [955, 435] width 178 height 38
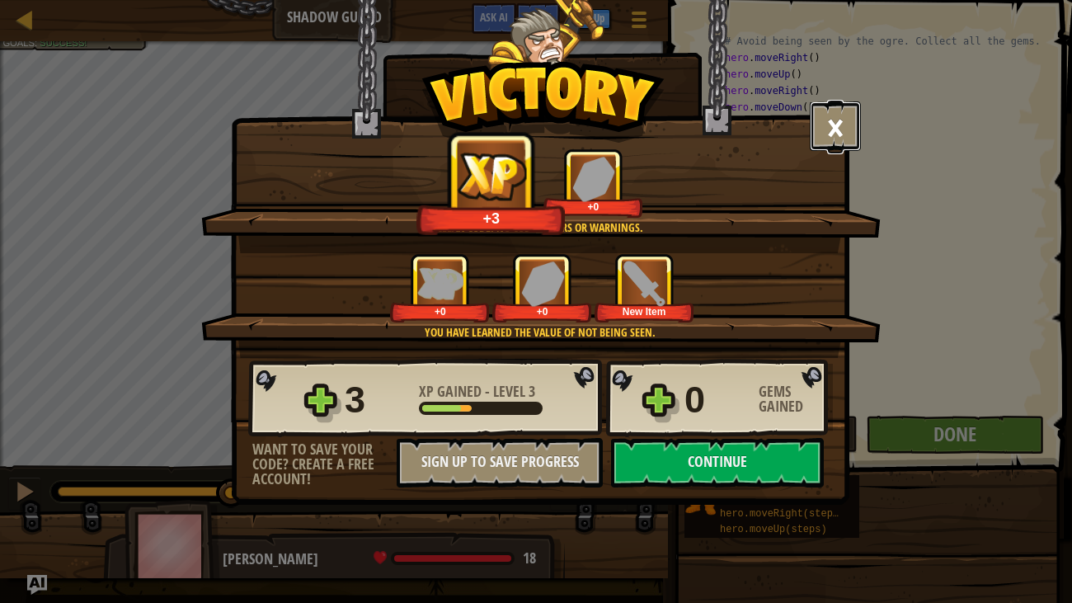
click at [834, 130] on button "×" at bounding box center [835, 125] width 51 height 49
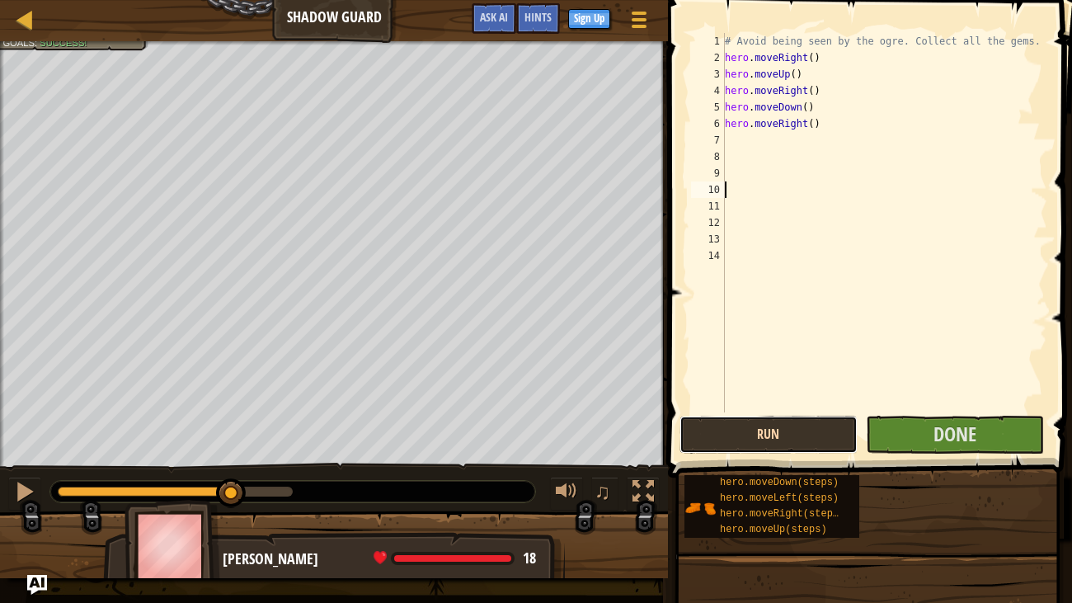
click at [780, 429] on button "Run" at bounding box center [769, 435] width 178 height 38
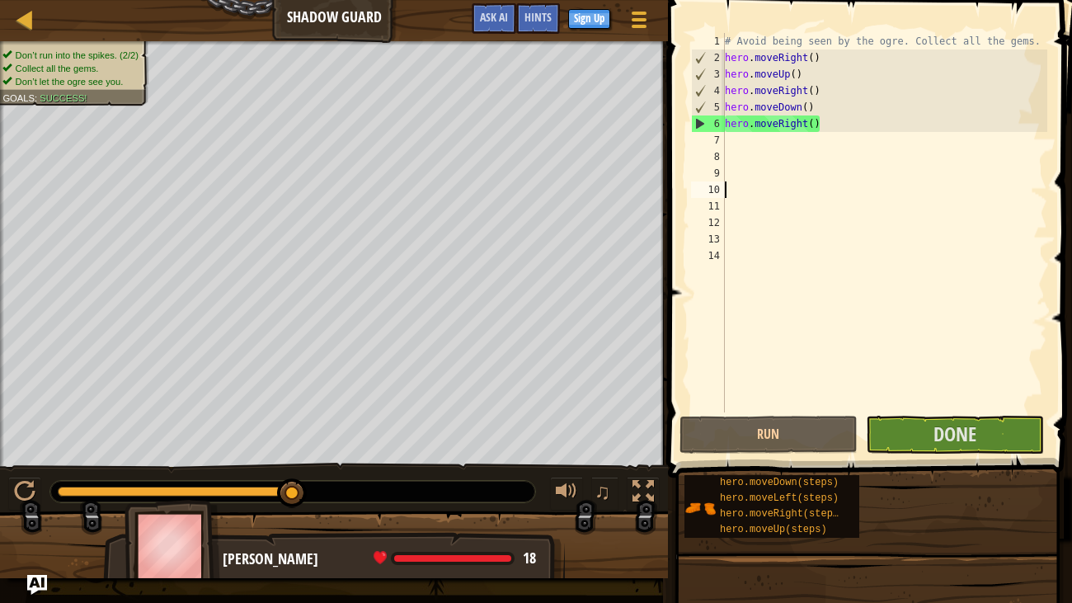
click at [736, 144] on div "# Avoid being seen by the ogre. Collect all the gems. hero . moveRight ( ) hero…" at bounding box center [885, 239] width 327 height 412
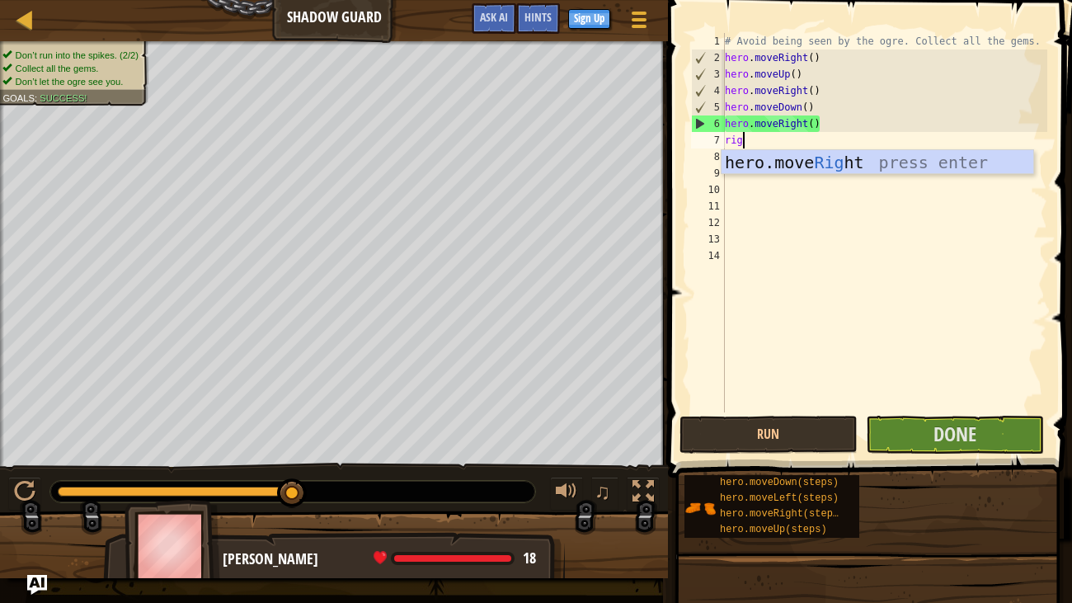
type textarea "right"
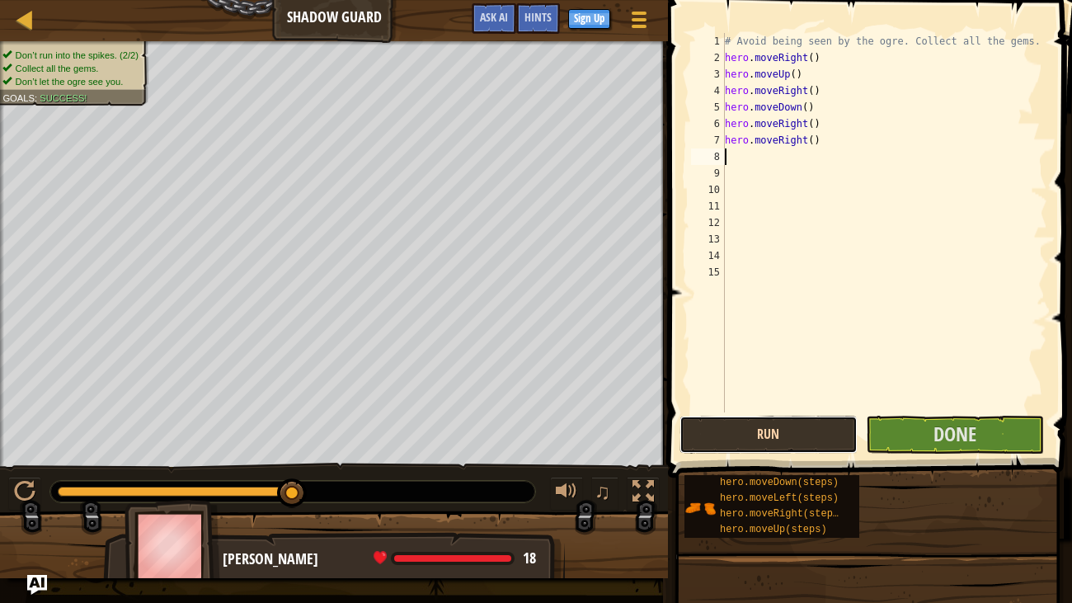
click at [783, 437] on button "Run" at bounding box center [769, 435] width 178 height 38
